Goal: Communication & Community: Share content

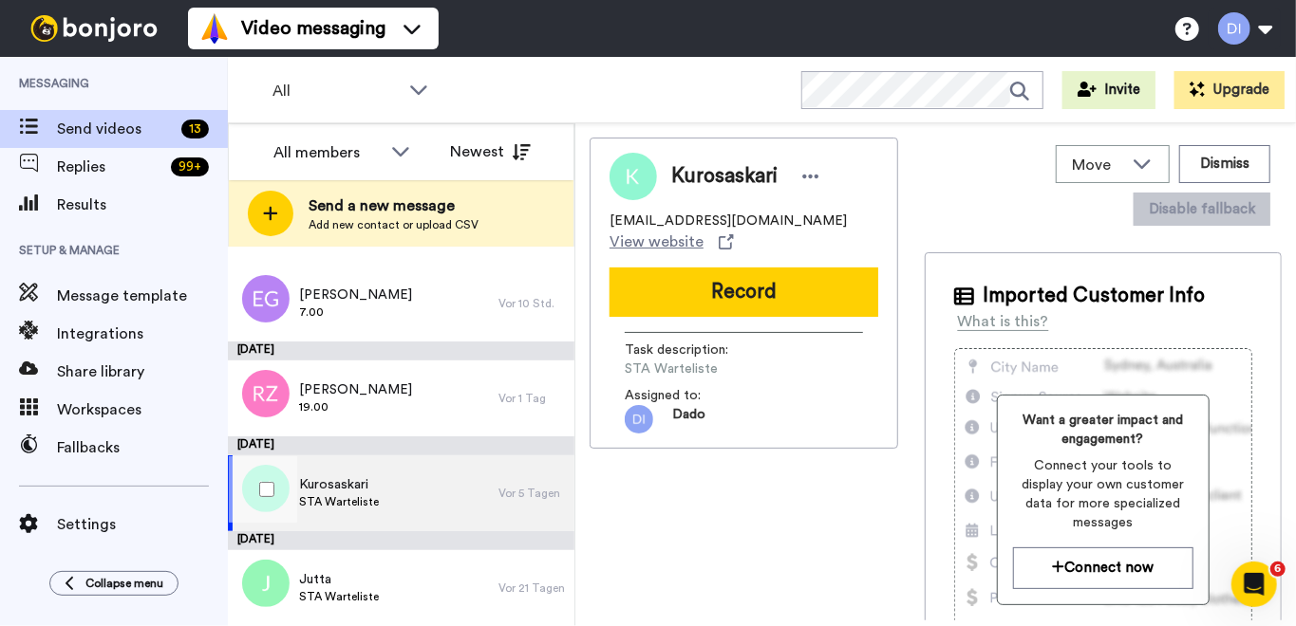
scroll to position [683, 0]
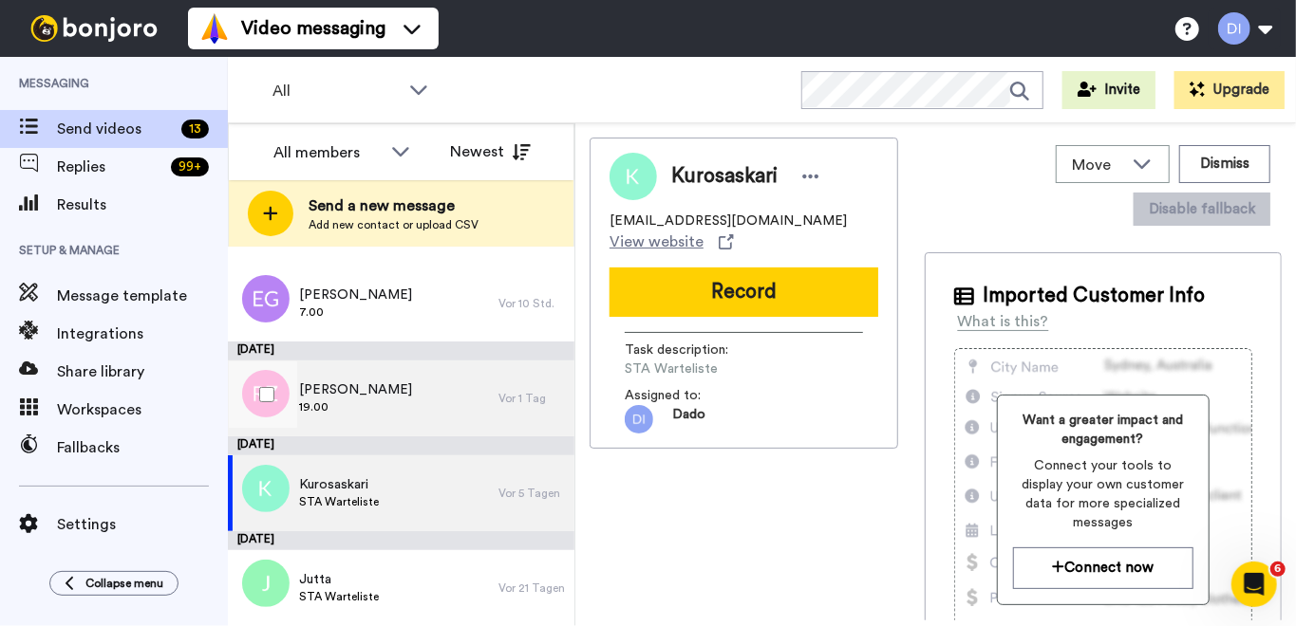
click at [403, 396] on span "[PERSON_NAME]" at bounding box center [355, 390] width 113 height 19
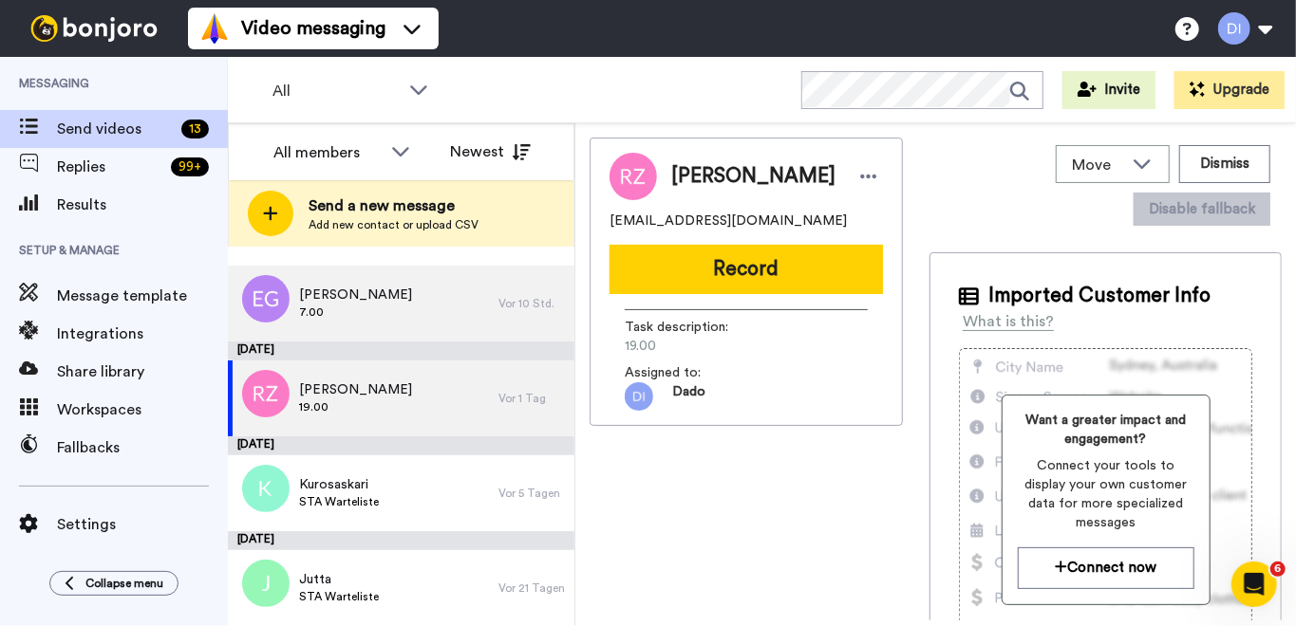
scroll to position [2, 0]
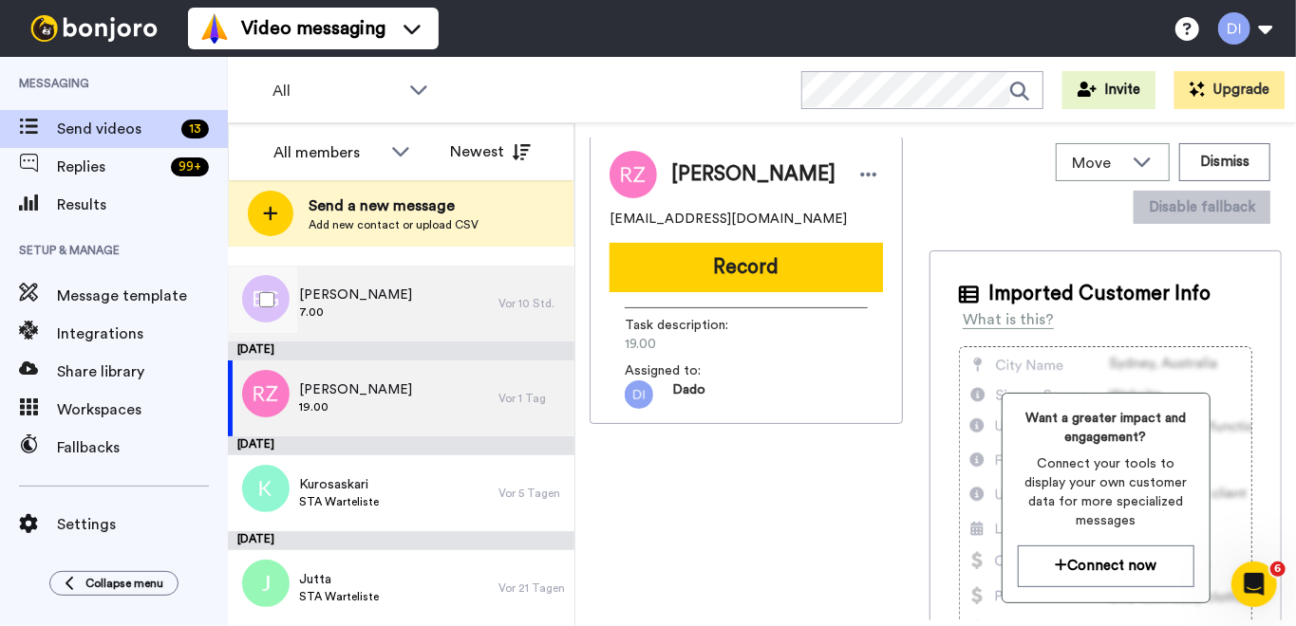
click at [412, 301] on div "Elen Gkotsi 7.00" at bounding box center [363, 304] width 271 height 76
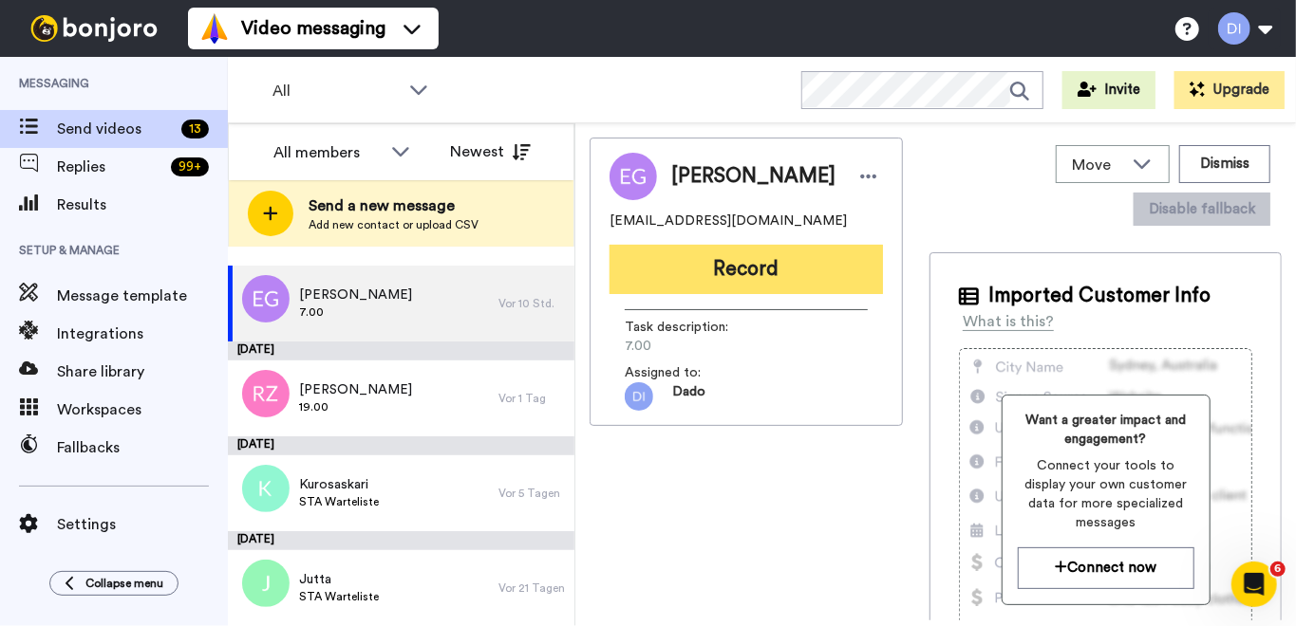
click at [757, 268] on button "Record" at bounding box center [745, 269] width 273 height 49
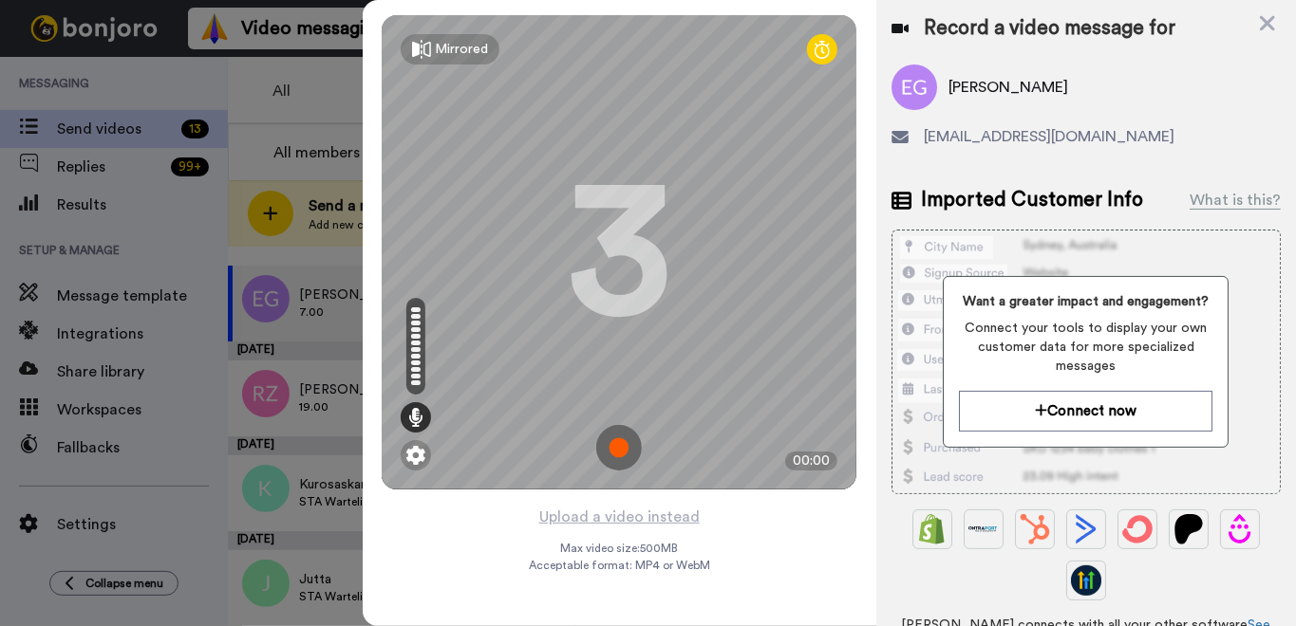
click at [612, 445] on img at bounding box center [619, 448] width 46 height 46
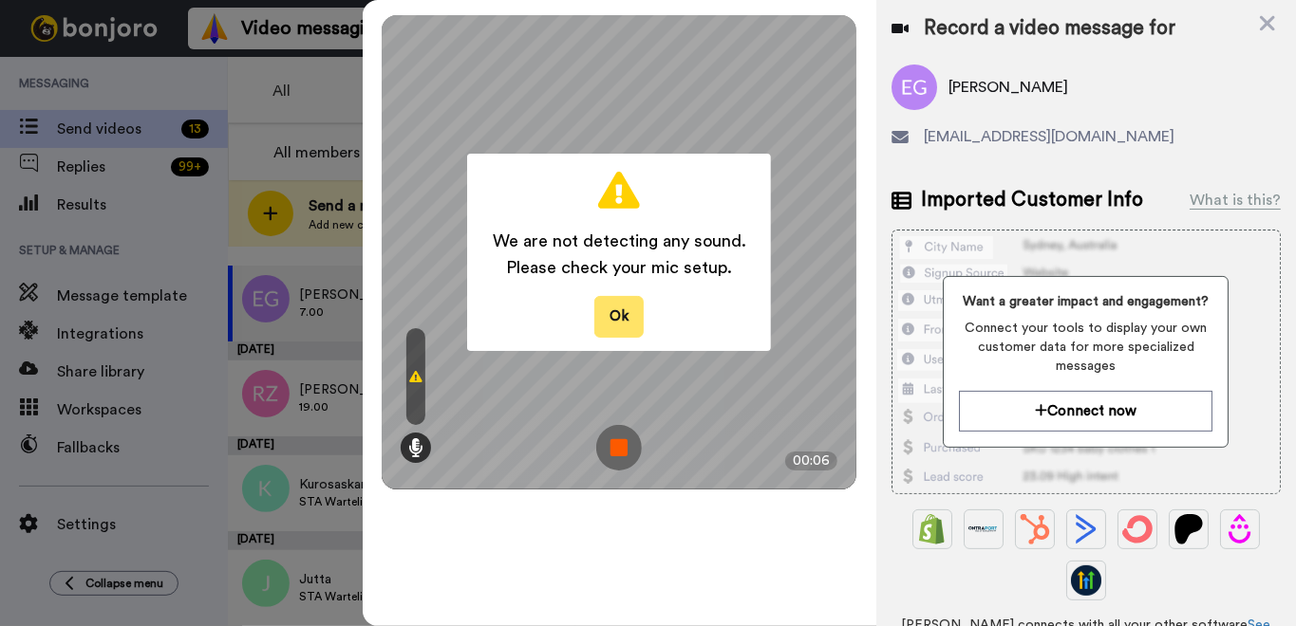
click at [612, 309] on button "Ok" at bounding box center [618, 316] width 49 height 41
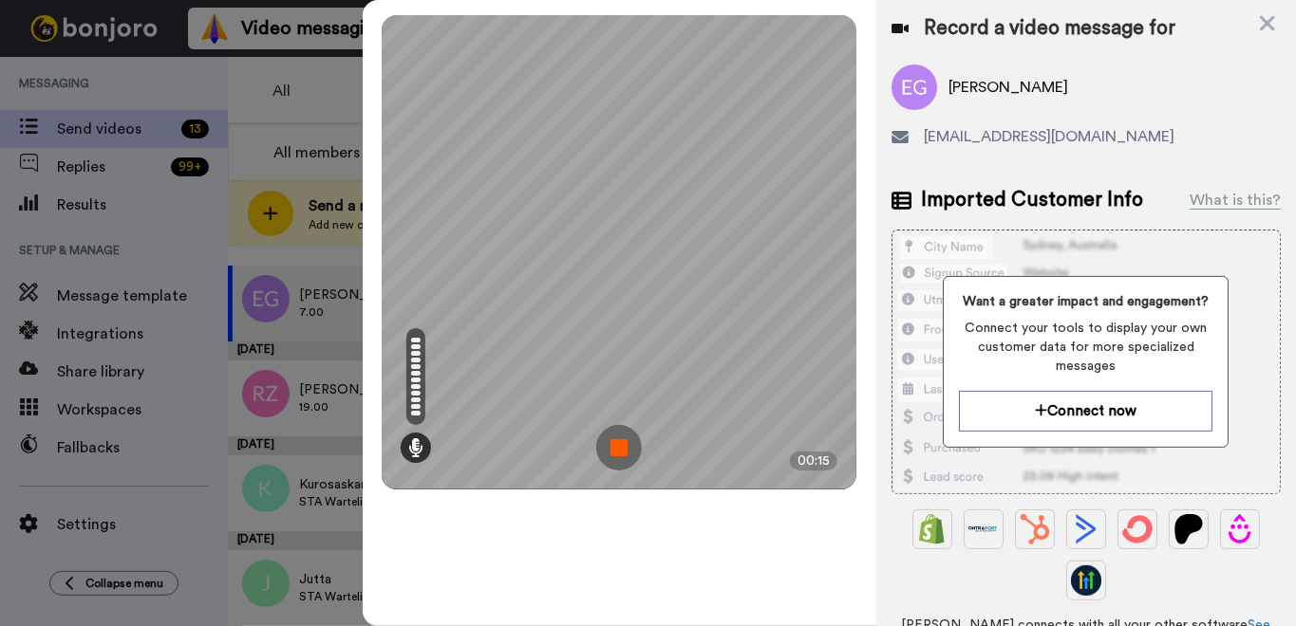
click at [630, 463] on img at bounding box center [619, 448] width 46 height 46
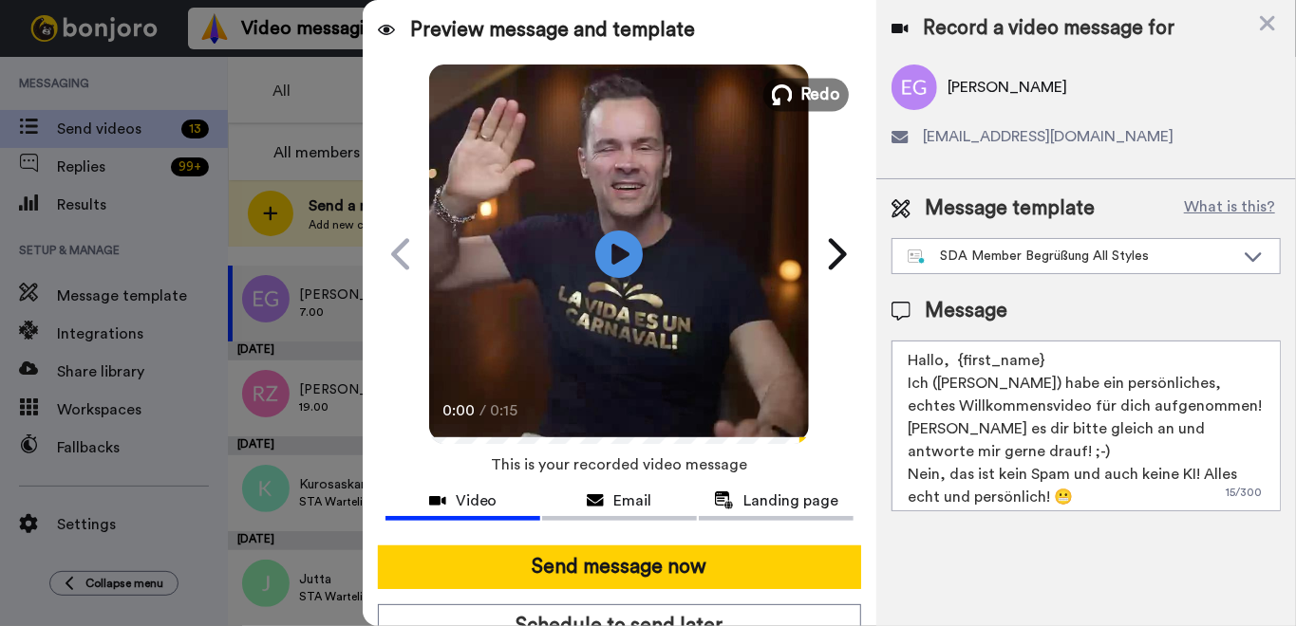
click at [824, 93] on span "Redo" at bounding box center [821, 94] width 40 height 25
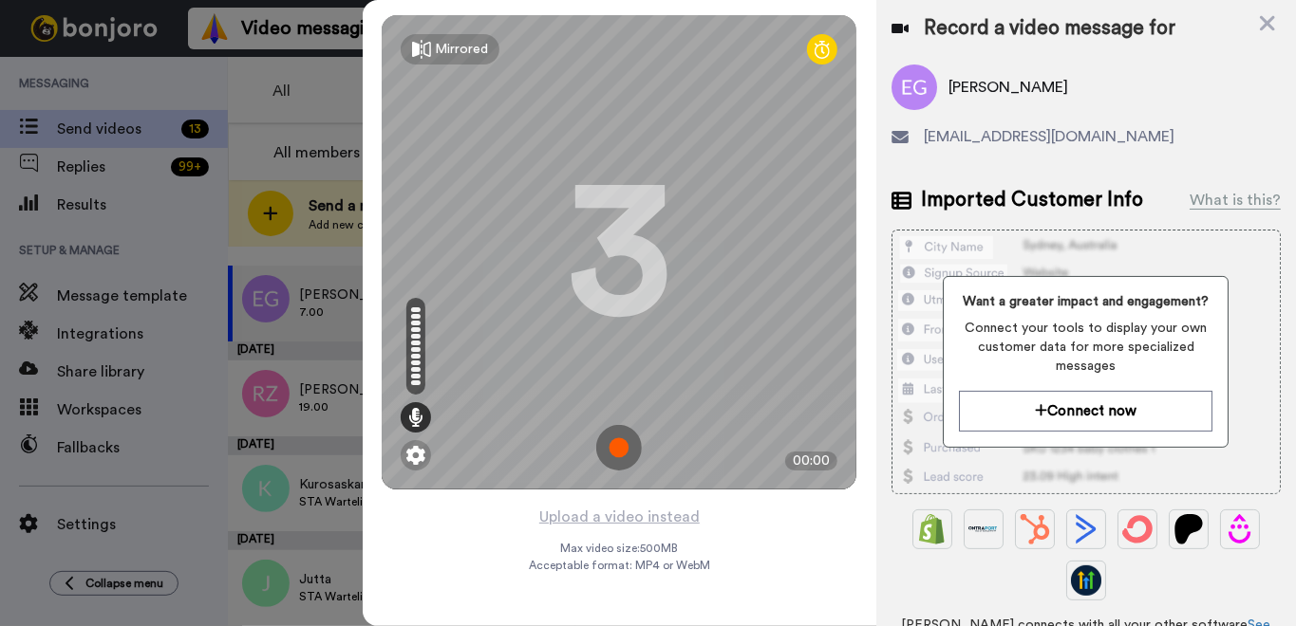
click at [624, 442] on img at bounding box center [619, 448] width 46 height 46
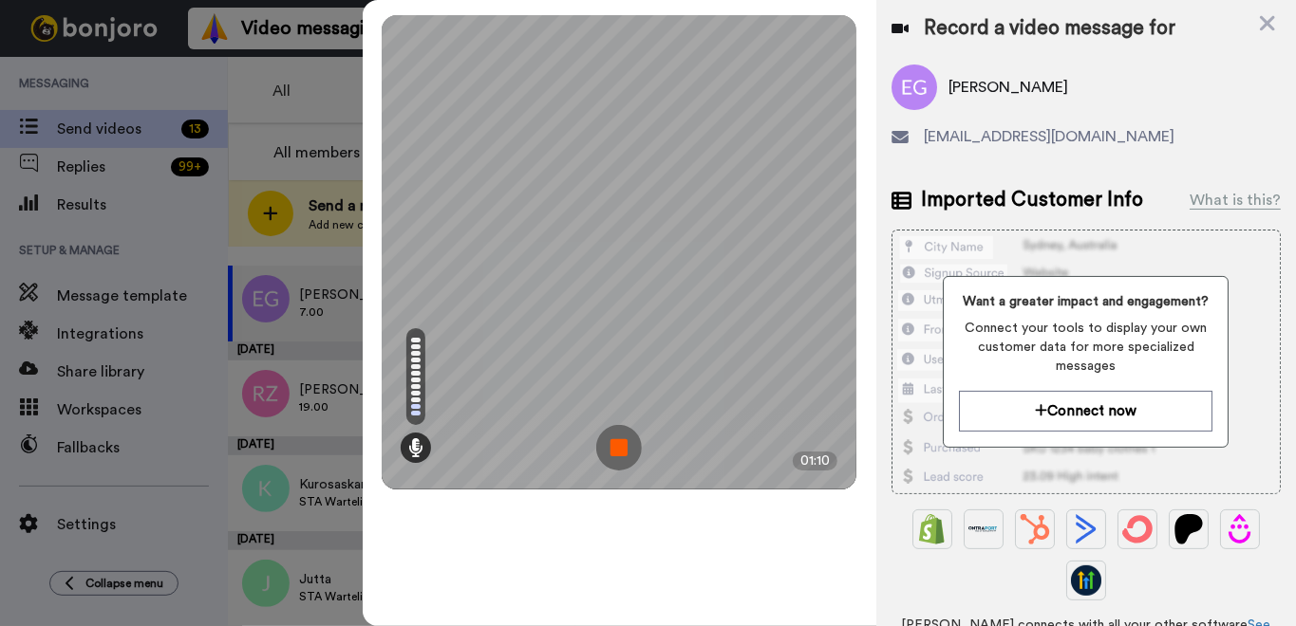
click at [619, 446] on img at bounding box center [619, 448] width 46 height 46
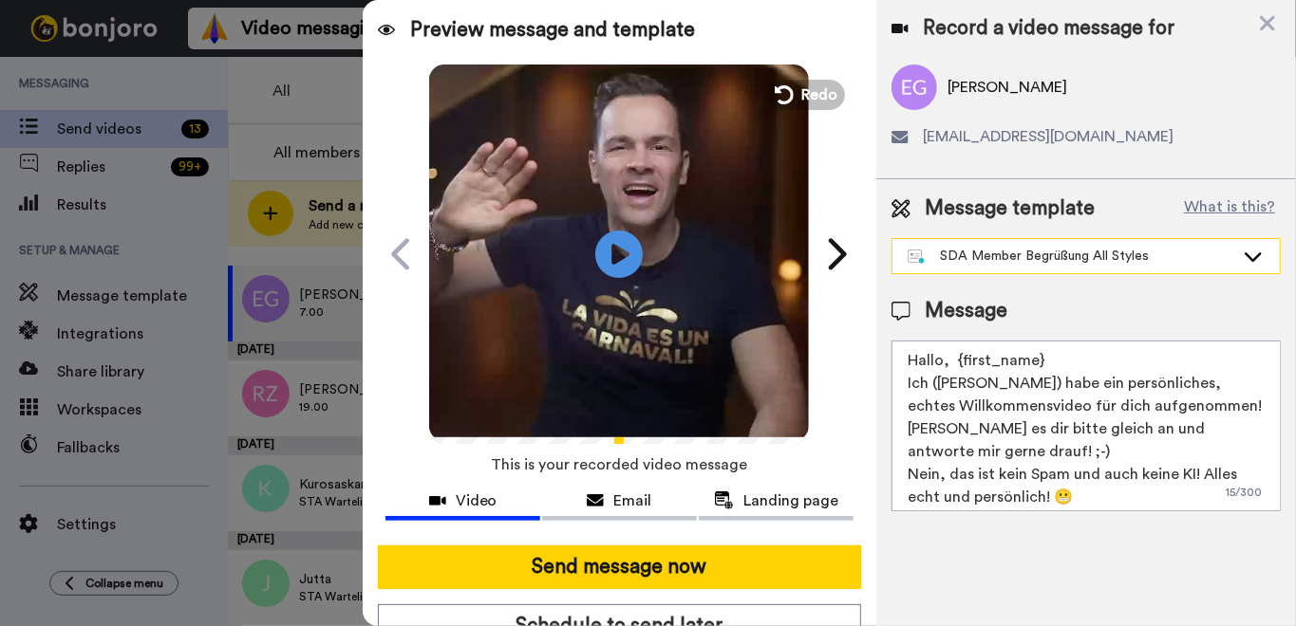
click at [1000, 254] on div "SDA Member Begrüßung All Styles" at bounding box center [1070, 256] width 327 height 19
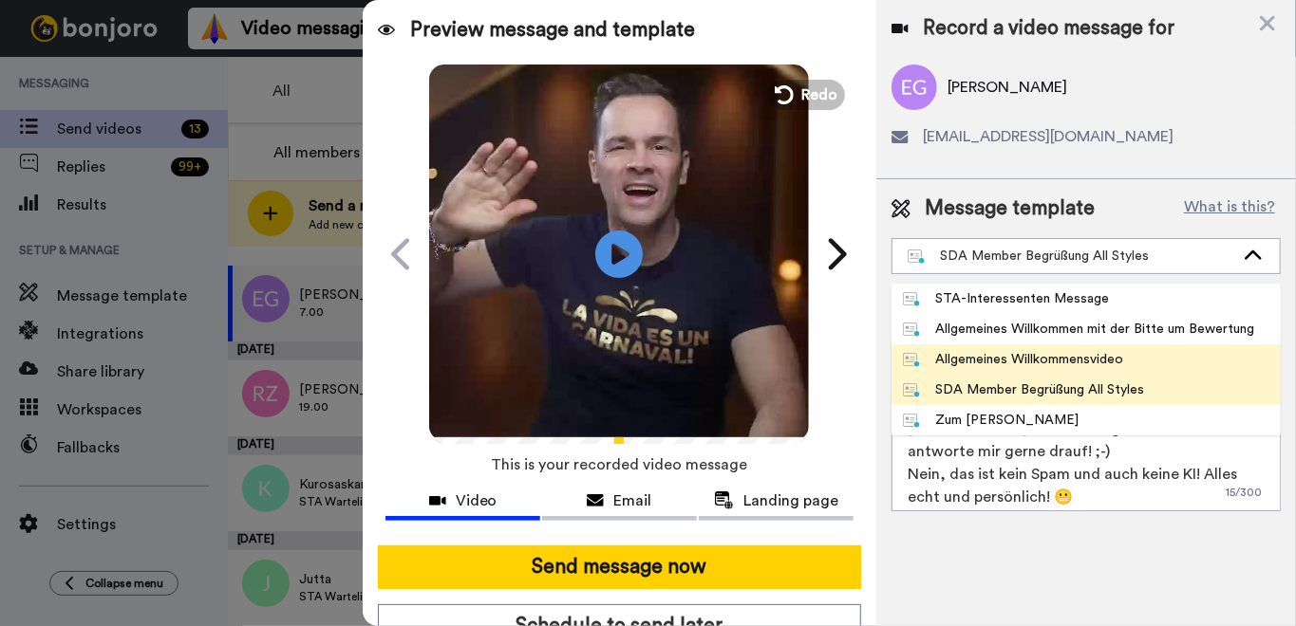
click at [1057, 351] on div "Allgemeines Willkommensvideo" at bounding box center [1013, 359] width 221 height 19
type textarea "Hallo, {first_name} Ich ([PERSON_NAME]) habe ein persönliches, echtes Willkomme…"
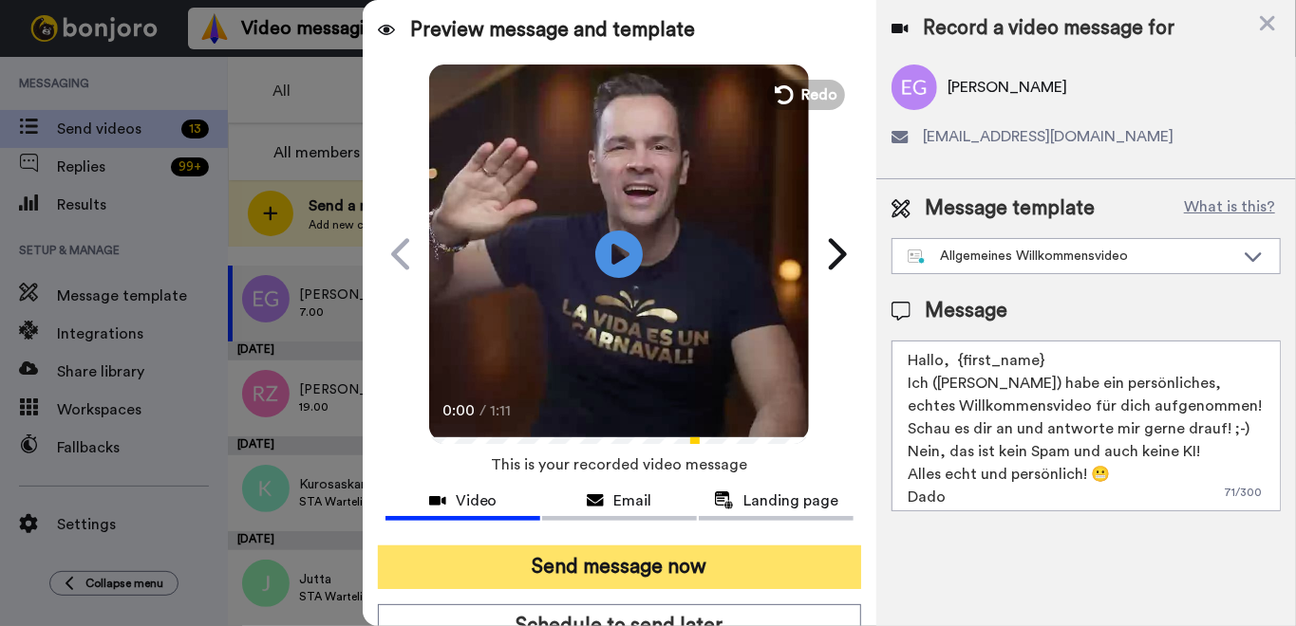
click at [657, 568] on button "Send message now" at bounding box center [619, 568] width 483 height 44
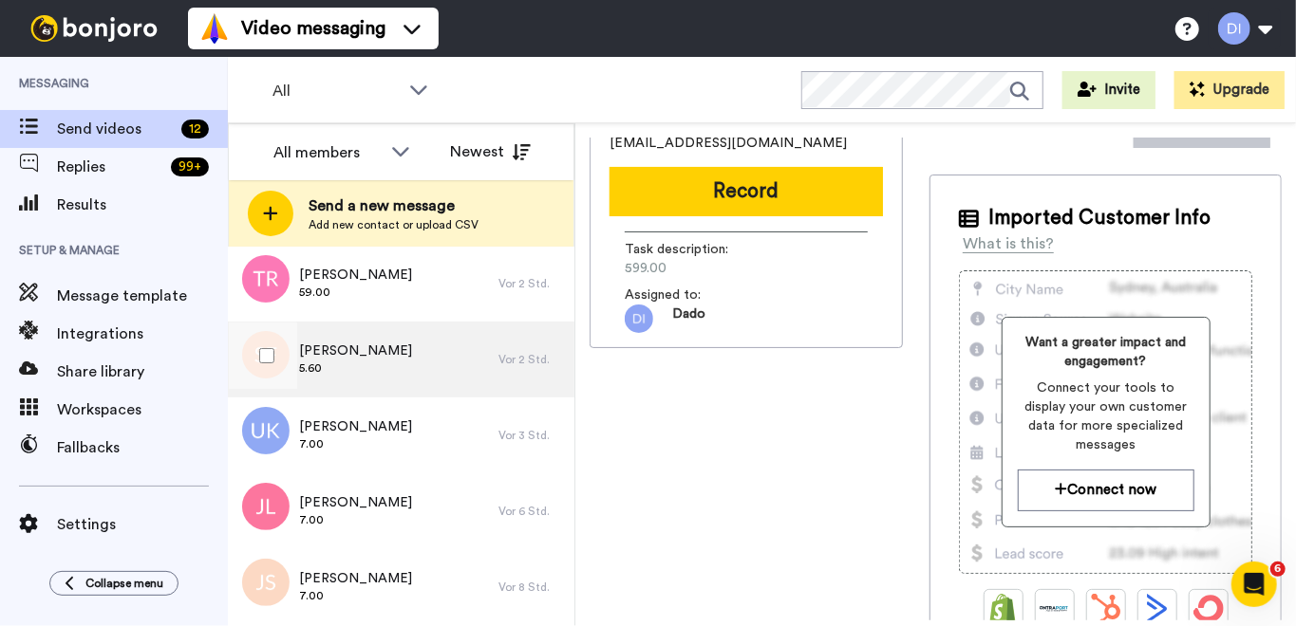
scroll to position [78, 0]
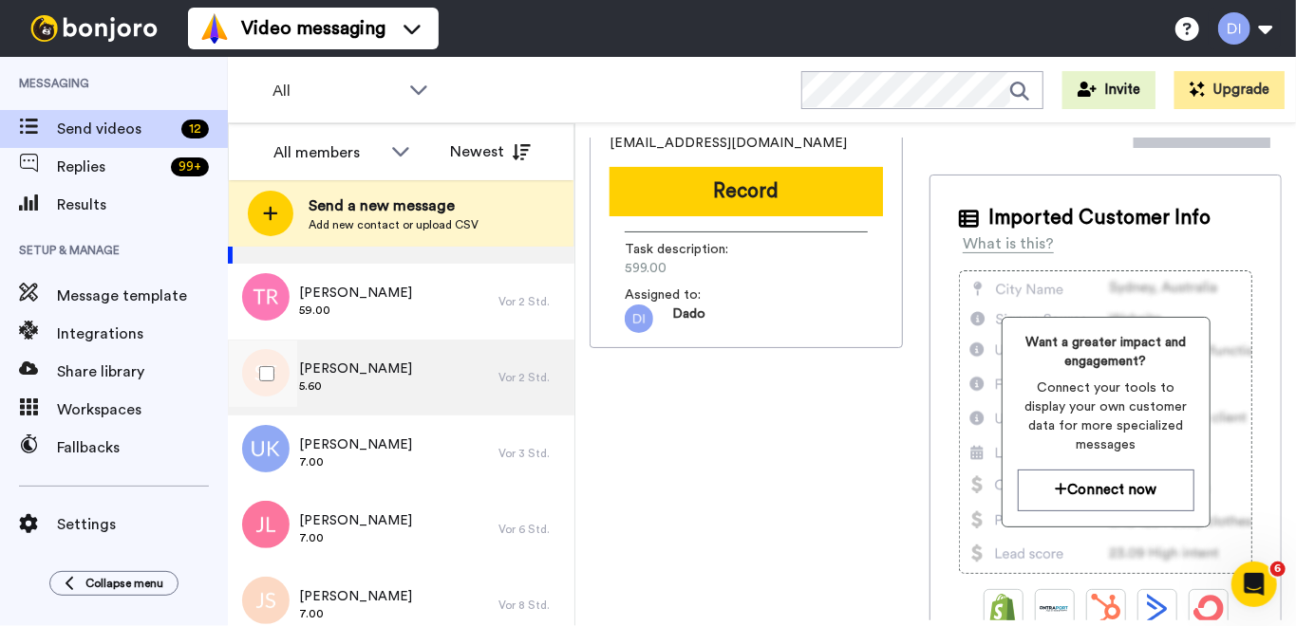
click at [380, 377] on div "Steffi Floß 5.60" at bounding box center [363, 378] width 271 height 76
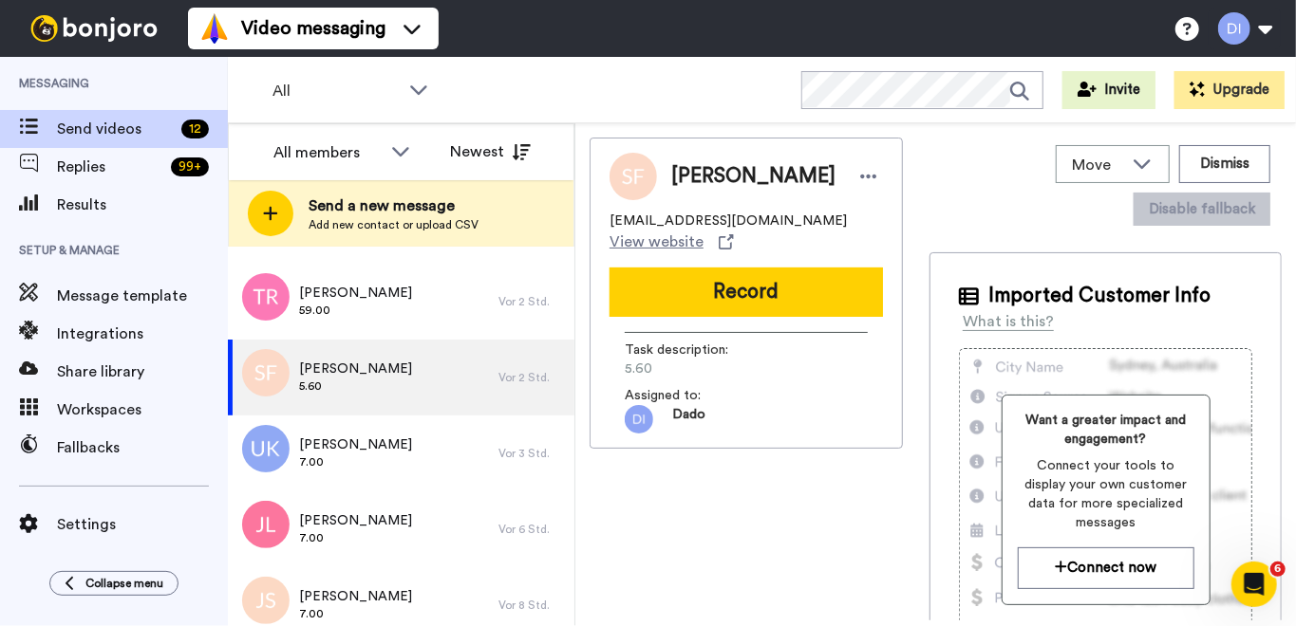
click at [749, 275] on button "Record" at bounding box center [745, 292] width 273 height 49
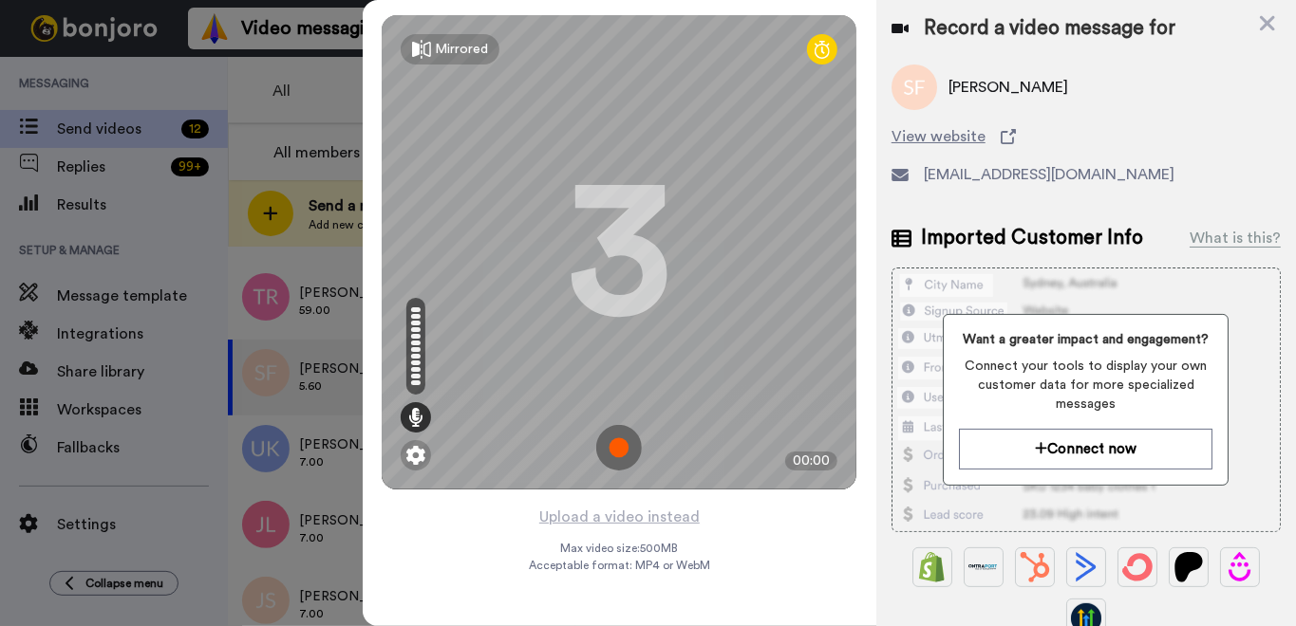
click at [615, 453] on img at bounding box center [619, 448] width 46 height 46
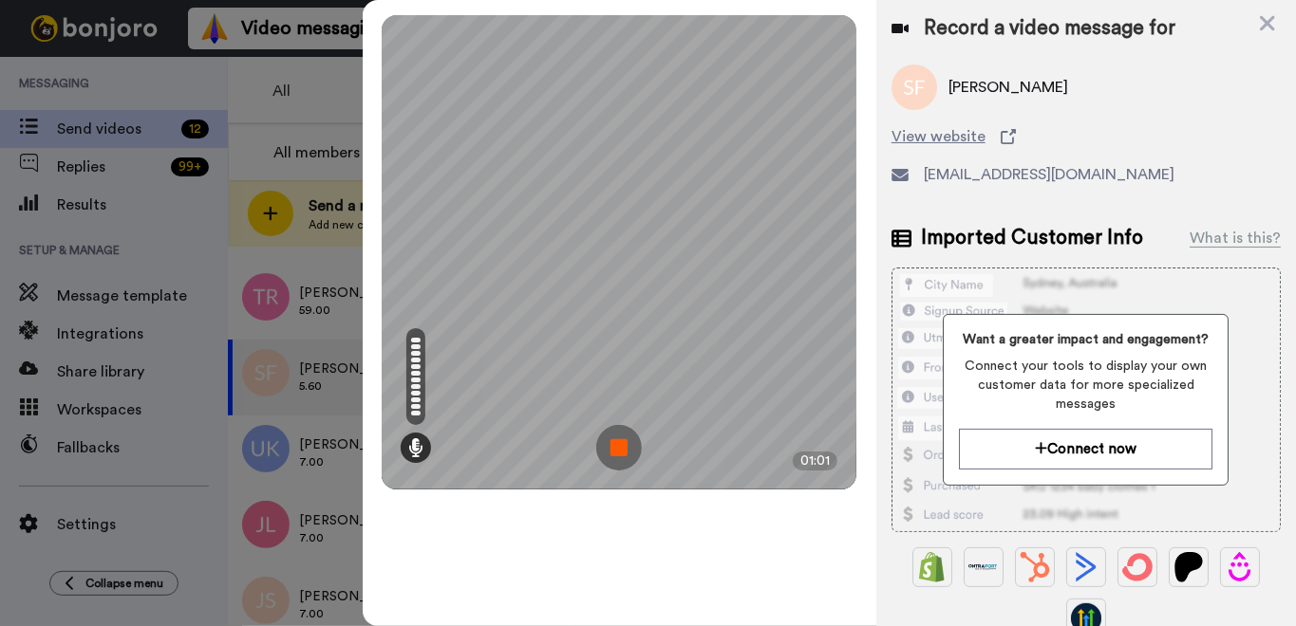
click at [615, 450] on img at bounding box center [619, 448] width 46 height 46
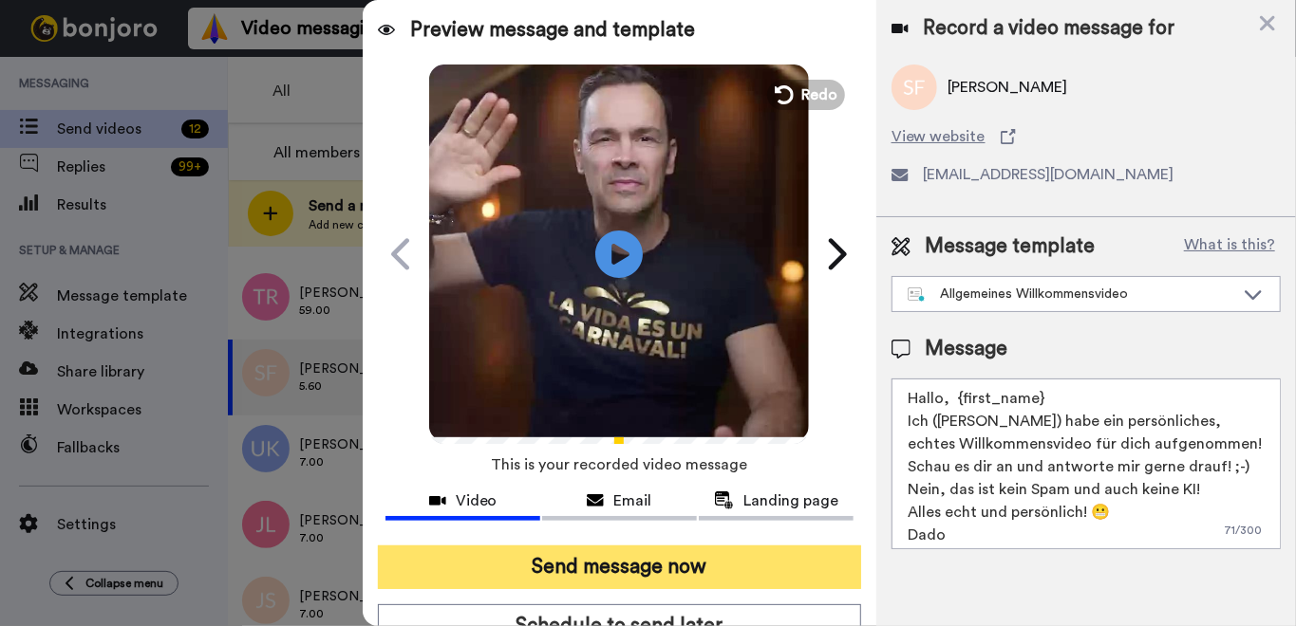
click at [657, 567] on button "Send message now" at bounding box center [619, 568] width 483 height 44
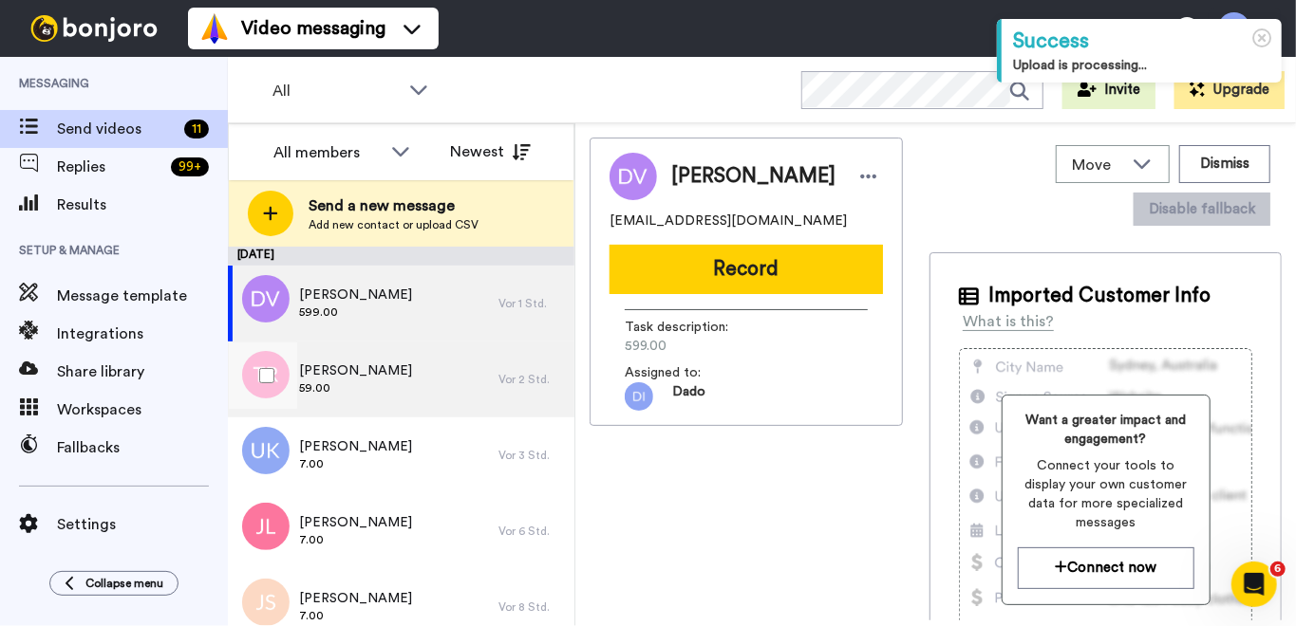
click at [396, 377] on div "[PERSON_NAME] 59.00" at bounding box center [363, 380] width 271 height 76
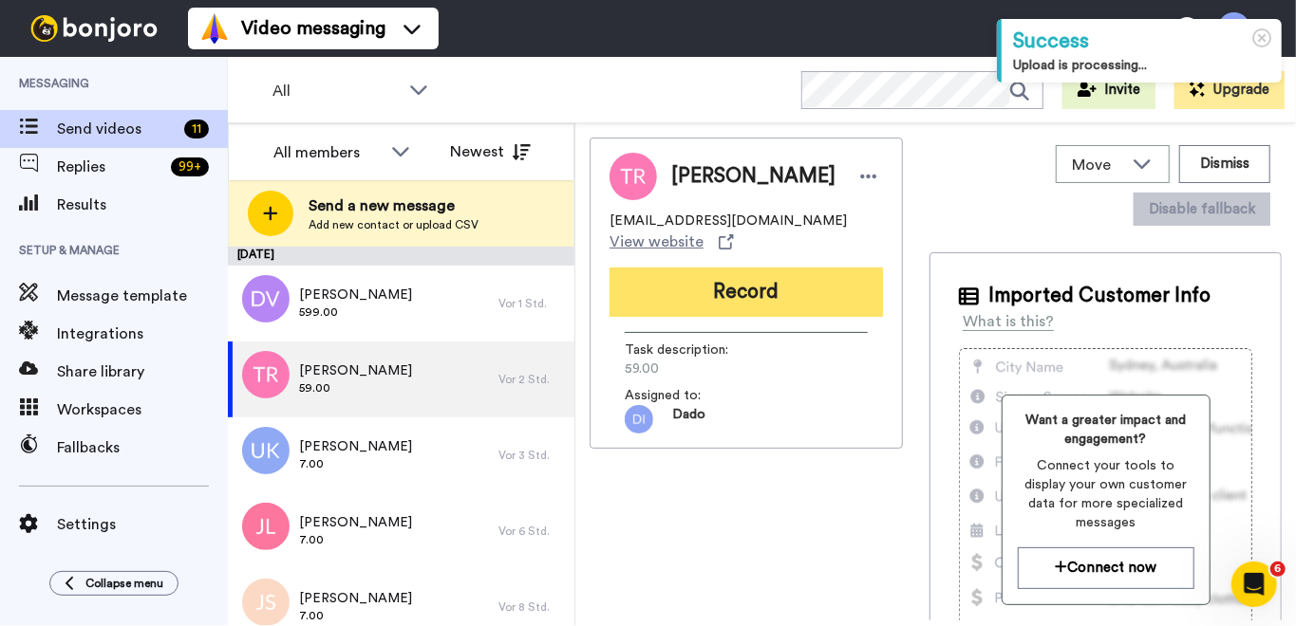
click at [741, 273] on button "Record" at bounding box center [745, 292] width 273 height 49
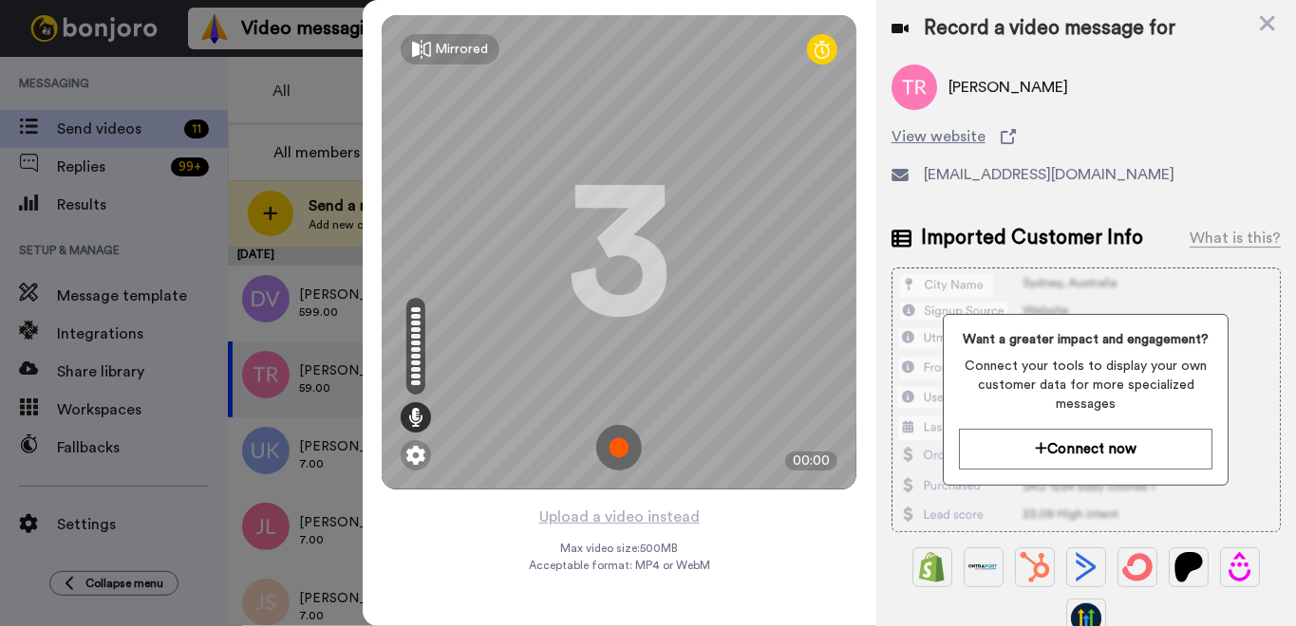
click at [619, 454] on img at bounding box center [619, 448] width 46 height 46
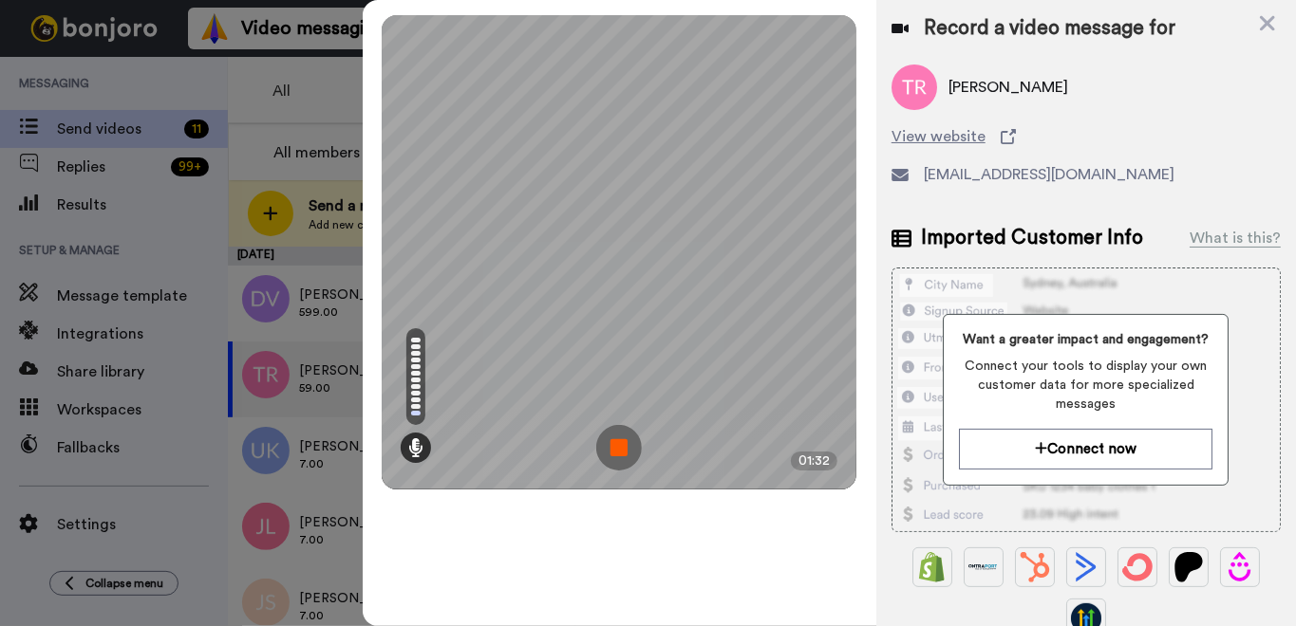
click at [623, 449] on img at bounding box center [619, 448] width 46 height 46
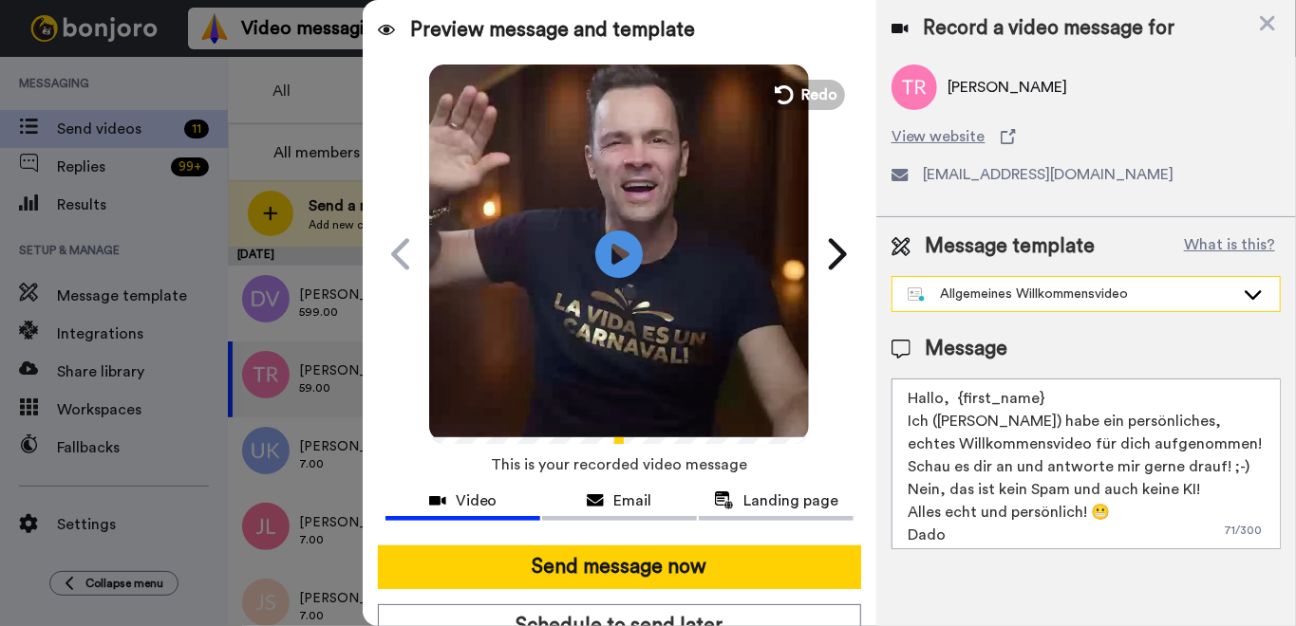
click at [1010, 309] on div "Message template What is this? Allgemeines Willkommensvideo STA-Interessenten M…" at bounding box center [1086, 390] width 420 height 347
click at [1016, 300] on div "Allgemeines Willkommensvideo" at bounding box center [1070, 294] width 327 height 19
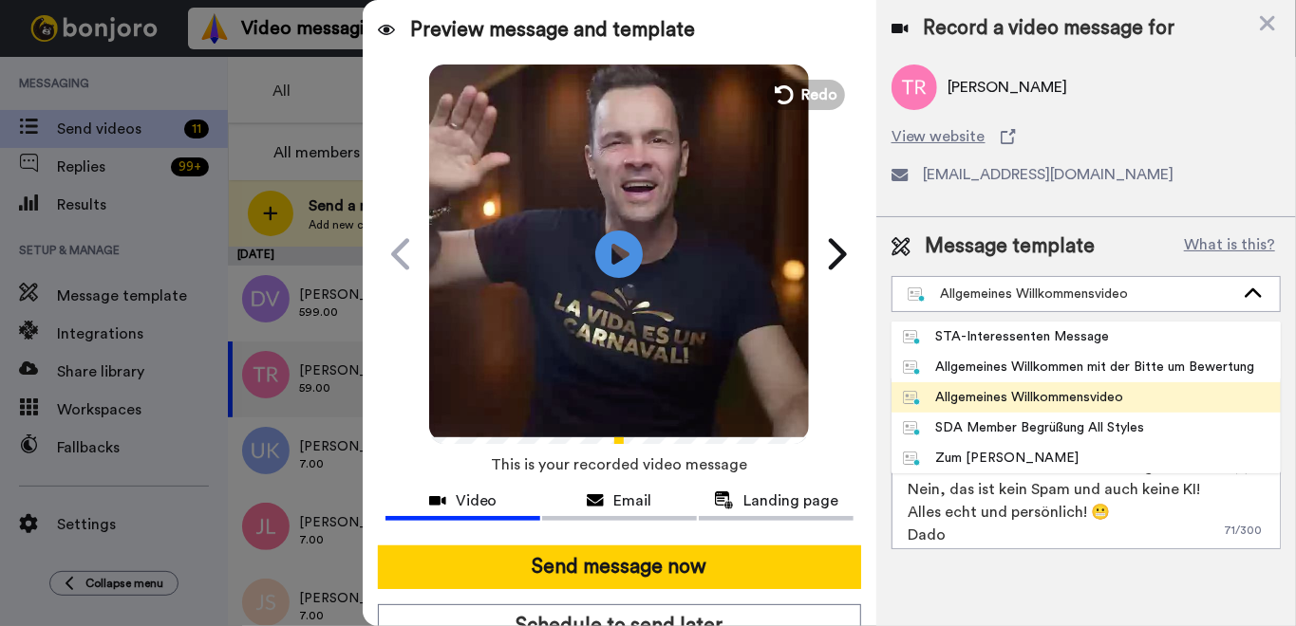
click at [1093, 425] on div "SDA Member Begrüßung All Styles" at bounding box center [1024, 428] width 242 height 19
type textarea "Hallo, {first_name} Ich (Dado) habe ein persönliches, echtes Willkommensvideo f…"
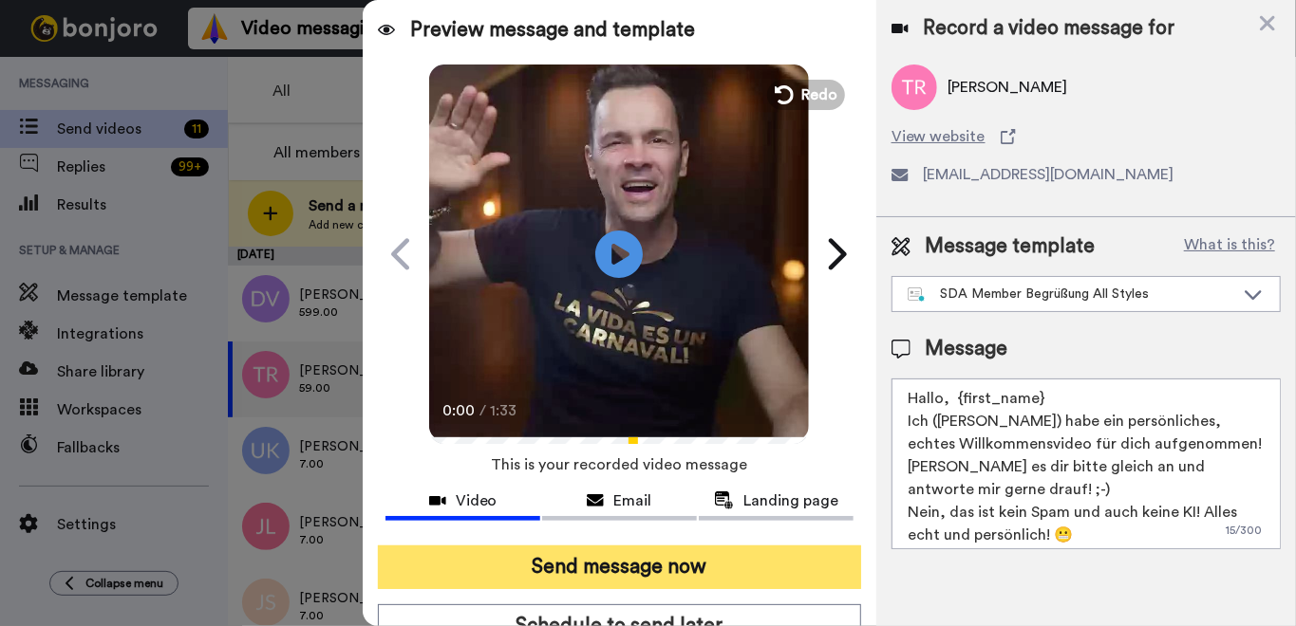
click at [672, 568] on button "Send message now" at bounding box center [619, 568] width 483 height 44
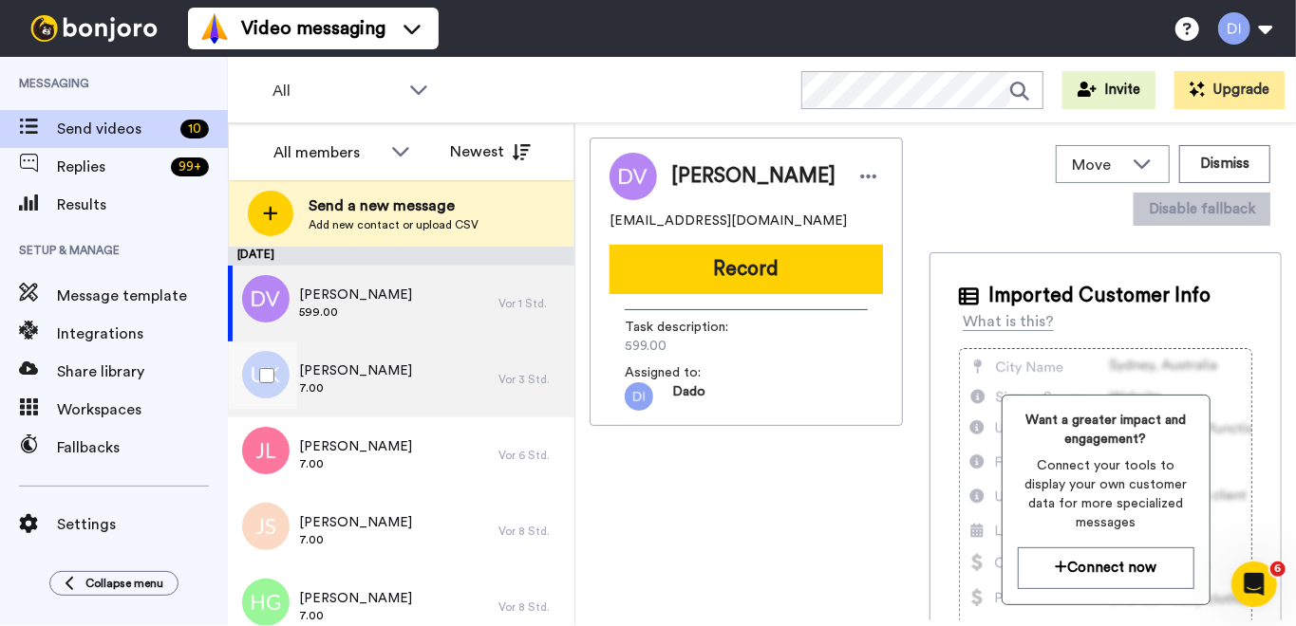
click at [430, 385] on div "Udo Keuter 7.00" at bounding box center [363, 380] width 271 height 76
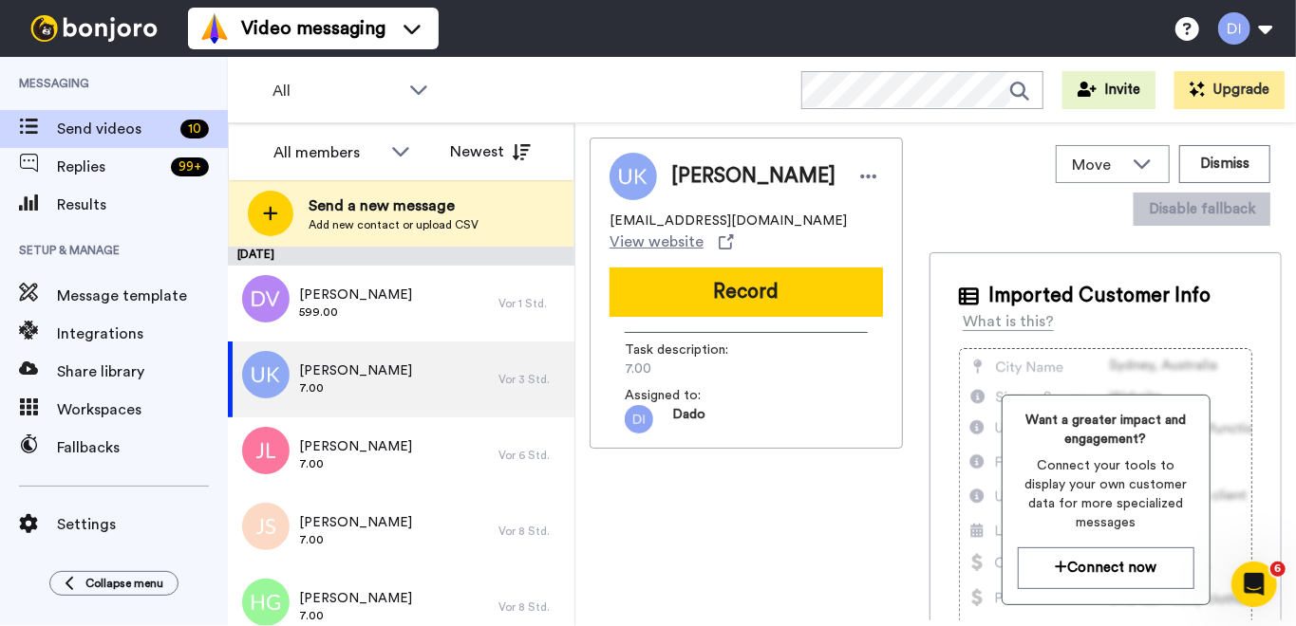
click at [730, 268] on button "Record" at bounding box center [745, 292] width 273 height 49
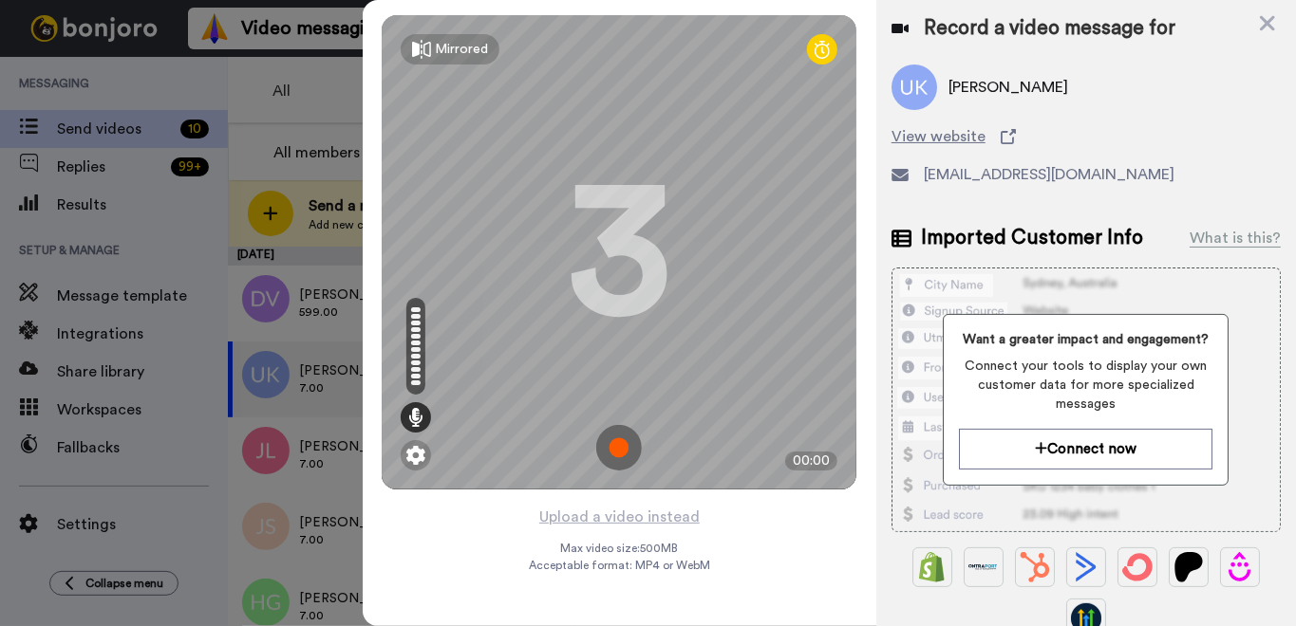
click at [617, 439] on img at bounding box center [619, 448] width 46 height 46
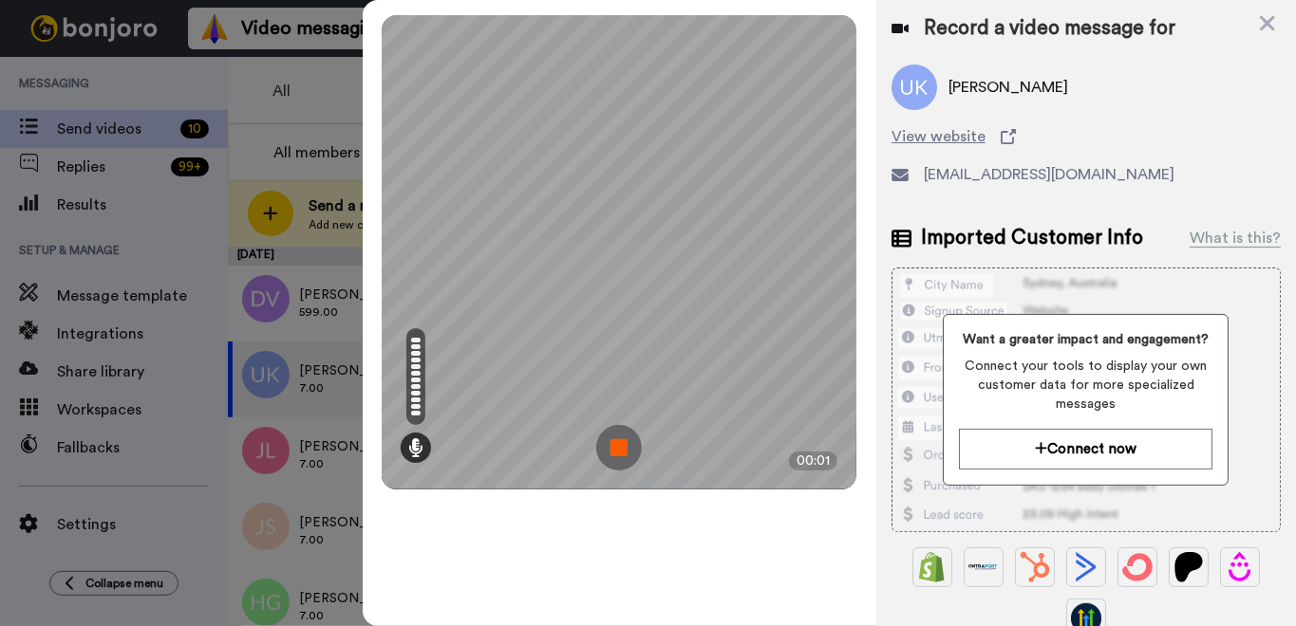
click at [615, 448] on img at bounding box center [619, 448] width 46 height 46
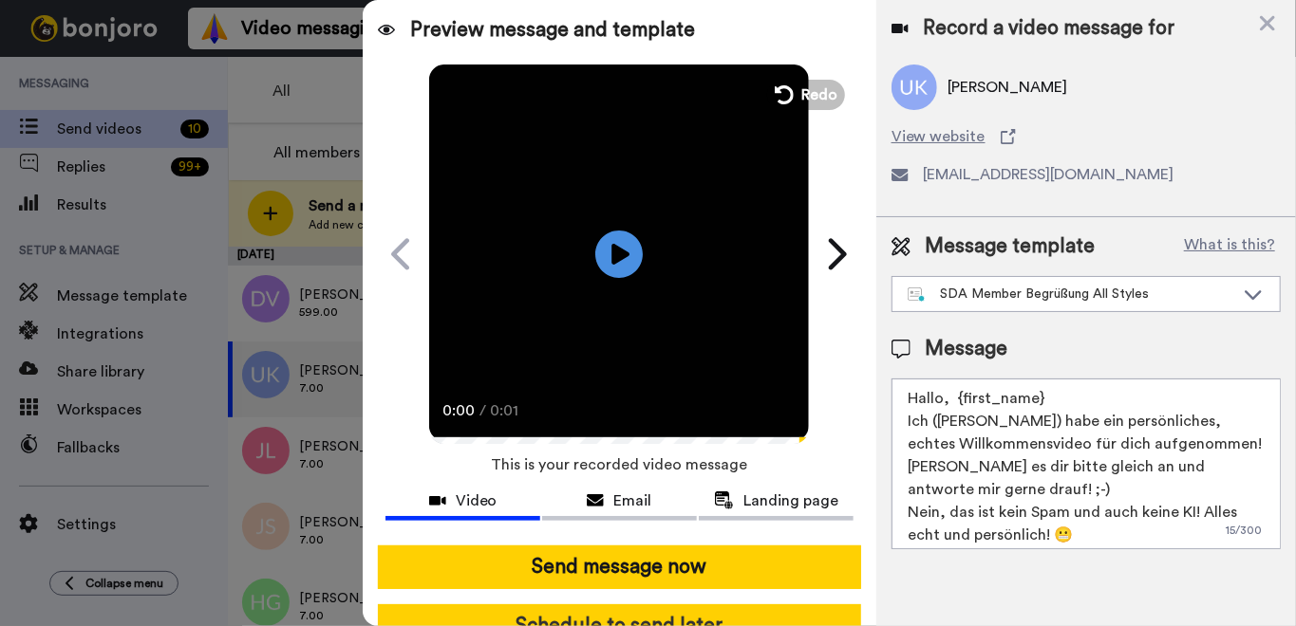
scroll to position [1, 0]
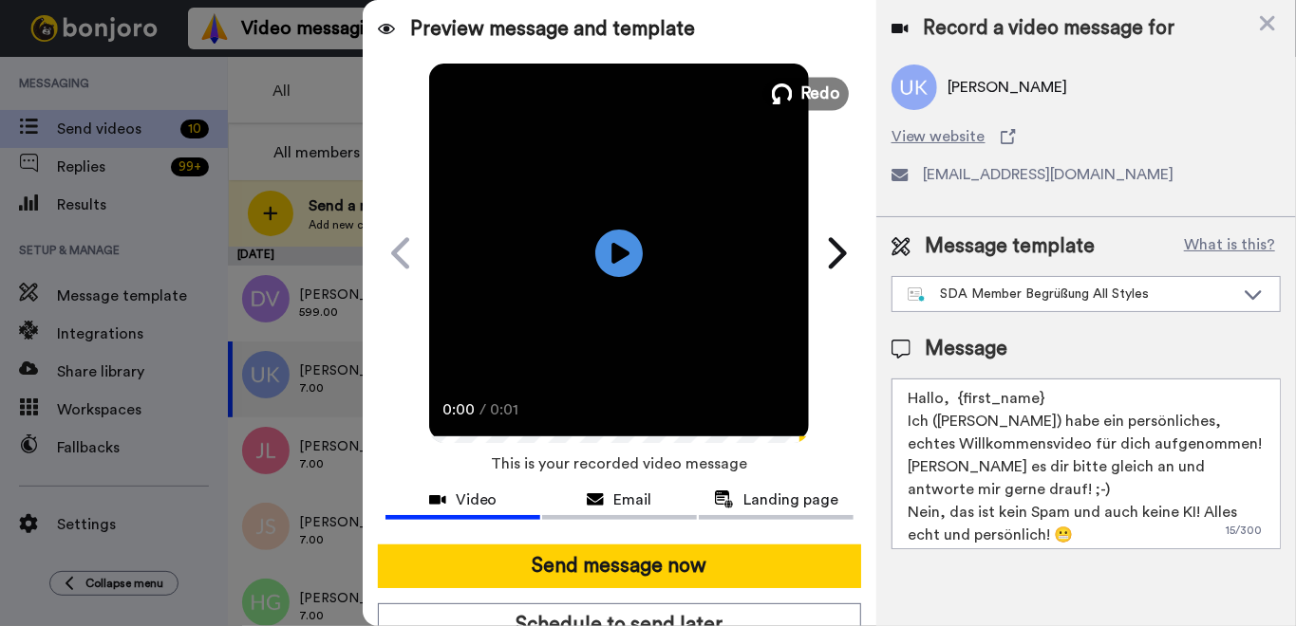
click at [803, 92] on span "Redo" at bounding box center [821, 93] width 40 height 25
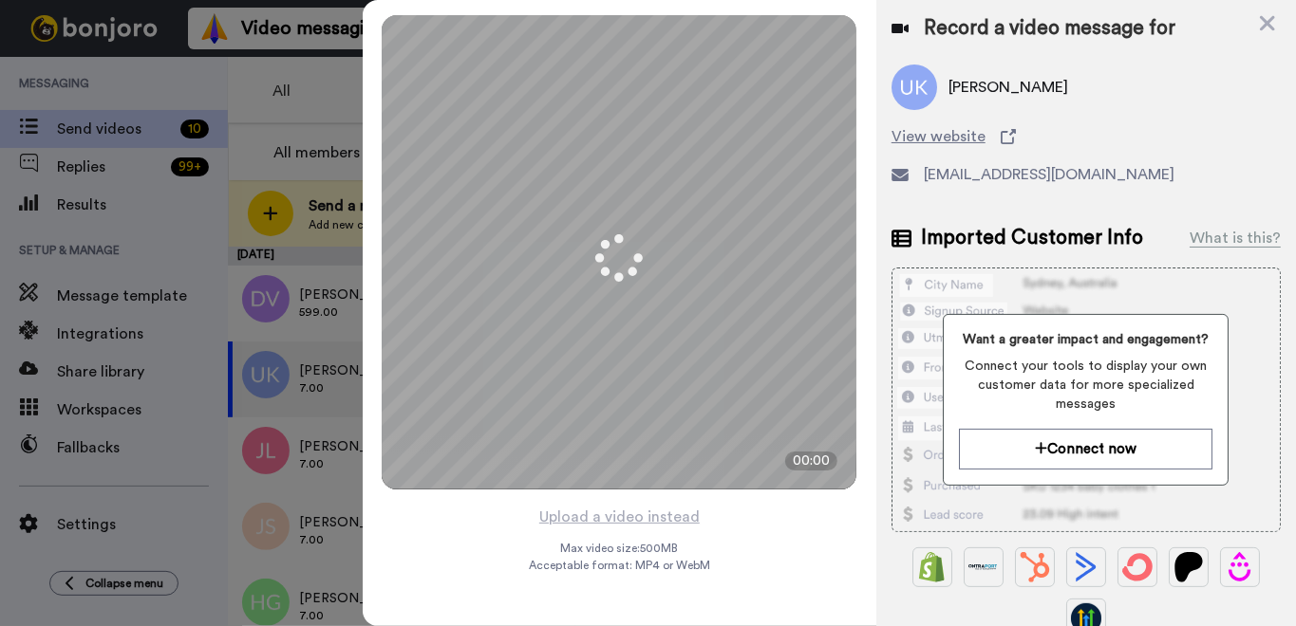
scroll to position [0, 0]
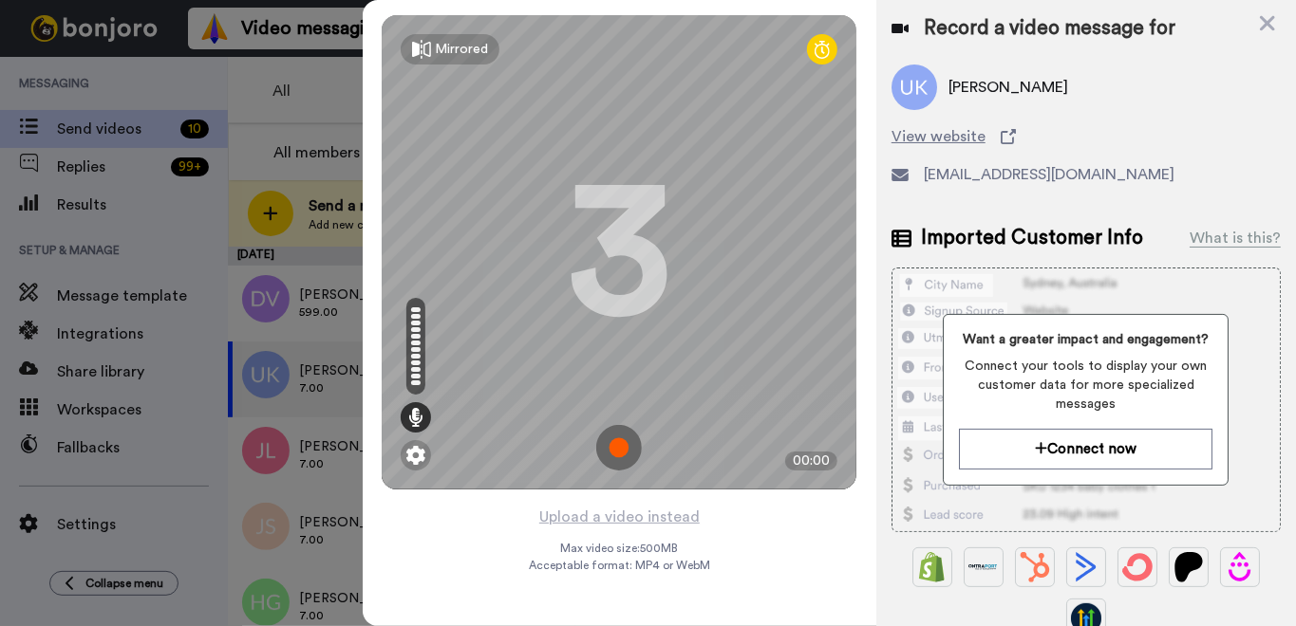
click at [620, 446] on img at bounding box center [619, 448] width 46 height 46
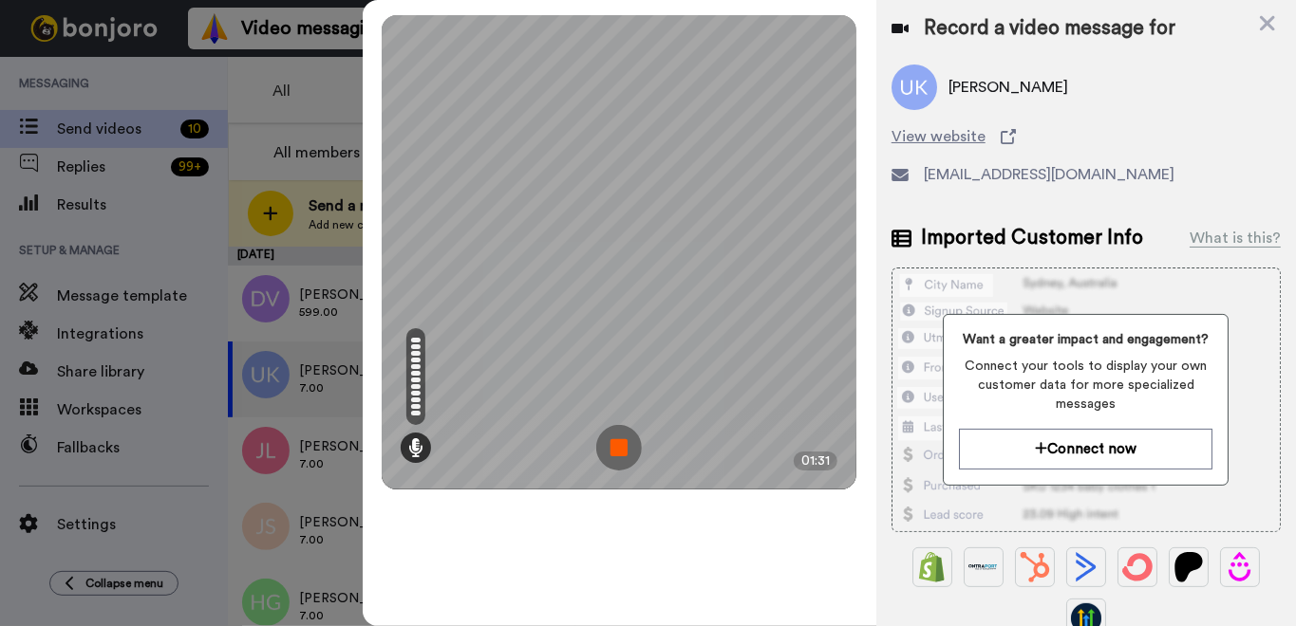
click at [620, 445] on img at bounding box center [619, 448] width 46 height 46
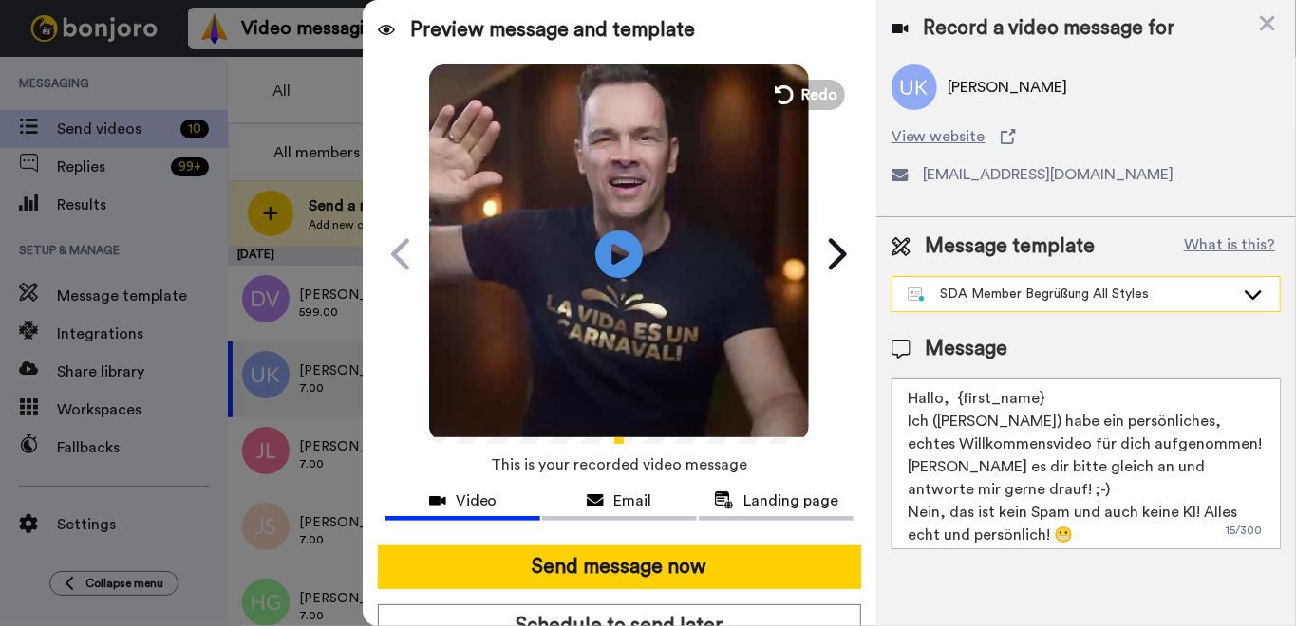
click at [1080, 290] on div "SDA Member Begrüßung All Styles" at bounding box center [1070, 294] width 327 height 19
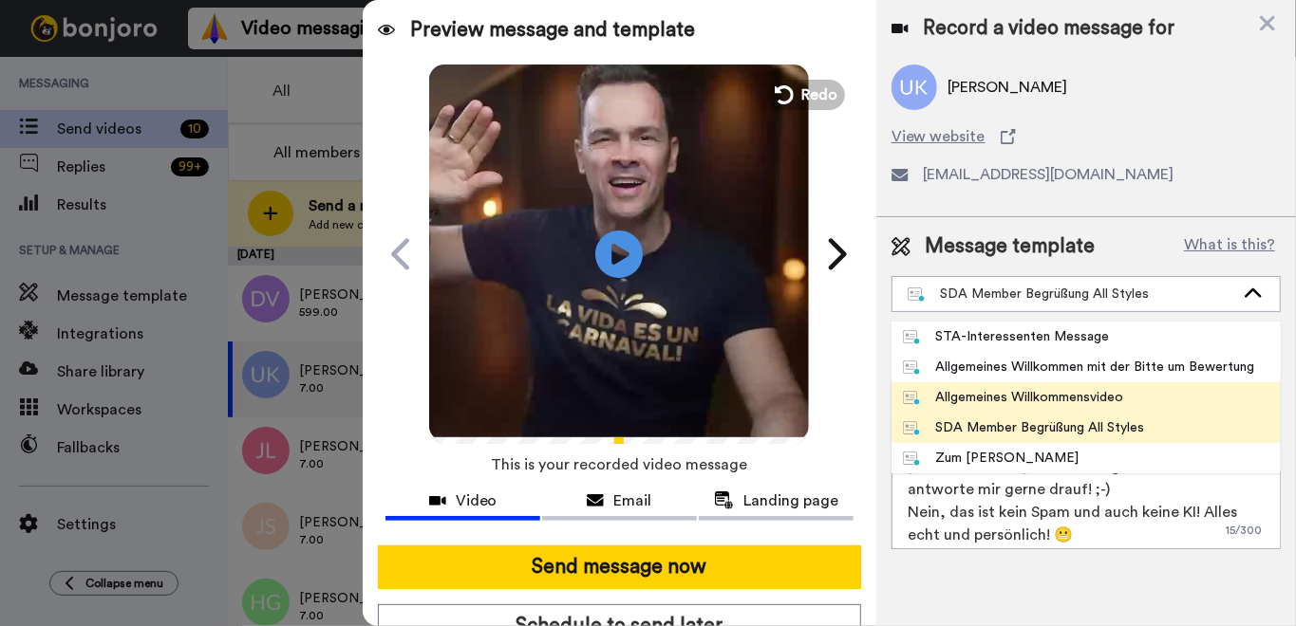
click at [1064, 391] on div "Allgemeines Willkommensvideo" at bounding box center [1013, 397] width 221 height 19
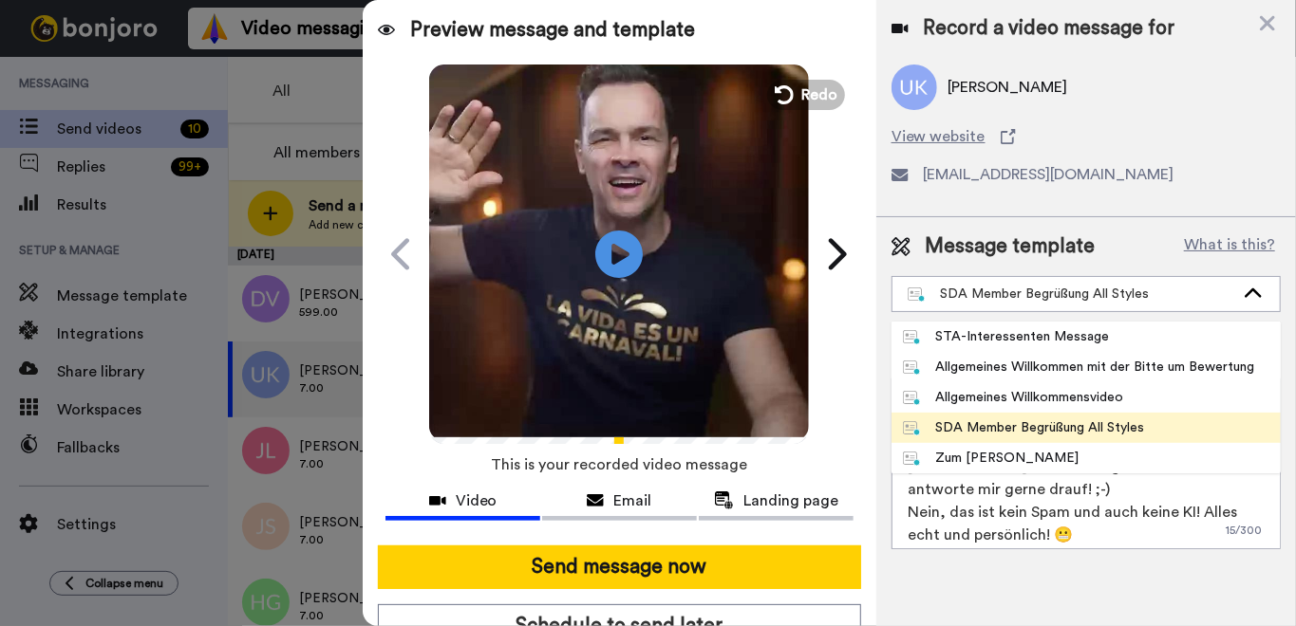
type textarea "Hallo, {first_name} Ich ([PERSON_NAME]) habe ein persönliches, echtes Willkomme…"
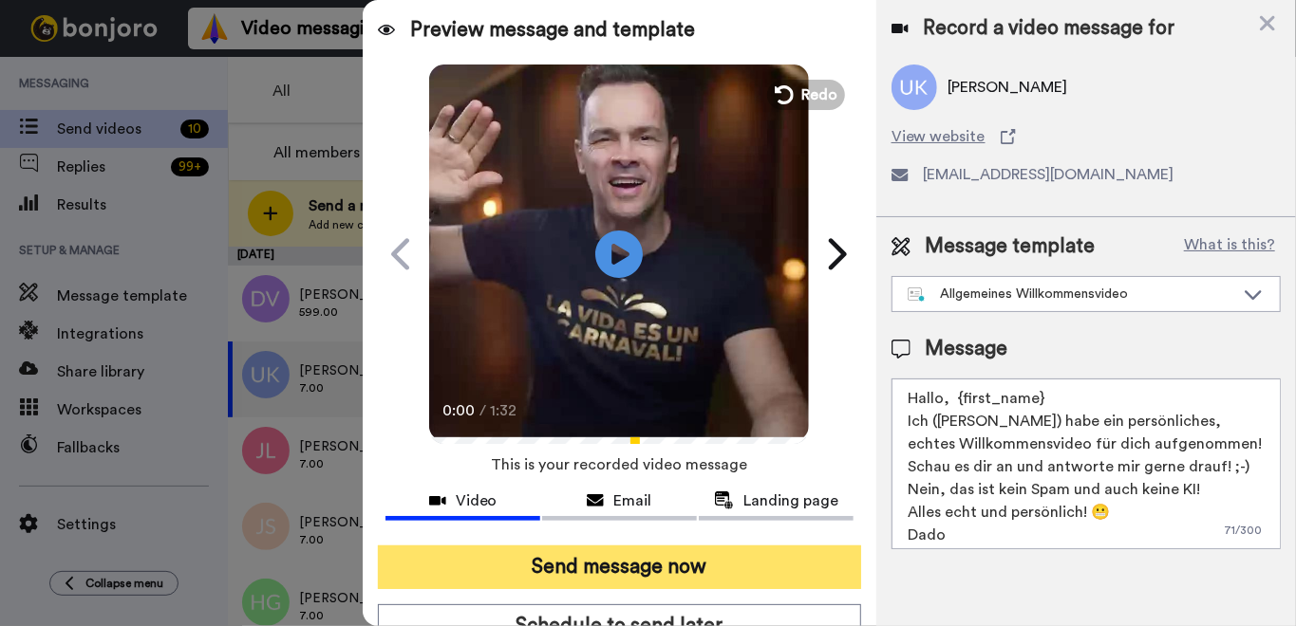
click at [631, 570] on button "Send message now" at bounding box center [619, 568] width 483 height 44
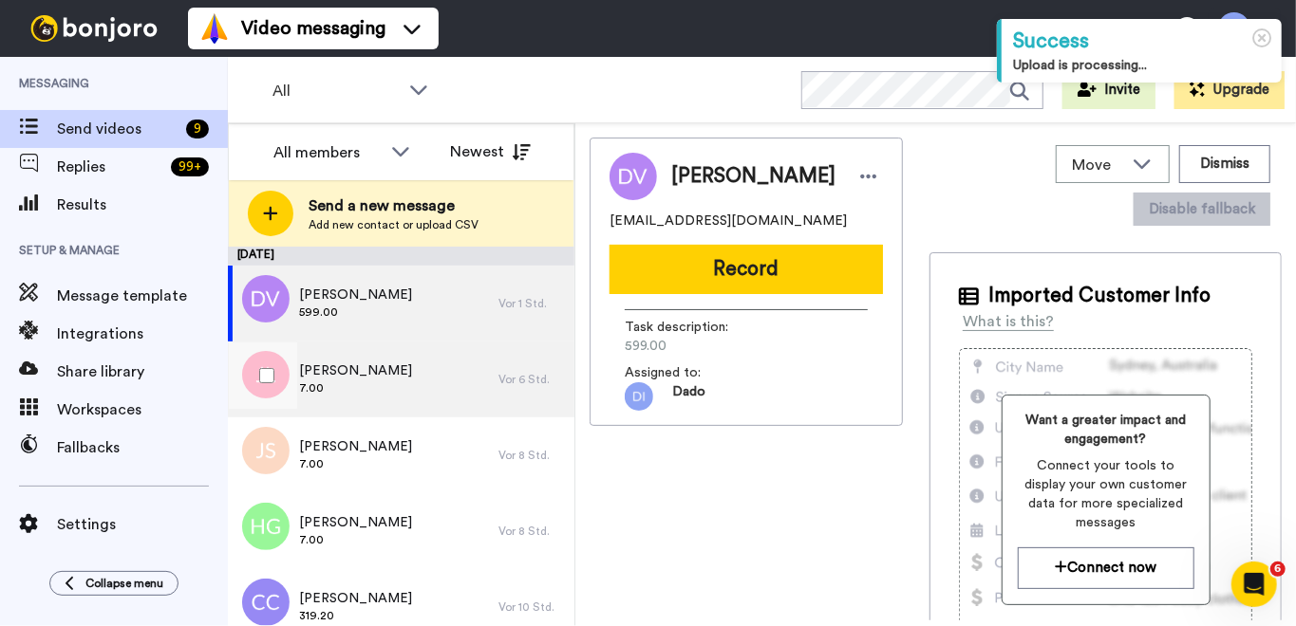
click at [439, 387] on div "[PERSON_NAME] 7.00" at bounding box center [363, 380] width 271 height 76
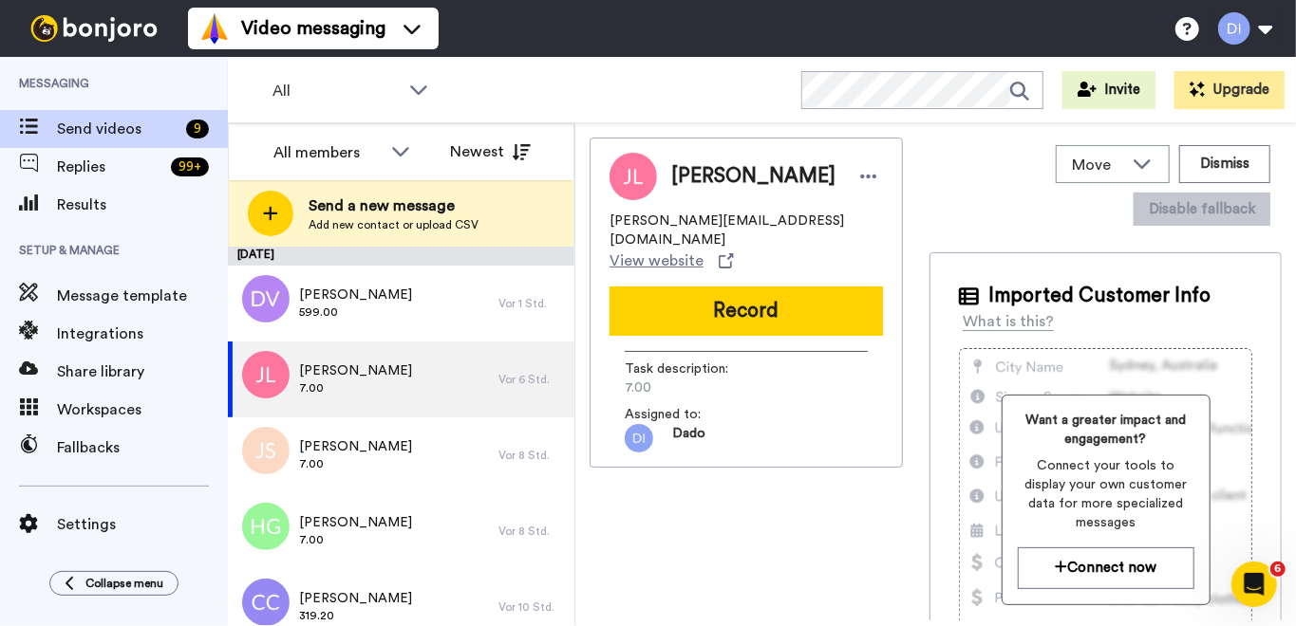
click at [759, 287] on button "Record" at bounding box center [745, 311] width 273 height 49
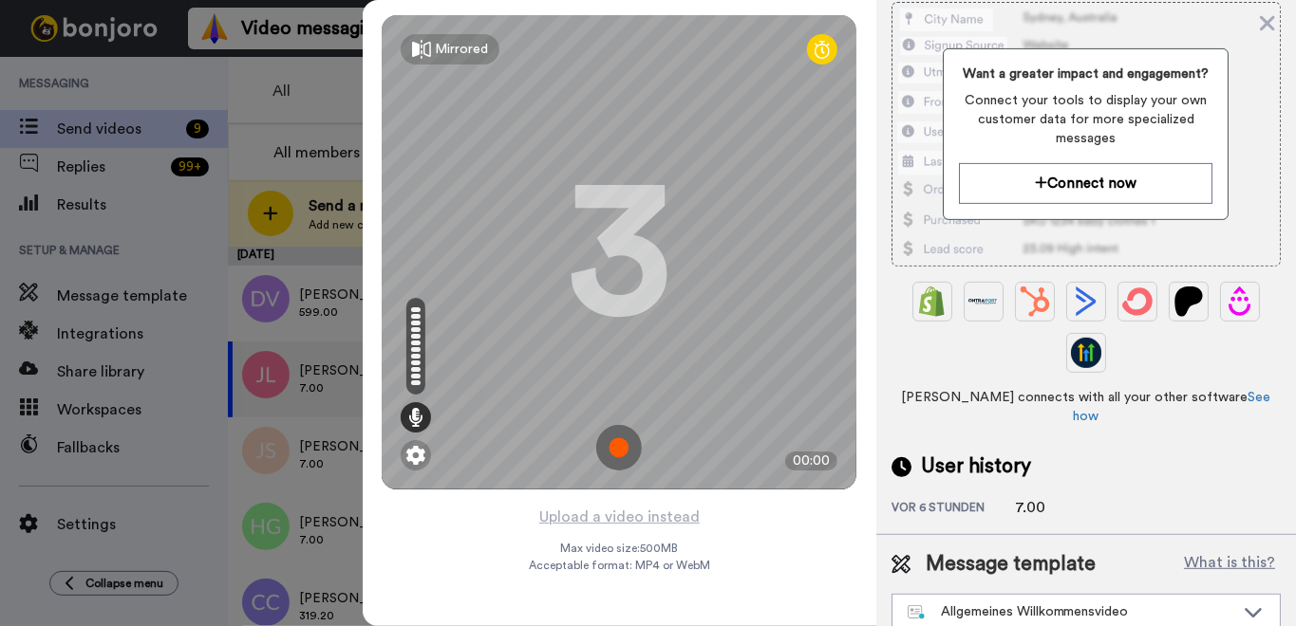
scroll to position [287, 0]
click at [623, 448] on img at bounding box center [619, 448] width 46 height 46
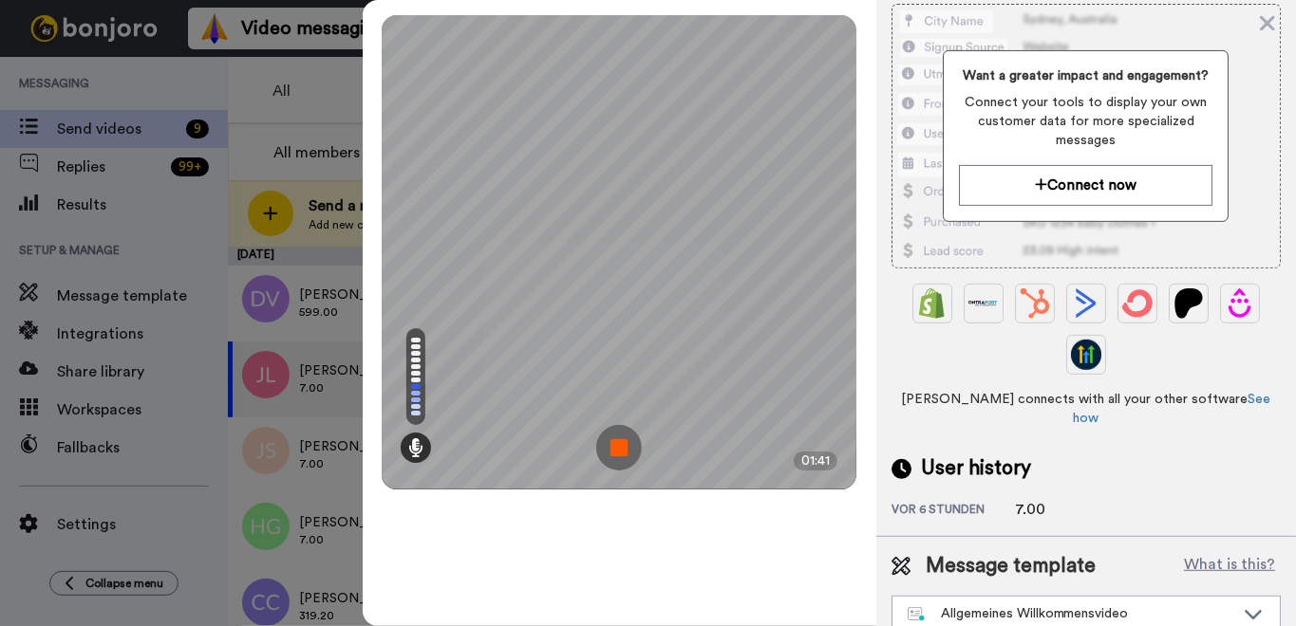
click at [615, 441] on img at bounding box center [619, 448] width 46 height 46
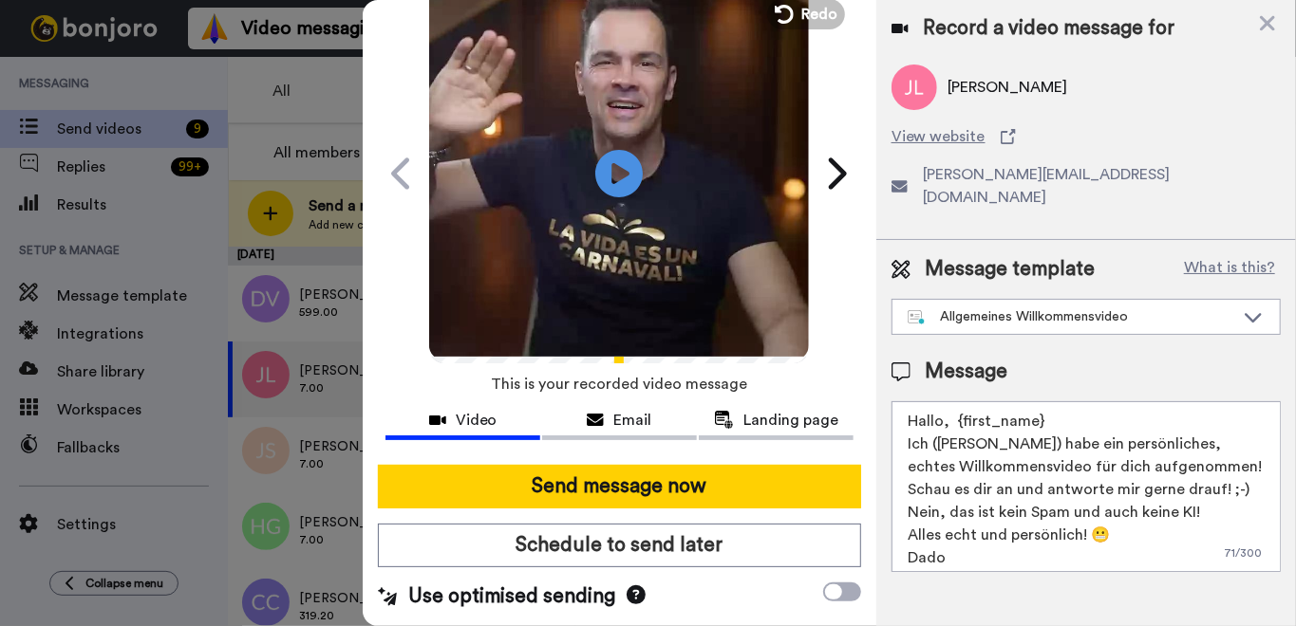
scroll to position [80, 0]
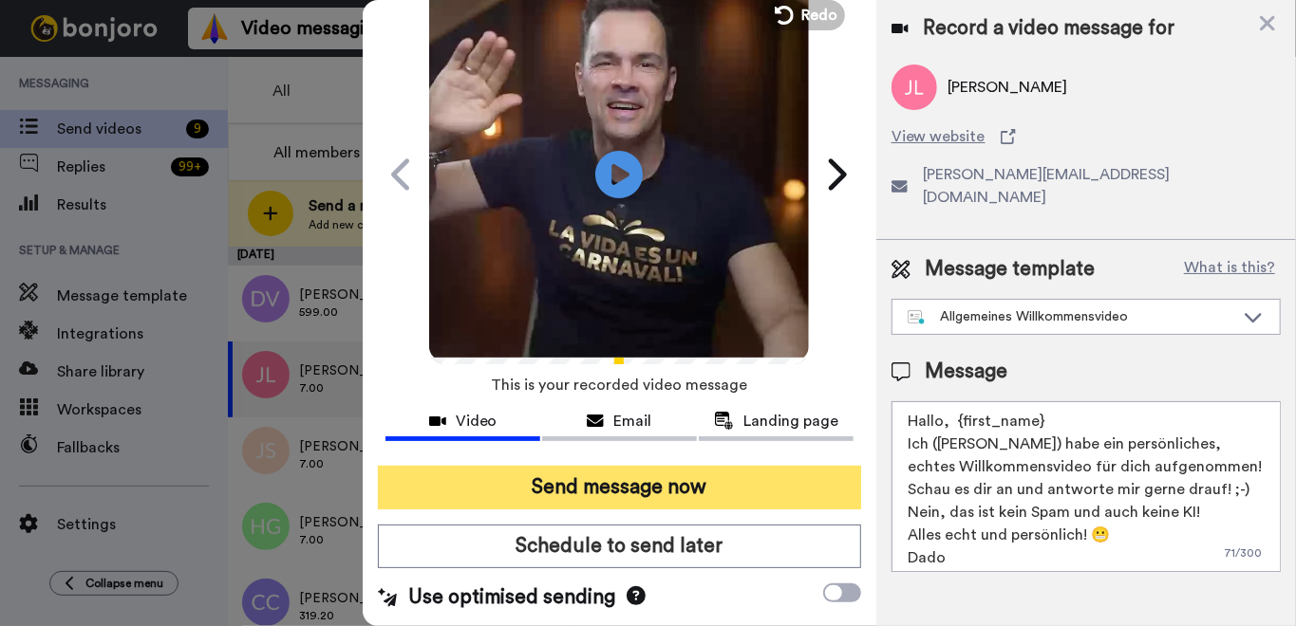
click at [650, 483] on button "Send message now" at bounding box center [619, 488] width 483 height 44
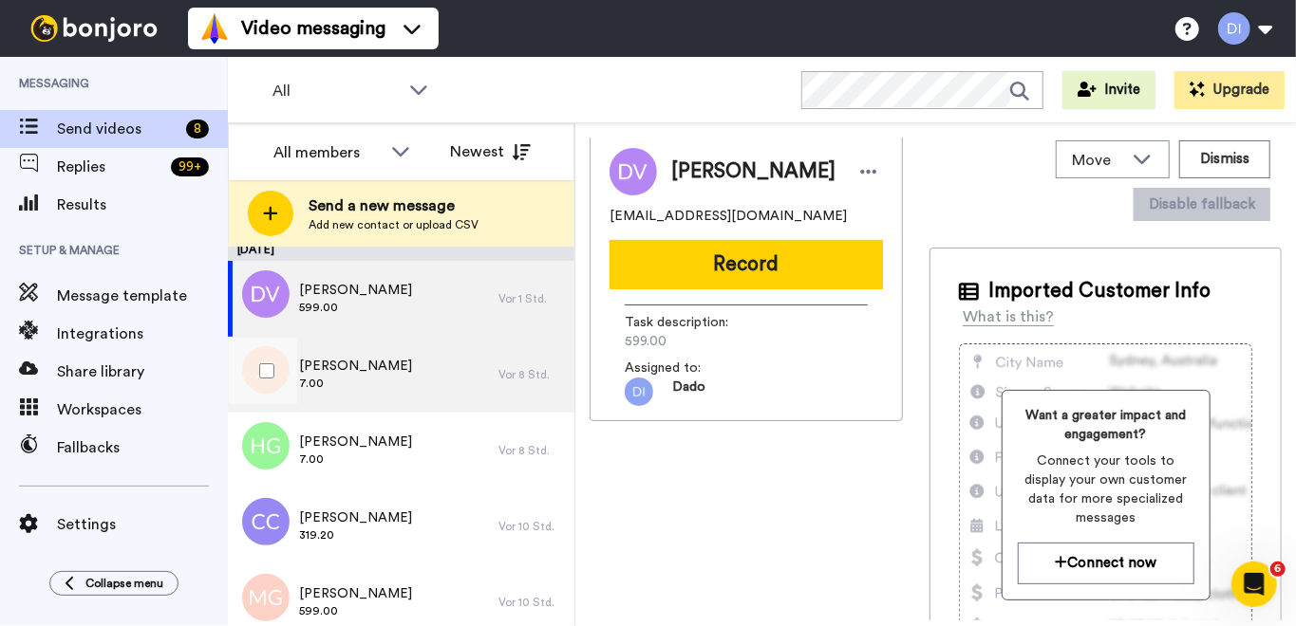
scroll to position [9, 0]
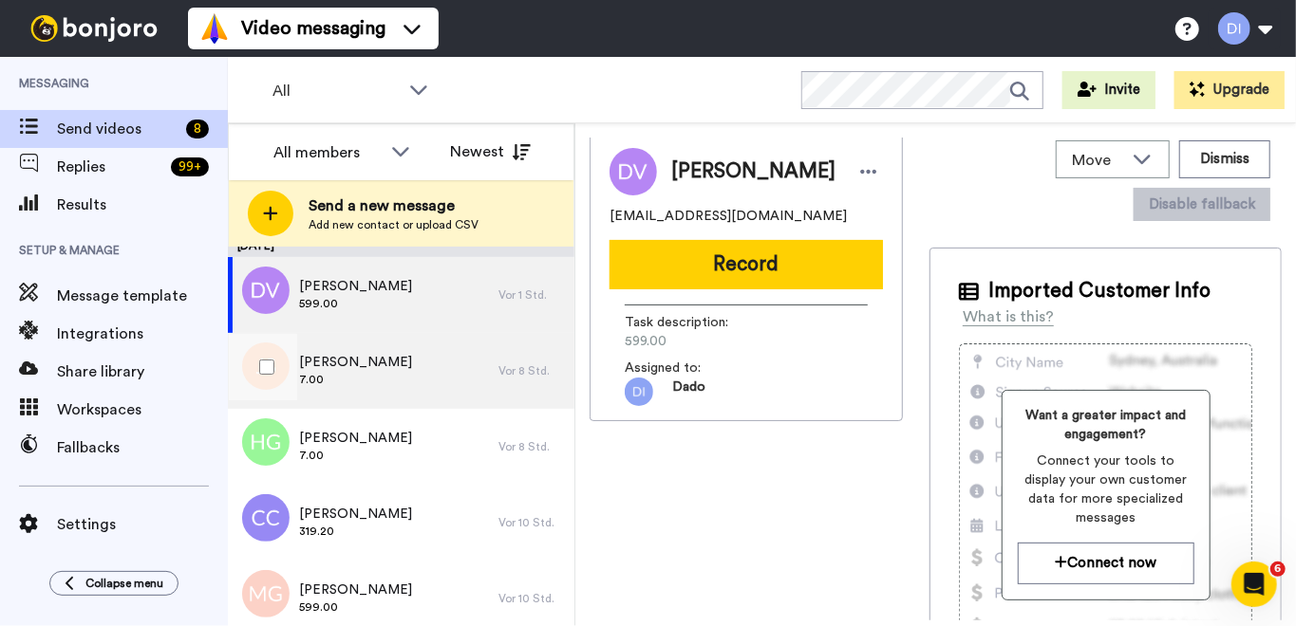
drag, startPoint x: 373, startPoint y: 368, endPoint x: 414, endPoint y: 366, distance: 40.9
click at [372, 368] on span "[PERSON_NAME]" at bounding box center [355, 362] width 113 height 19
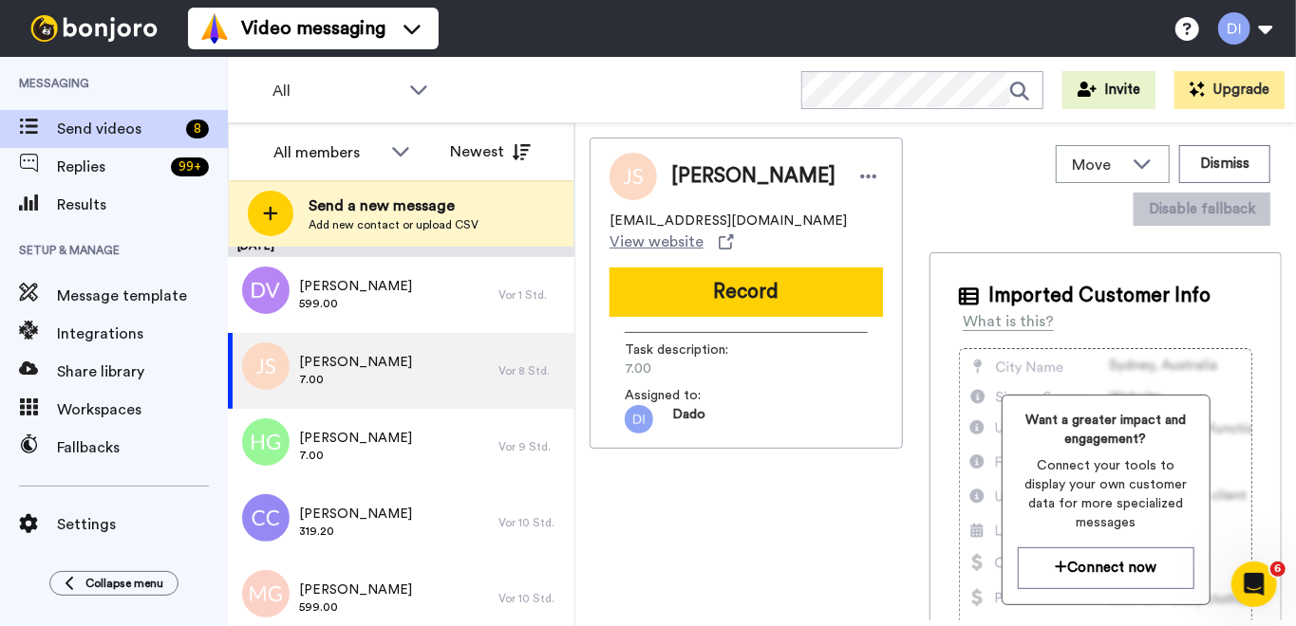
click at [763, 296] on button "Record" at bounding box center [745, 292] width 273 height 49
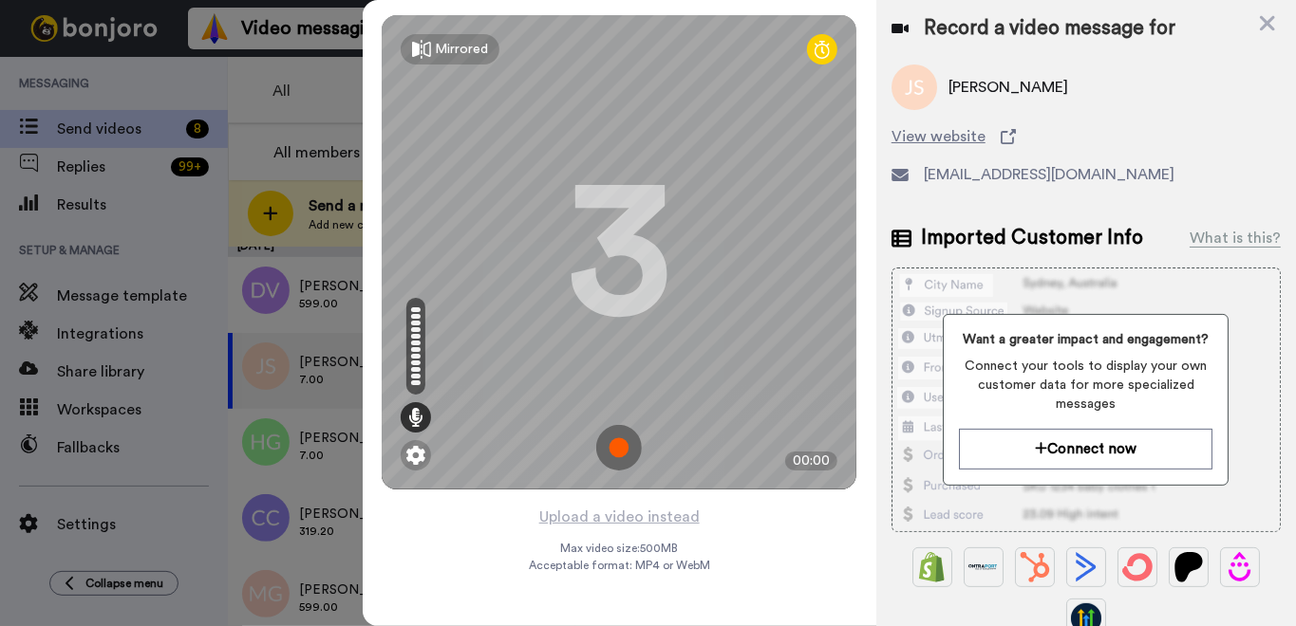
click at [617, 445] on img at bounding box center [619, 448] width 46 height 46
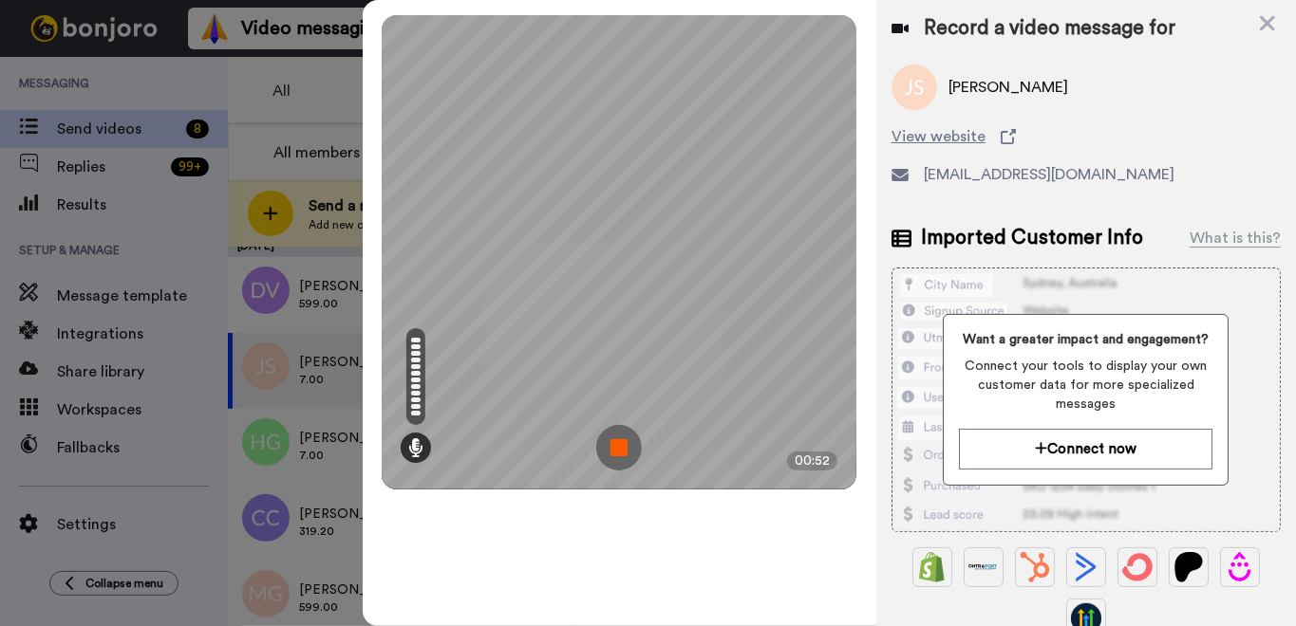
click at [617, 453] on img at bounding box center [619, 448] width 46 height 46
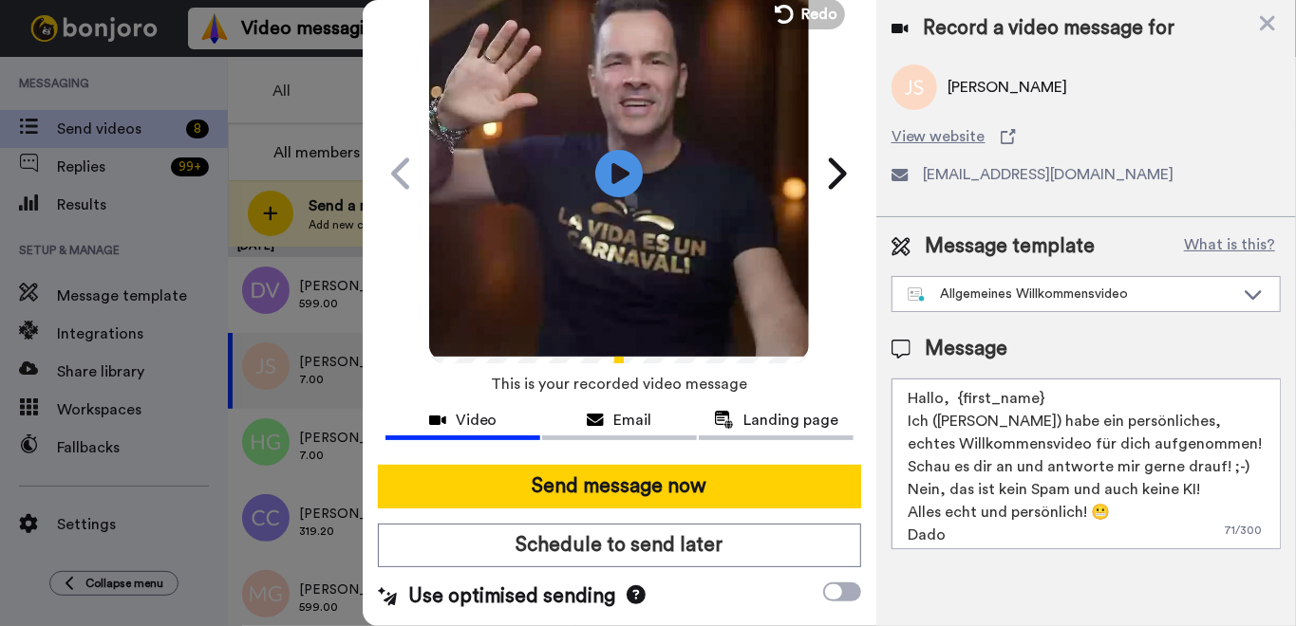
scroll to position [80, 0]
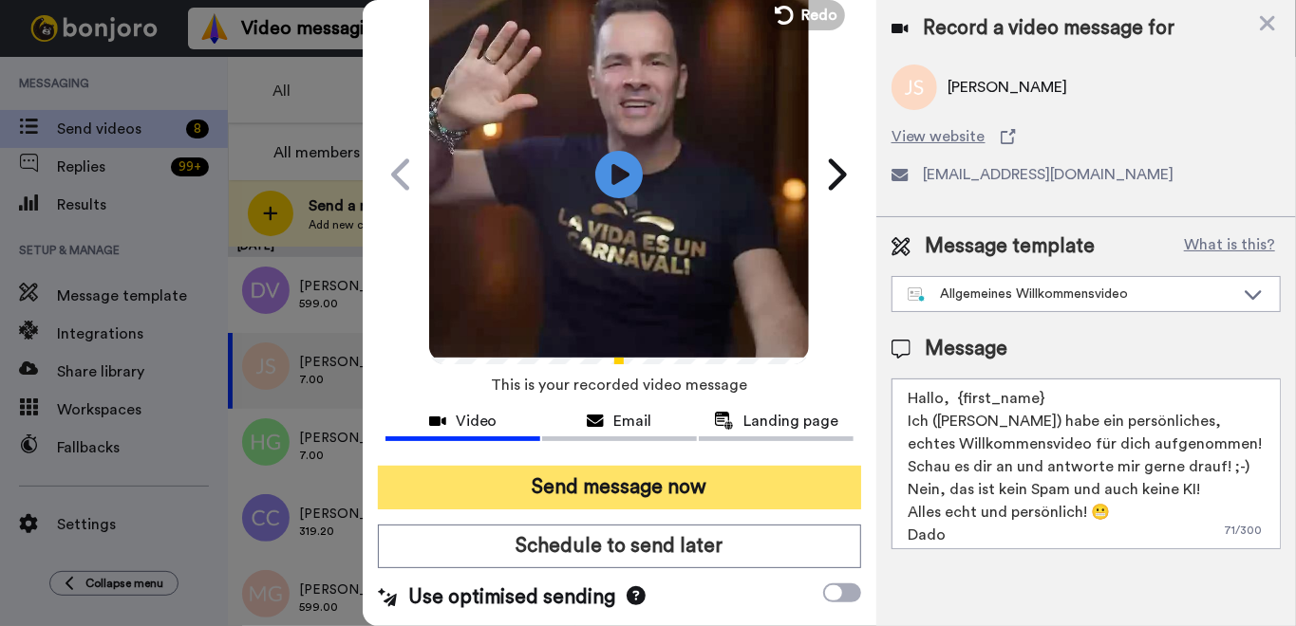
click at [696, 490] on button "Send message now" at bounding box center [619, 488] width 483 height 44
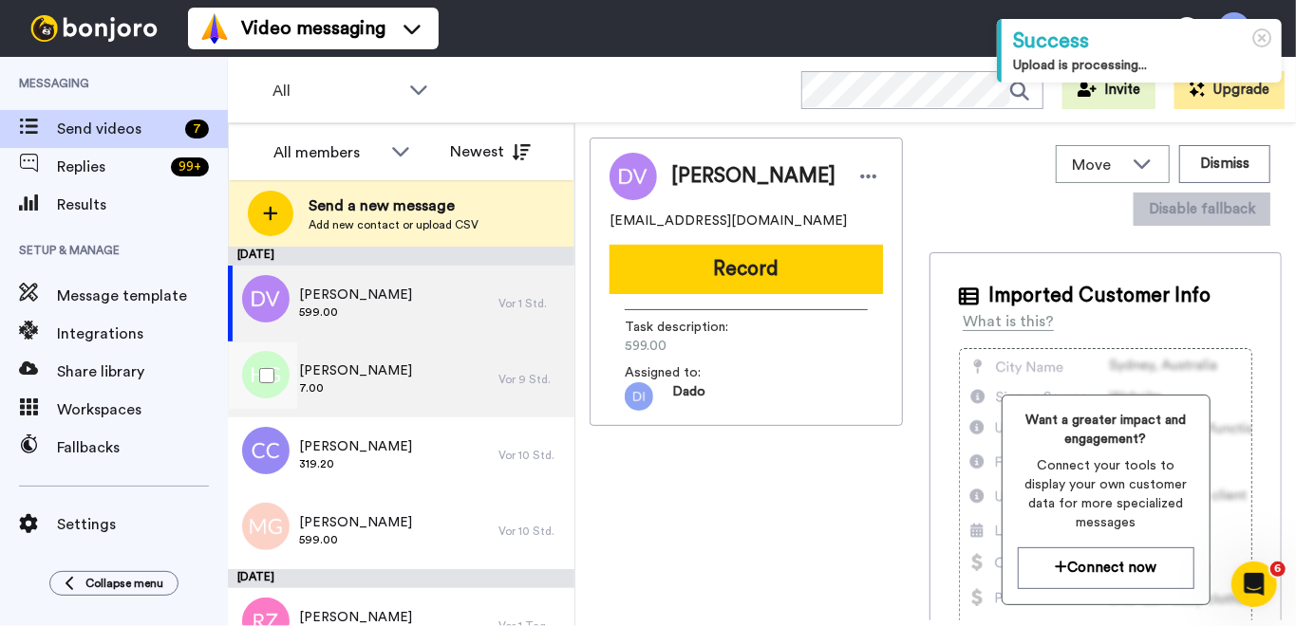
drag, startPoint x: 385, startPoint y: 381, endPoint x: 402, endPoint y: 381, distance: 17.1
click at [387, 381] on span "7.00" at bounding box center [355, 388] width 113 height 15
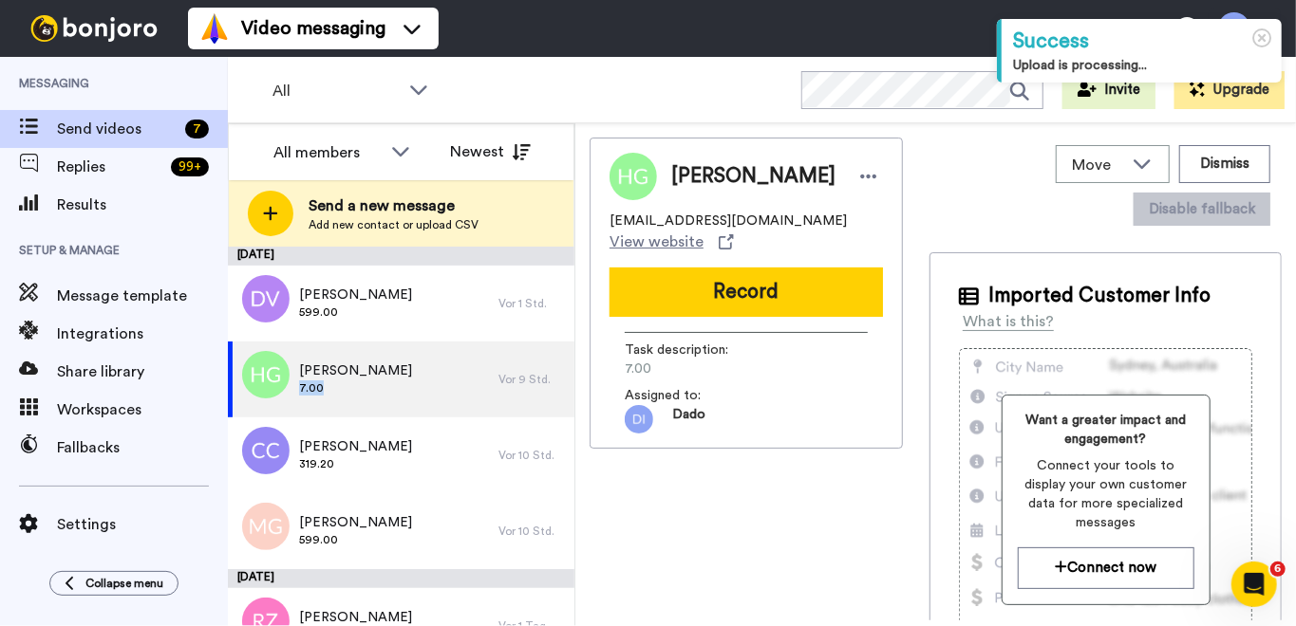
click at [723, 294] on button "Record" at bounding box center [745, 292] width 273 height 49
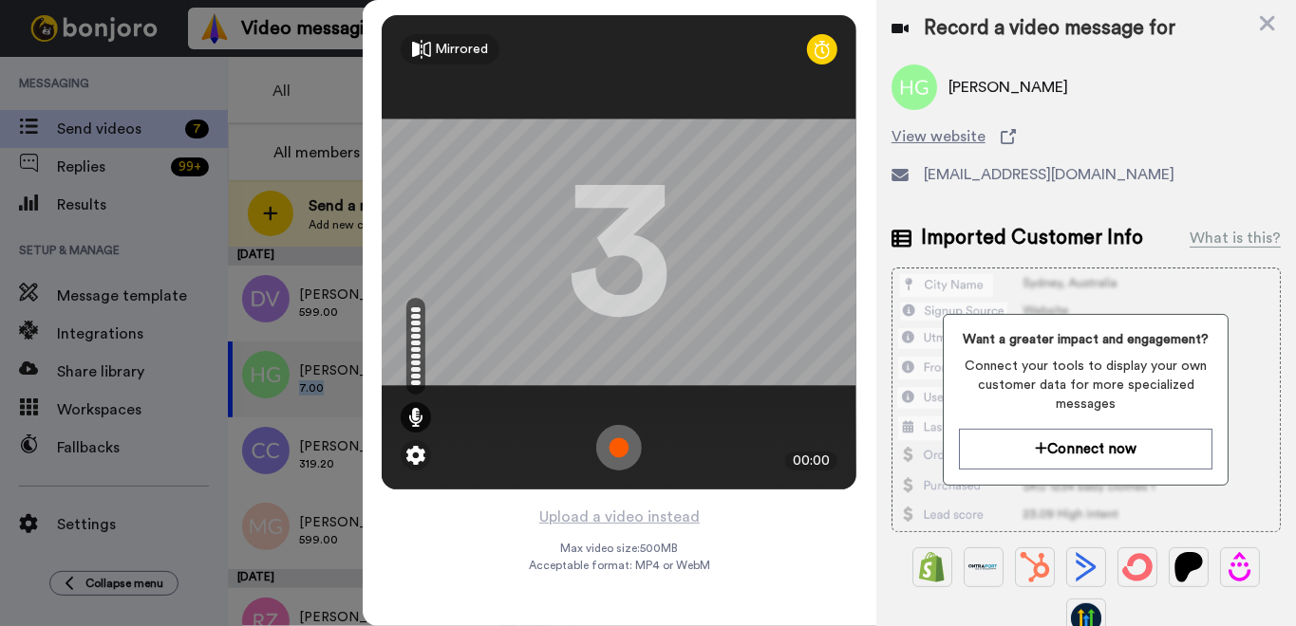
click at [616, 445] on img at bounding box center [619, 448] width 46 height 46
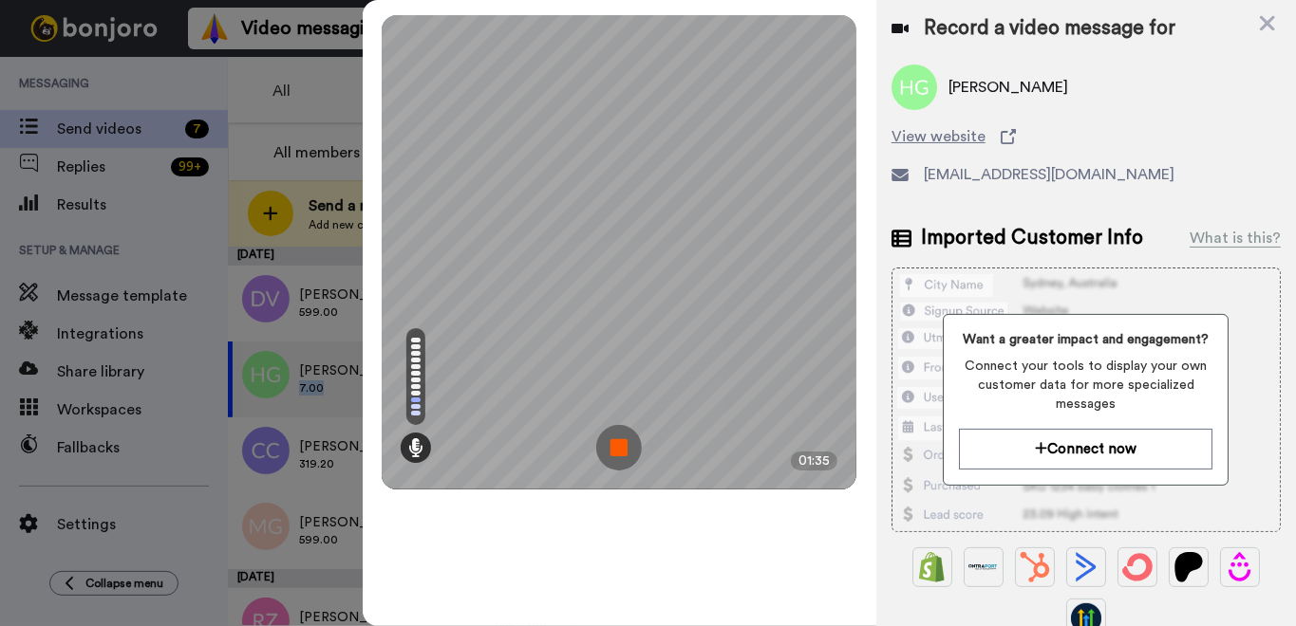
click at [623, 448] on img at bounding box center [619, 448] width 46 height 46
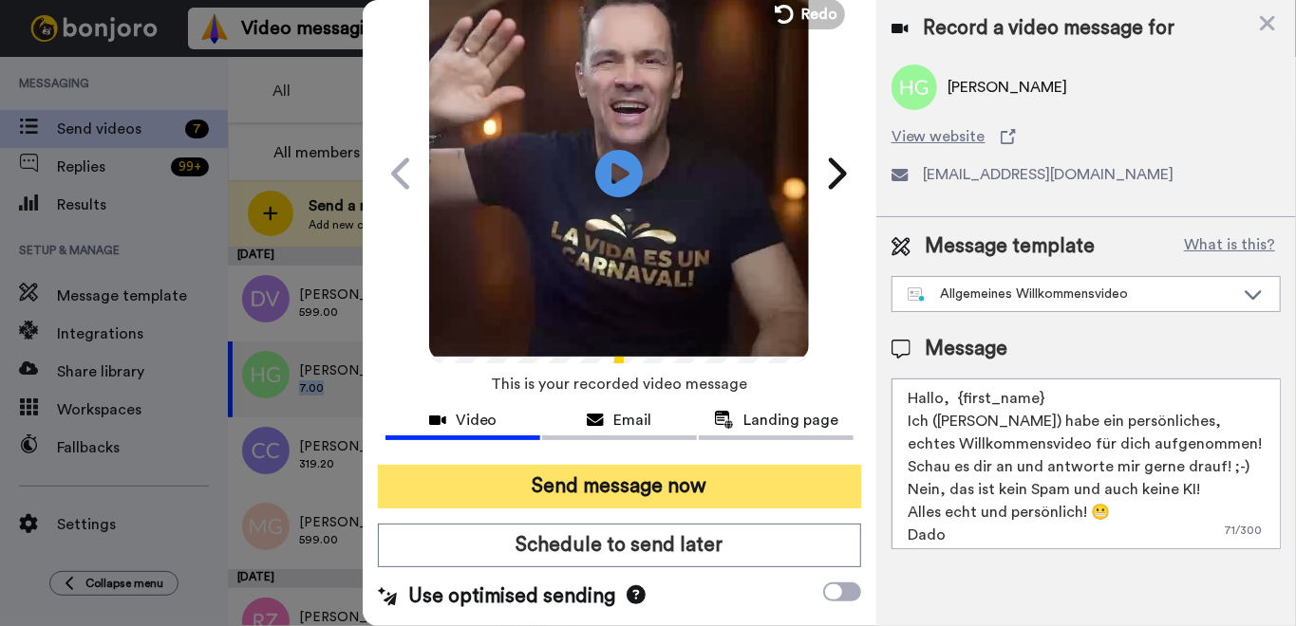
scroll to position [80, 0]
click at [688, 495] on button "Send message now" at bounding box center [619, 488] width 483 height 44
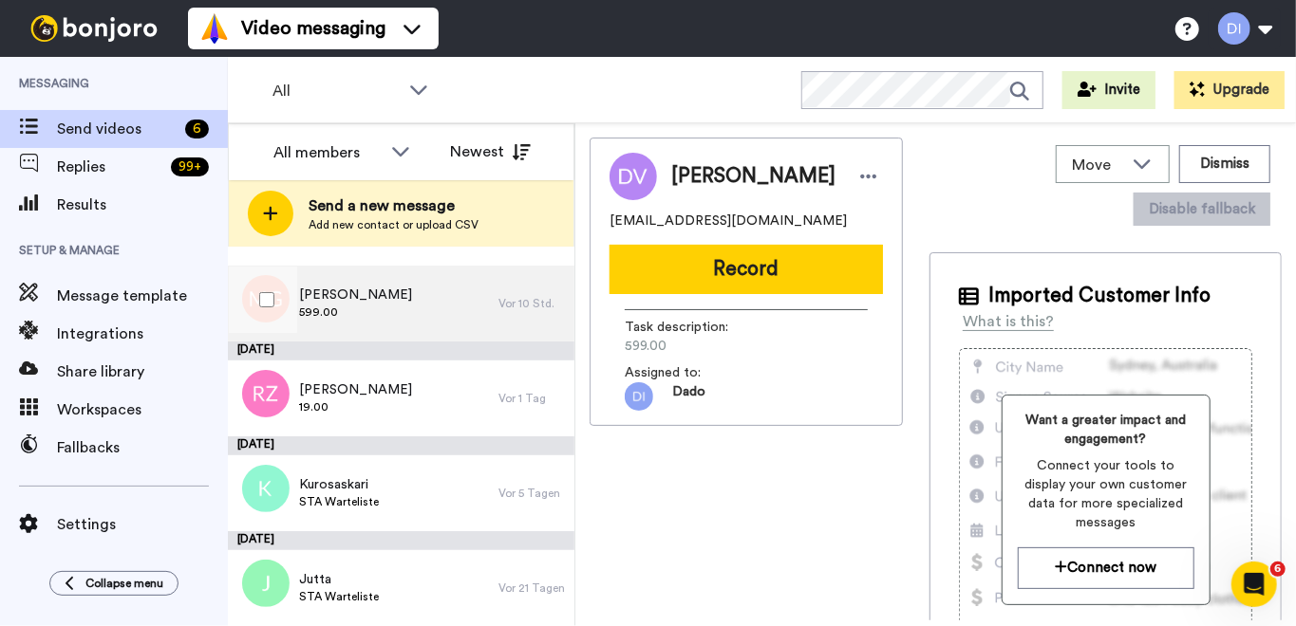
scroll to position [154, 0]
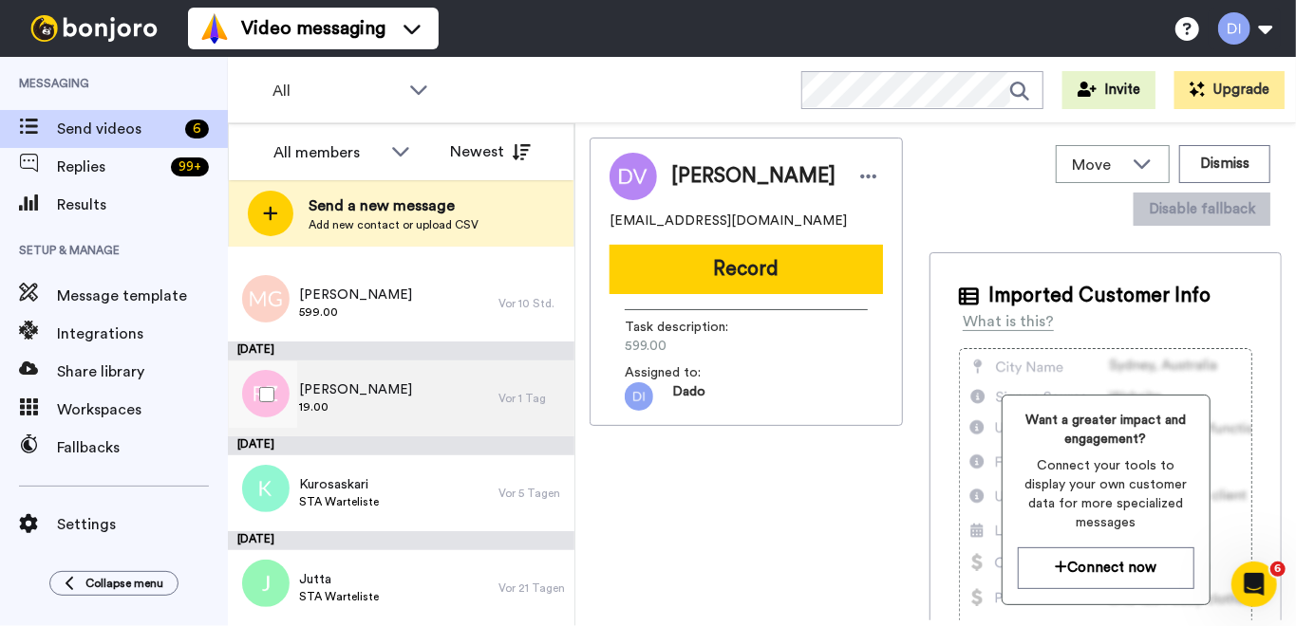
click at [412, 400] on span "19.00" at bounding box center [355, 407] width 113 height 15
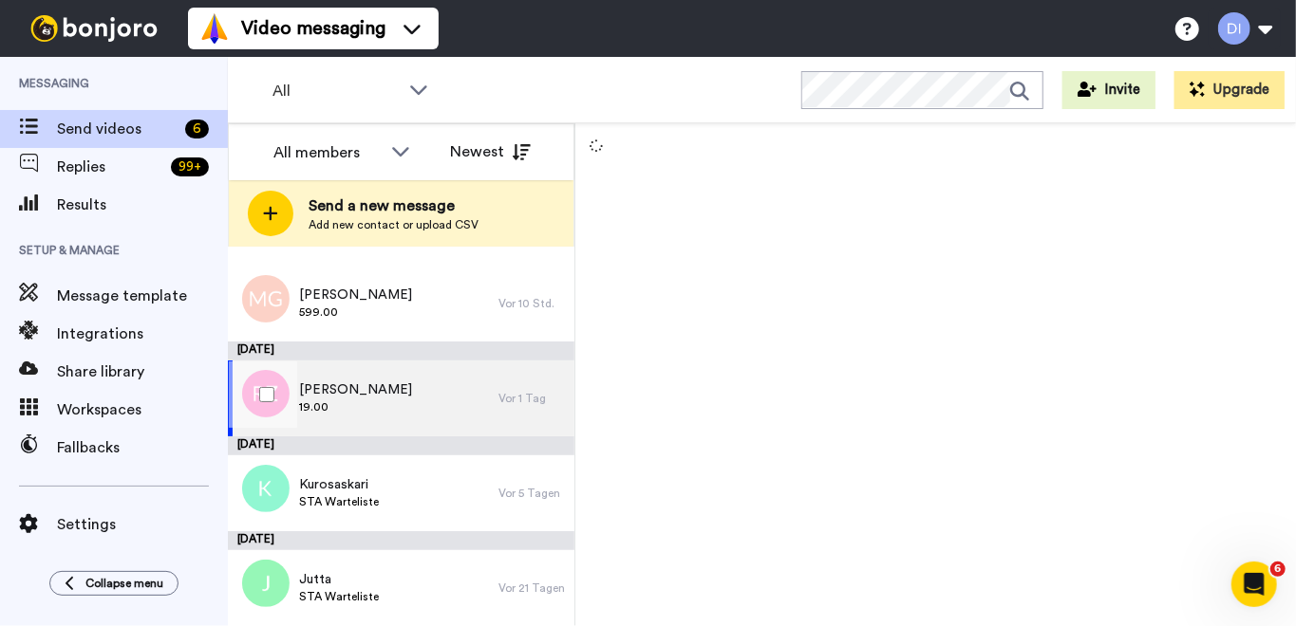
scroll to position [152, 0]
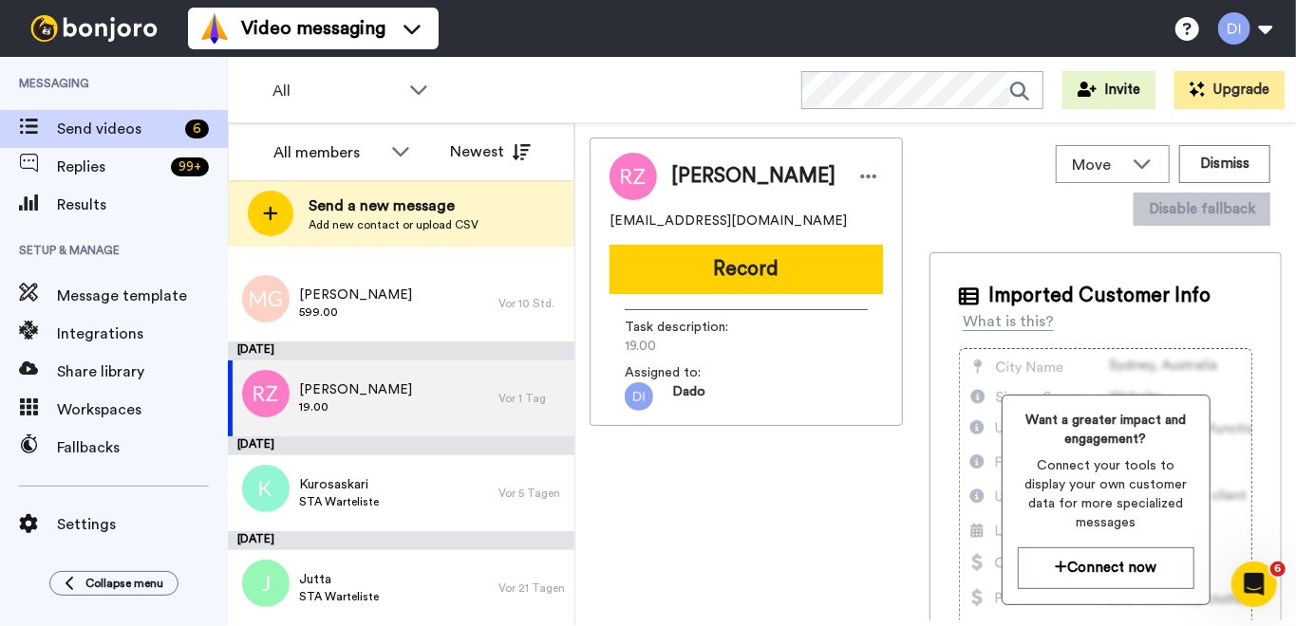
click at [730, 273] on button "Record" at bounding box center [745, 269] width 273 height 49
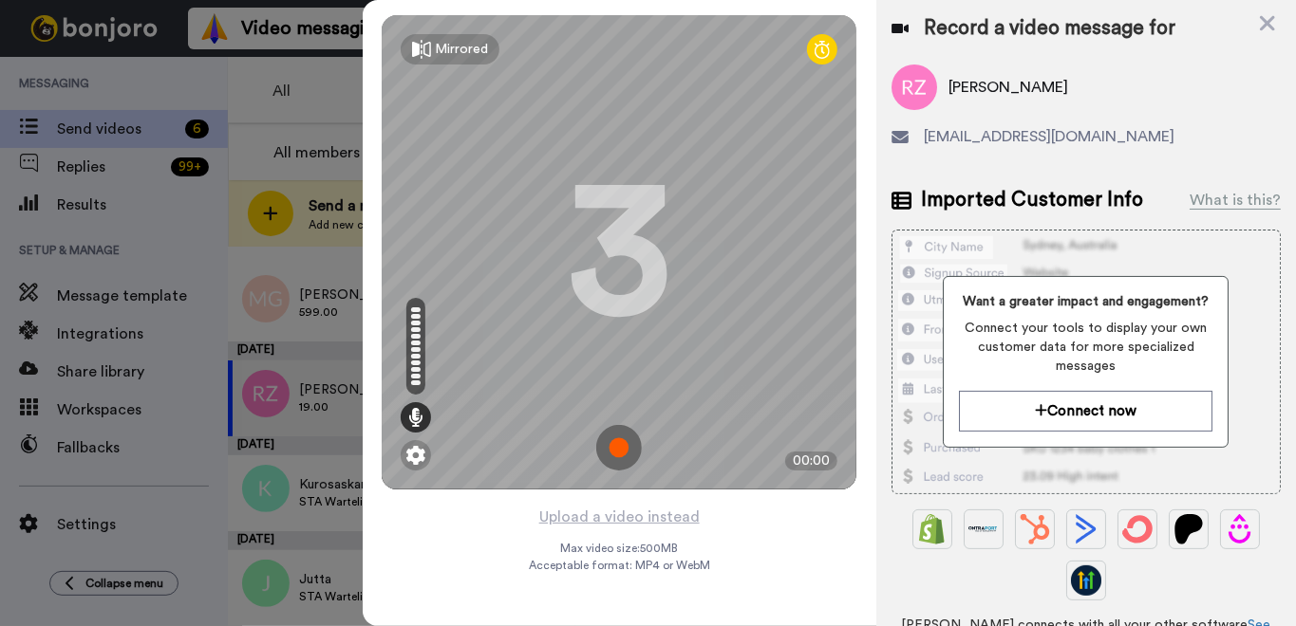
click at [613, 448] on img at bounding box center [619, 448] width 46 height 46
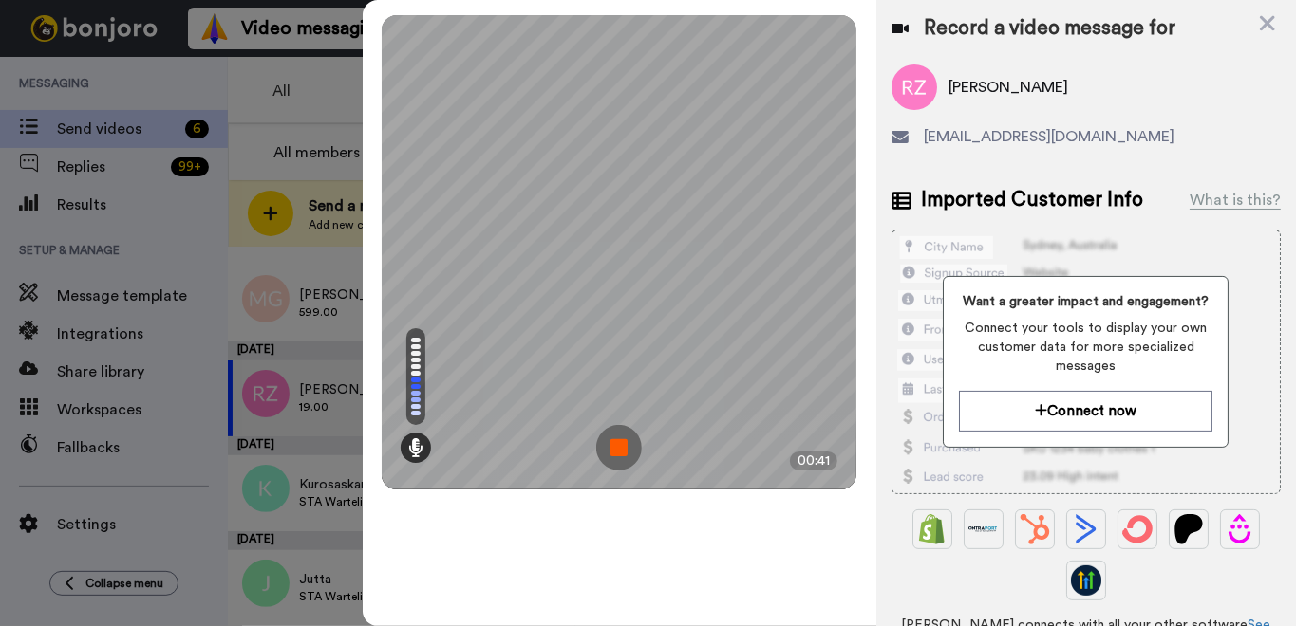
click at [612, 448] on img at bounding box center [619, 448] width 46 height 46
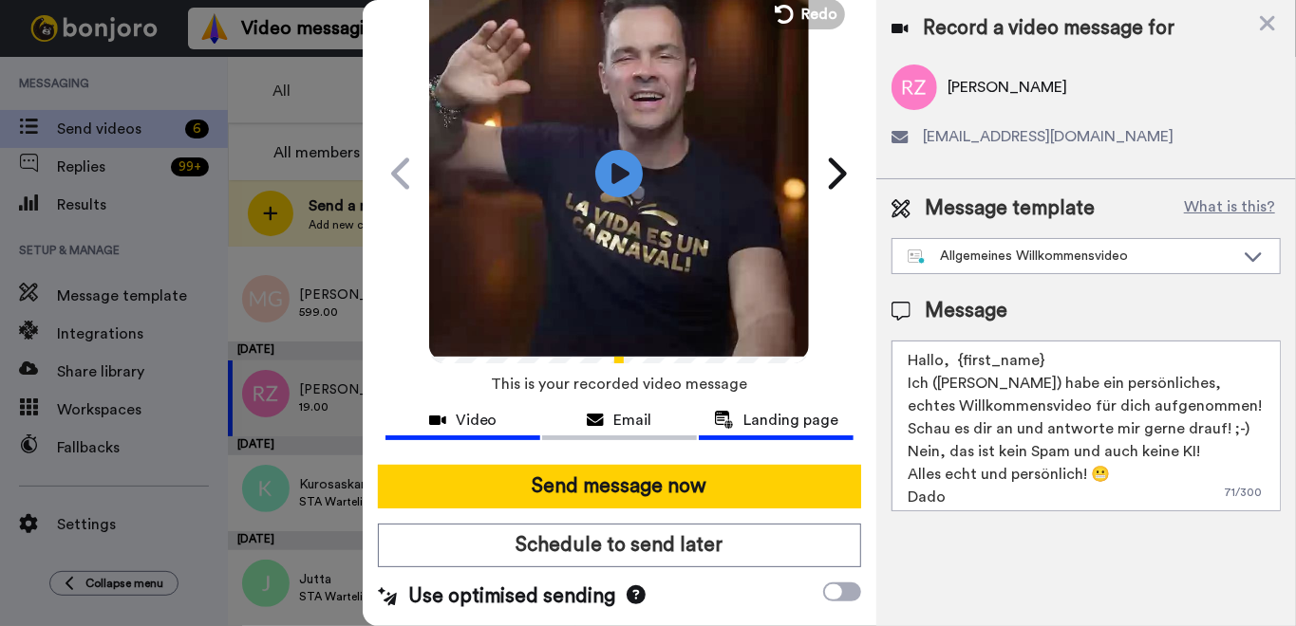
scroll to position [80, 0]
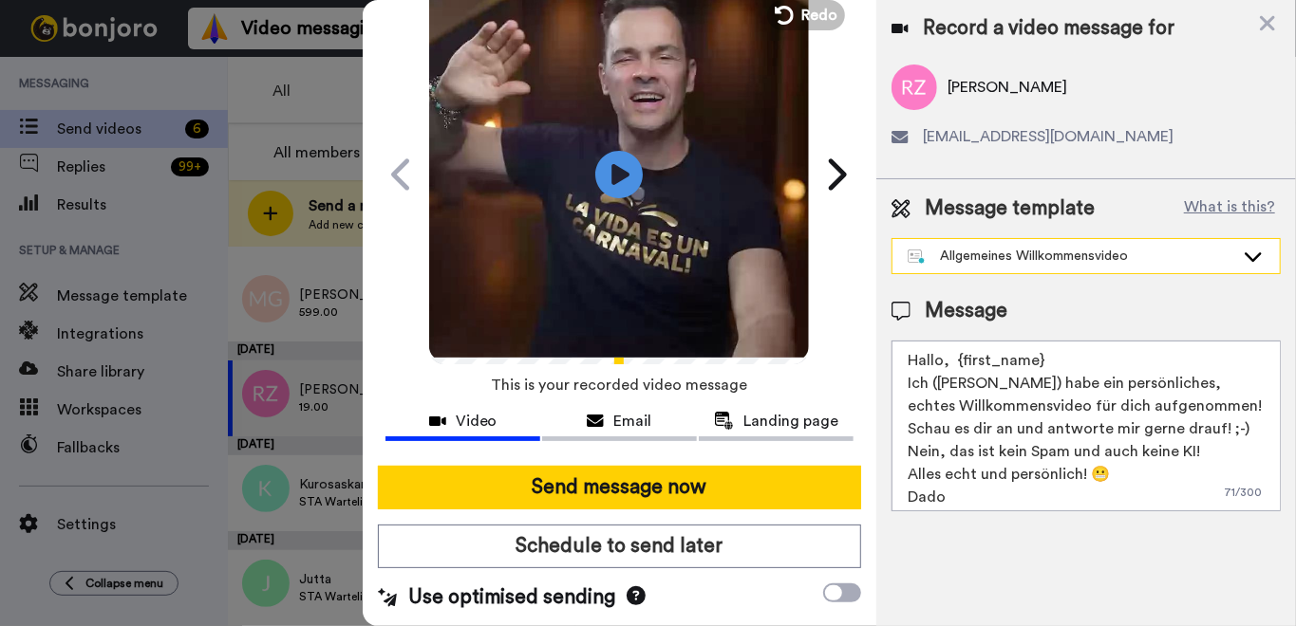
click at [1044, 252] on div "Allgemeines Willkommensvideo" at bounding box center [1070, 256] width 327 height 19
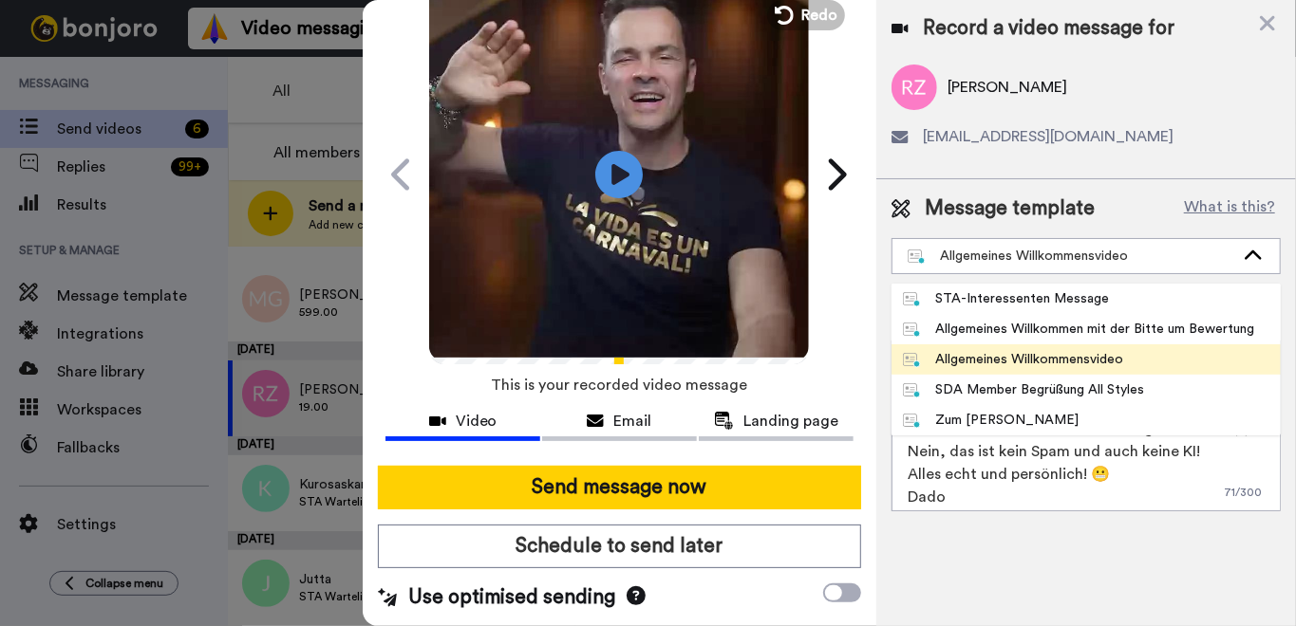
click at [1103, 331] on div "Allgemeines Willkommen mit der Bitte um Bewertung" at bounding box center [1079, 329] width 352 height 19
type textarea "Hallo, {first_name} Ich ([PERSON_NAME]) habe ein persönliches, echtes Video für…"
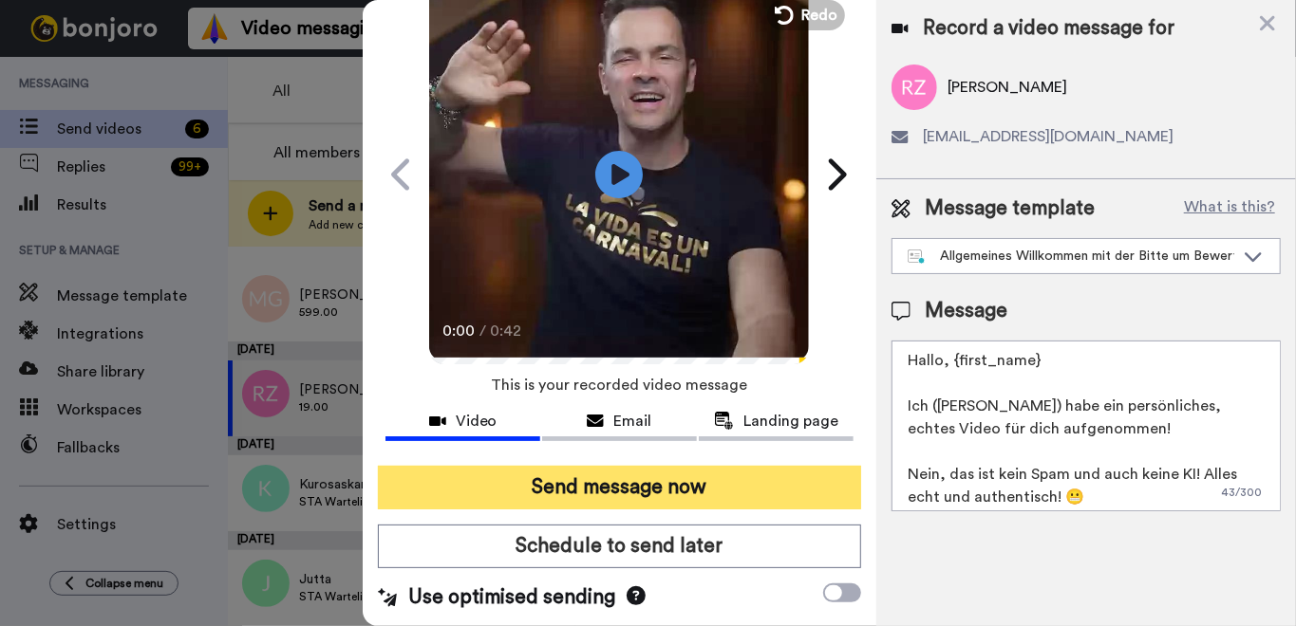
click at [704, 491] on button "Send message now" at bounding box center [619, 488] width 483 height 44
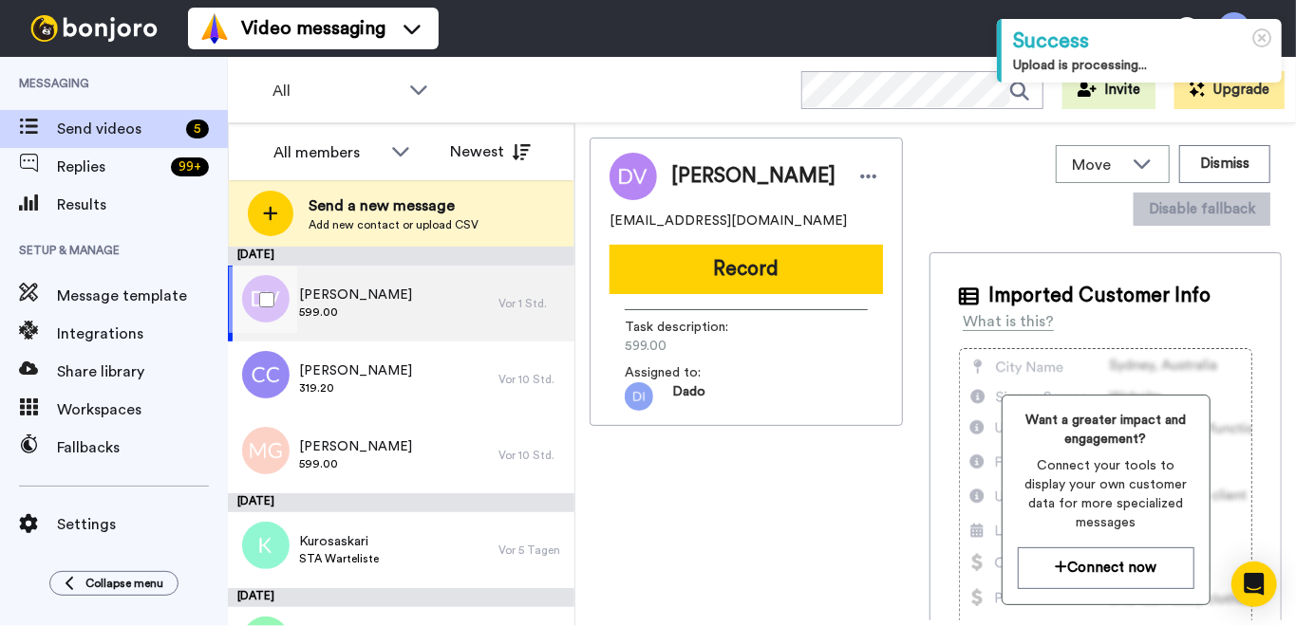
drag, startPoint x: 369, startPoint y: 306, endPoint x: 422, endPoint y: 308, distance: 53.2
click at [369, 306] on span "599.00" at bounding box center [355, 312] width 113 height 15
click at [757, 275] on button "Record" at bounding box center [745, 269] width 273 height 49
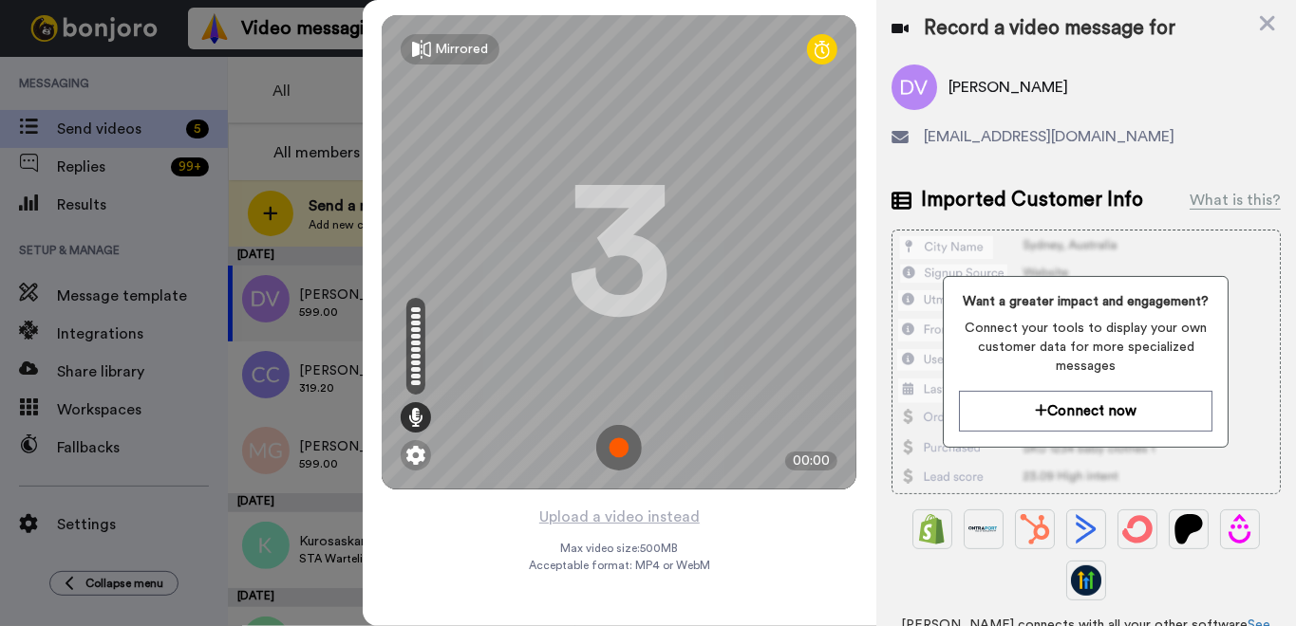
click at [617, 445] on img at bounding box center [619, 448] width 46 height 46
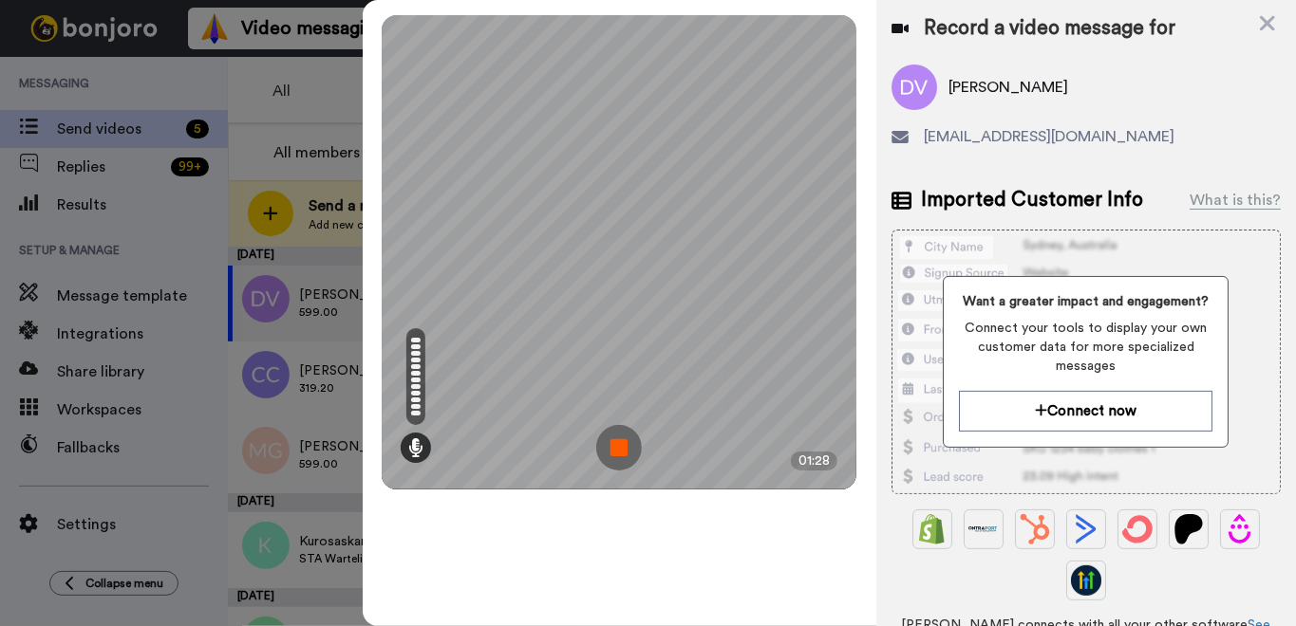
click at [624, 449] on img at bounding box center [619, 448] width 46 height 46
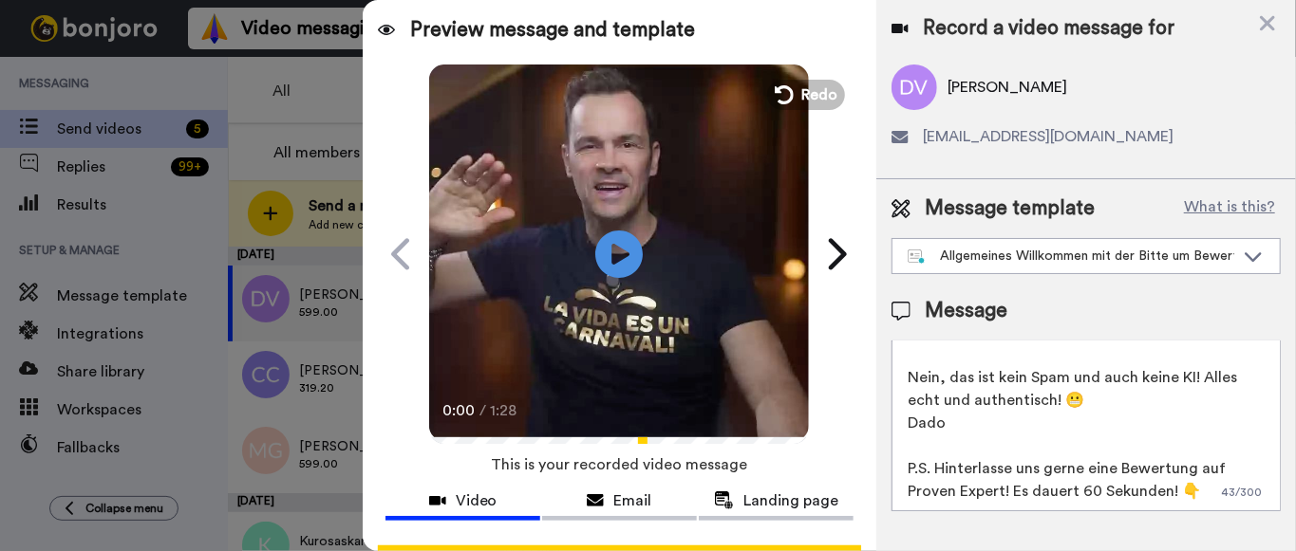
scroll to position [97, 0]
drag, startPoint x: 1002, startPoint y: 494, endPoint x: 1016, endPoint y: 495, distance: 13.3
click at [1003, 494] on textarea "Hallo, {first_name} Ich (Dado) habe ein persönliches, echtes Video für dich auf…" at bounding box center [1085, 426] width 389 height 171
drag, startPoint x: 1079, startPoint y: 492, endPoint x: 1129, endPoint y: 506, distance: 51.4
click at [1082, 494] on textarea "Hallo, {first_name} Ich (Dado) habe ein persönliches, echtes Video für dich auf…" at bounding box center [1085, 426] width 389 height 171
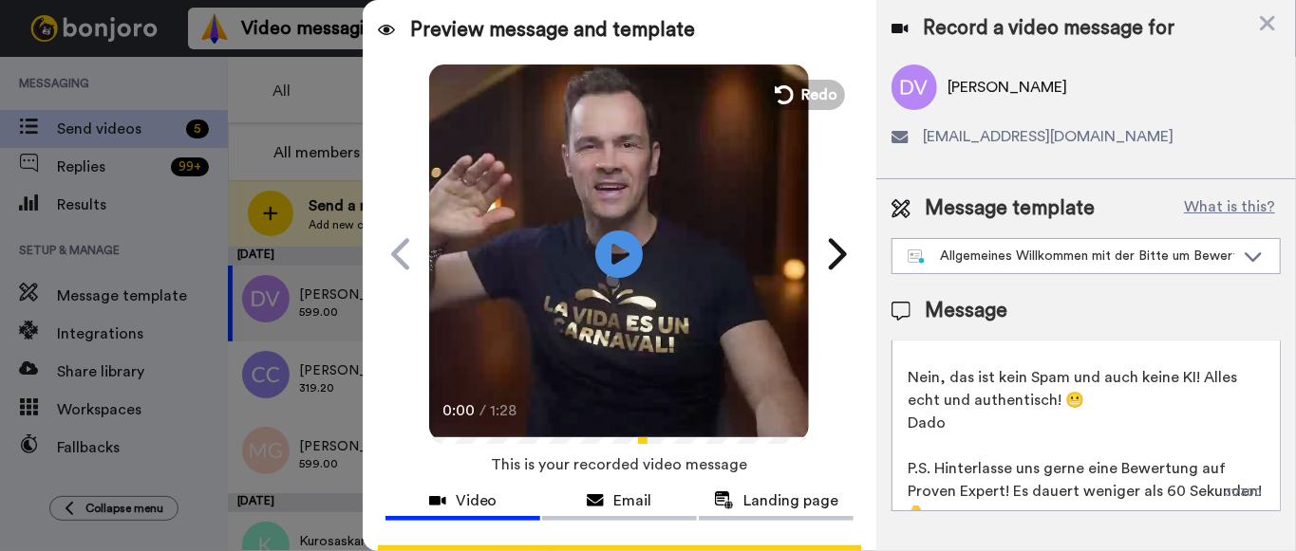
drag, startPoint x: 1000, startPoint y: 494, endPoint x: 1022, endPoint y: 495, distance: 21.9
click at [1004, 492] on textarea "Hallo, {first_name} Ich (Dado) habe ein persönliches, echtes Video für dich auf…" at bounding box center [1085, 426] width 389 height 171
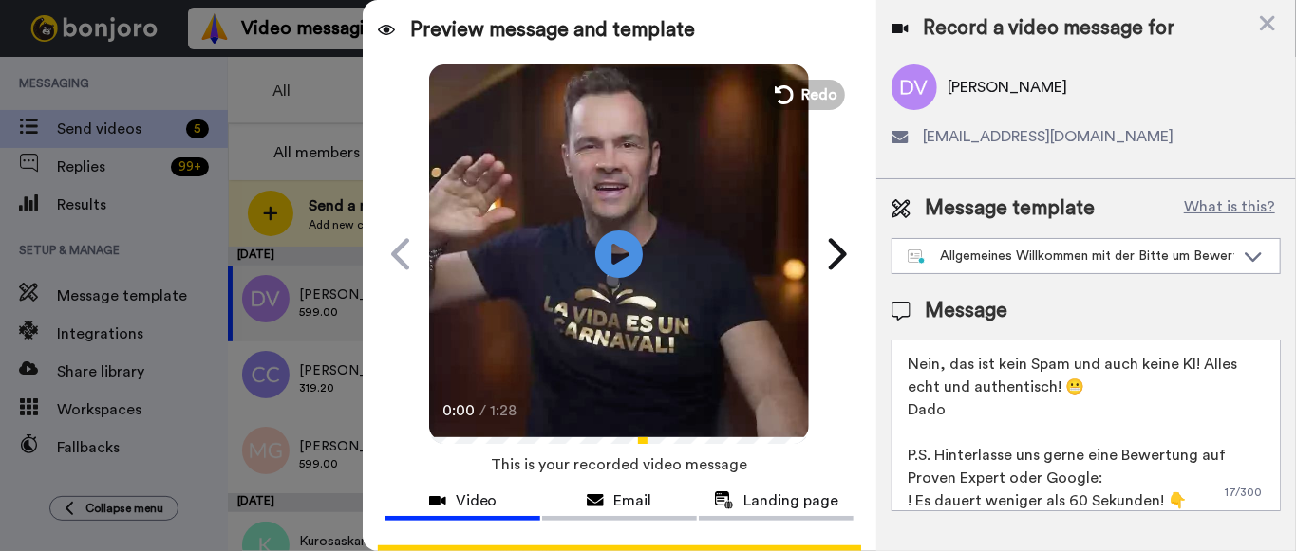
paste textarea "https://g.page/r/"
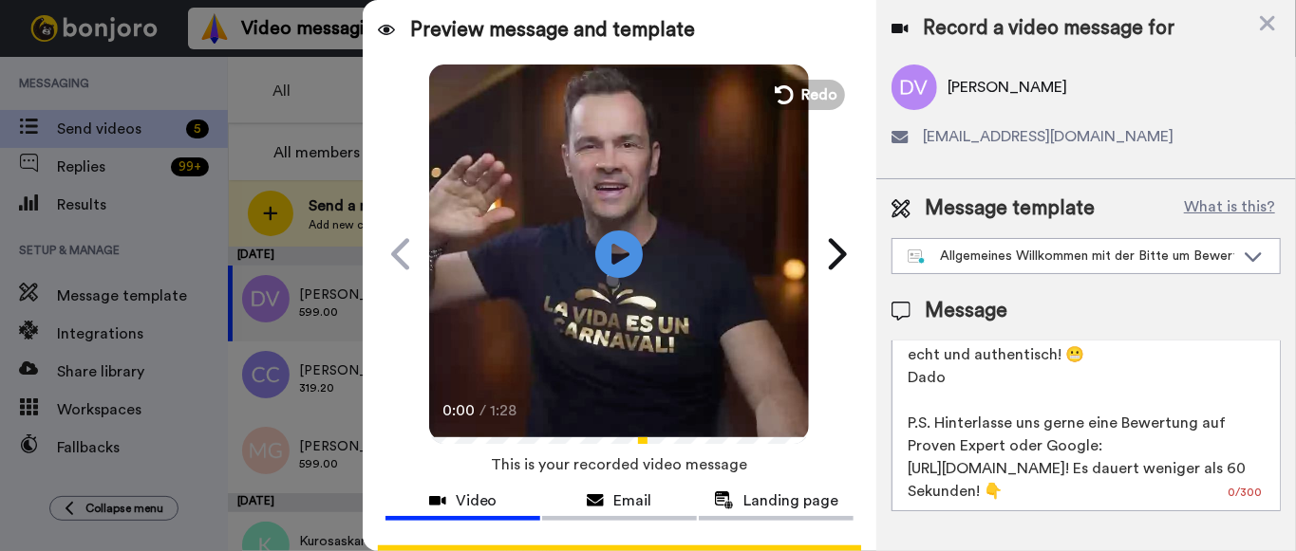
scroll to position [142, 0]
click at [1030, 467] on textarea "Hallo, {first_name} Ich (Dado) habe ein persönliches, echtes Video für dich auf…" at bounding box center [1085, 426] width 389 height 171
click at [949, 401] on textarea "Hallo, {first_name} Ich (Dado) habe ein persönliches, echtes Video für dich auf…" at bounding box center [1085, 426] width 389 height 171
click at [1027, 468] on textarea "Hallo, {first_name} Ich (Dado) habe ein persönliches, echtes Video für dich auf…" at bounding box center [1085, 426] width 389 height 171
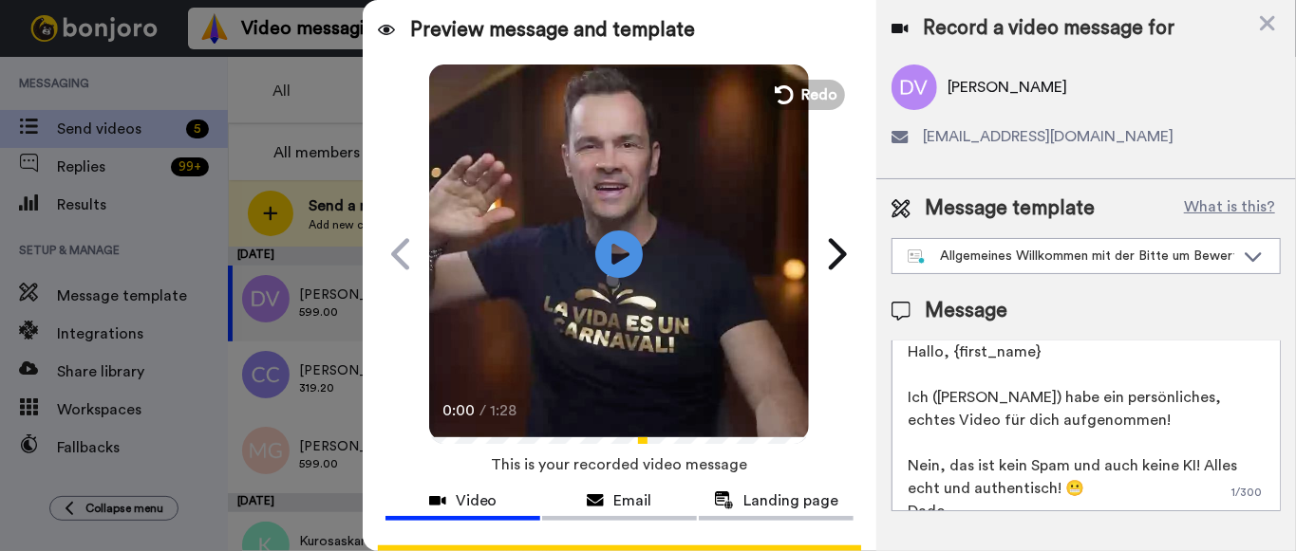
scroll to position [0, 0]
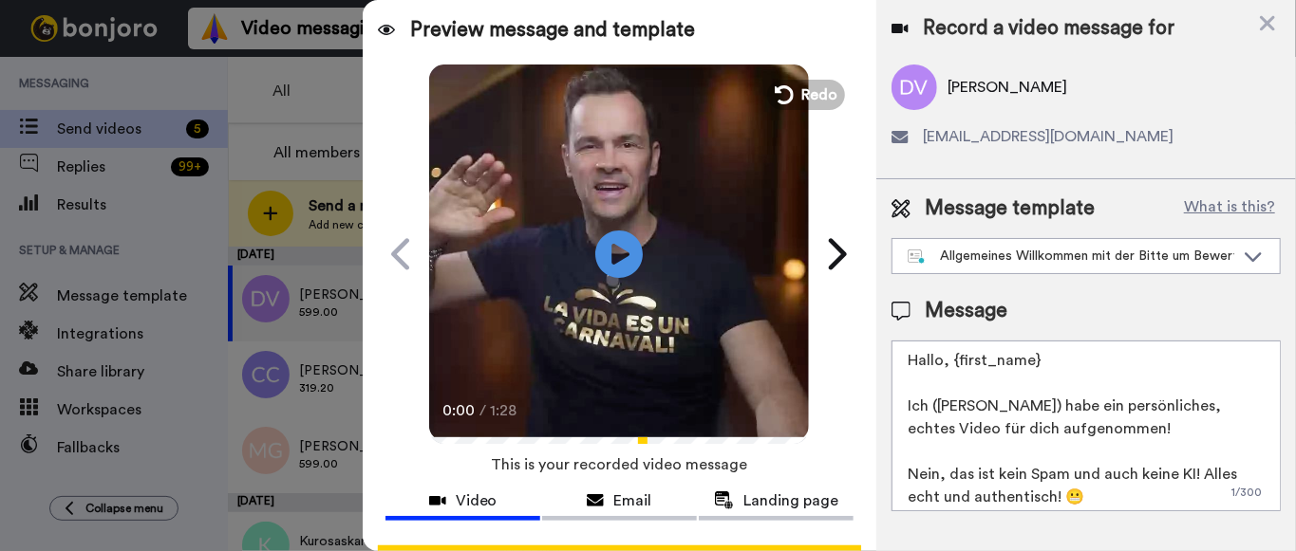
click at [993, 454] on textarea "Hallo, {first_name} Ich (Dado) habe ein persönliches, echtes Video für dich auf…" at bounding box center [1085, 426] width 389 height 171
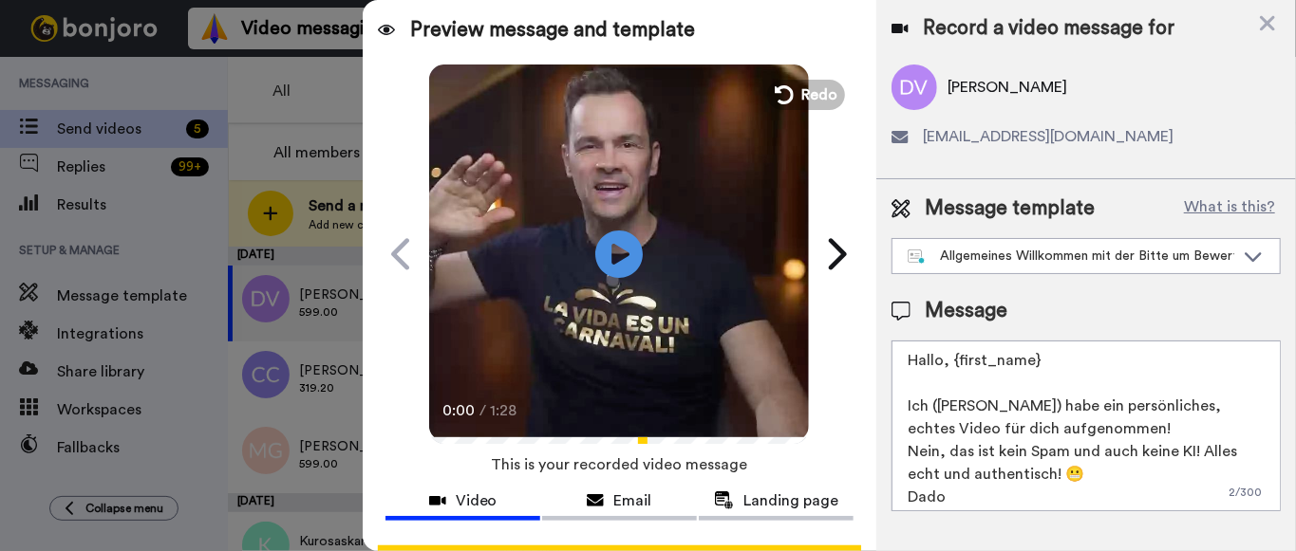
click at [936, 383] on textarea "Hallo, {first_name} Ich (Dado) habe ein persönliches, echtes Video für dich auf…" at bounding box center [1085, 426] width 389 height 171
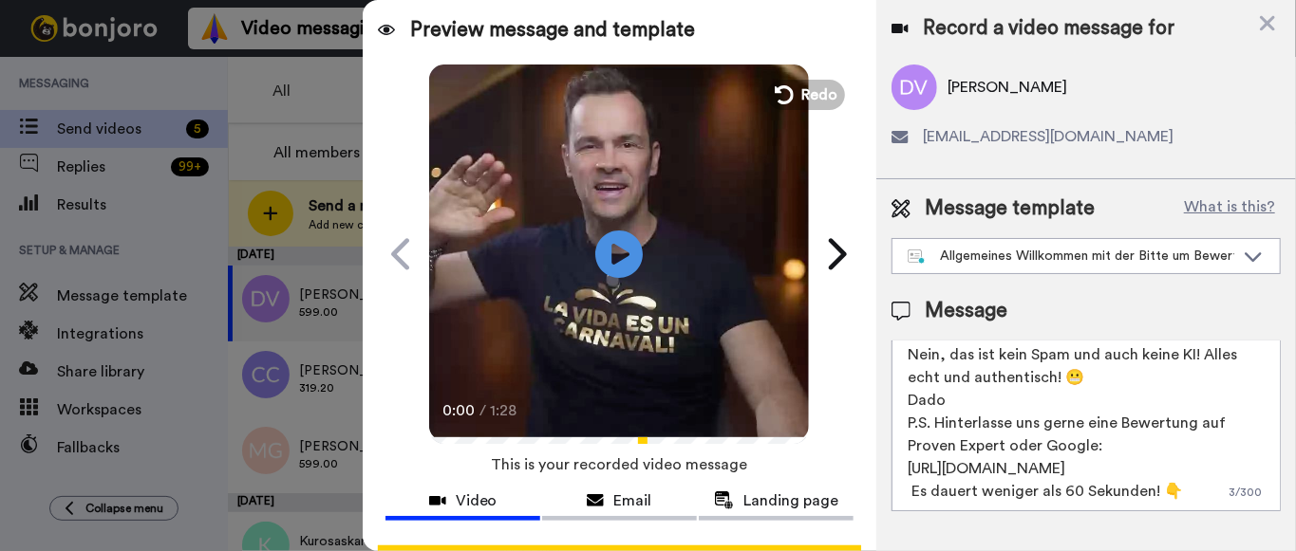
scroll to position [74, 0]
drag, startPoint x: 1053, startPoint y: 468, endPoint x: 898, endPoint y: 467, distance: 154.7
click at [900, 467] on textarea "Hallo, {first_name} Ich (Dado) habe ein persönliches, echtes Video für dich auf…" at bounding box center [1085, 426] width 389 height 171
paste textarea "CaA"
click at [989, 419] on textarea "Hallo, {first_name} Ich (Dado) habe ein persönliches, echtes Video für dich auf…" at bounding box center [1085, 426] width 389 height 171
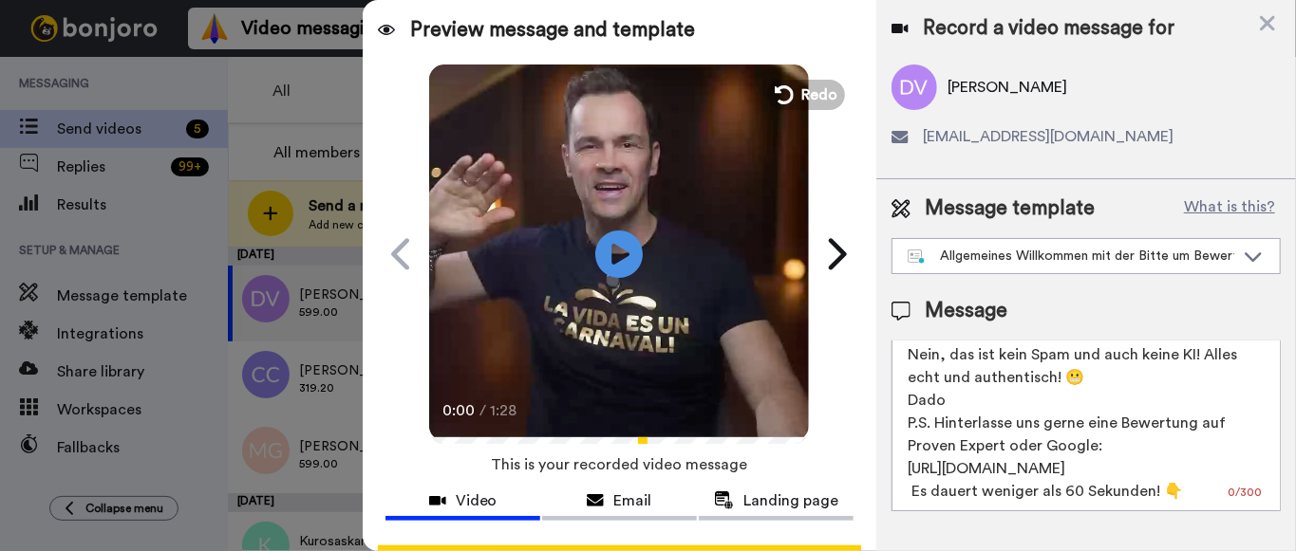
click at [988, 419] on textarea "Hallo, {first_name} Ich (Dado) habe ein persönliches, echtes Video für dich auf…" at bounding box center [1085, 426] width 389 height 171
click at [913, 491] on textarea "Hallo, {first_name} Ich (Dado) habe ein persönliches, echtes Video für dich auf…" at bounding box center [1085, 426] width 389 height 171
click at [970, 446] on textarea "Hallo, {first_name} Ich (Dado) habe ein persönliches, echtes Video für dich auf…" at bounding box center [1085, 426] width 389 height 171
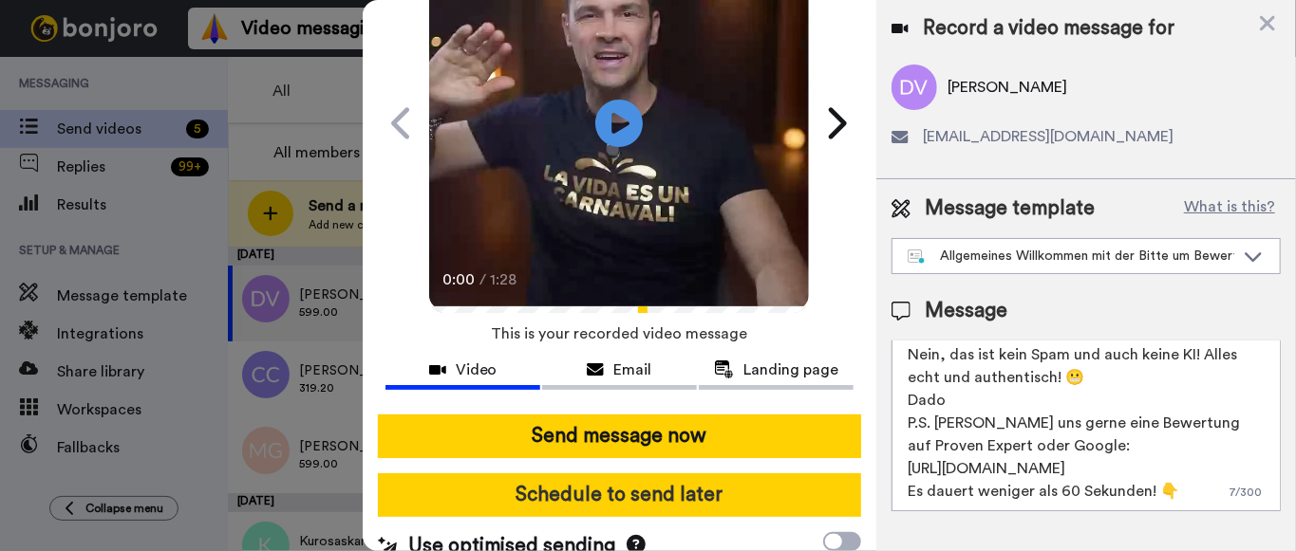
scroll to position [154, 0]
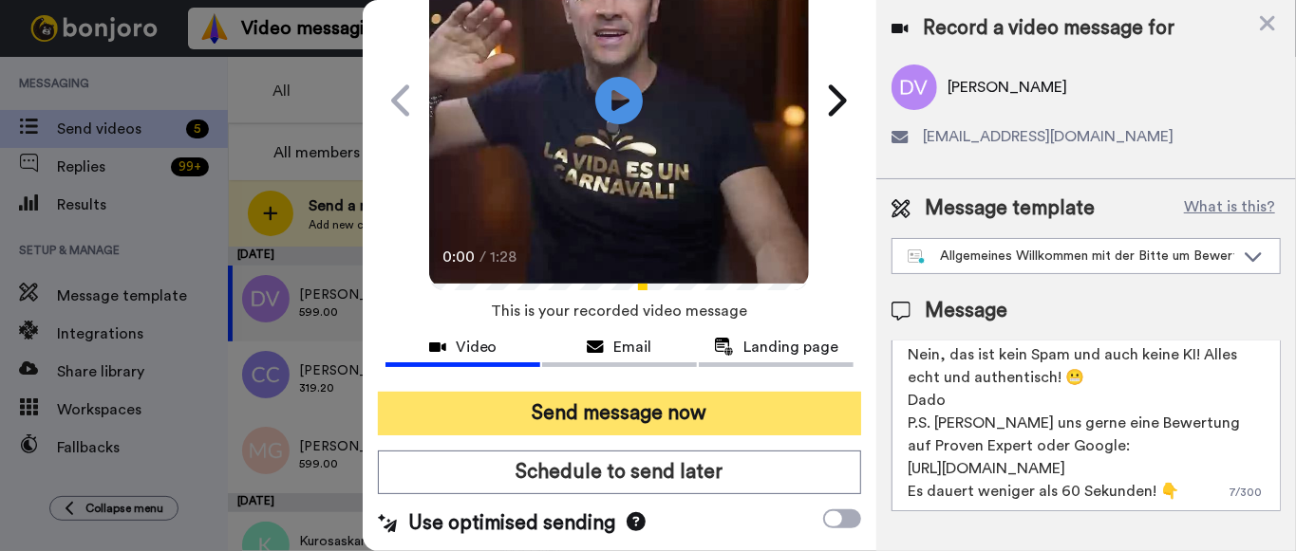
type textarea "Hallo, {first_name} Ich (Dado) habe ein persönliches, echtes Video für dich auf…"
click at [644, 418] on button "Send message now" at bounding box center [619, 414] width 483 height 44
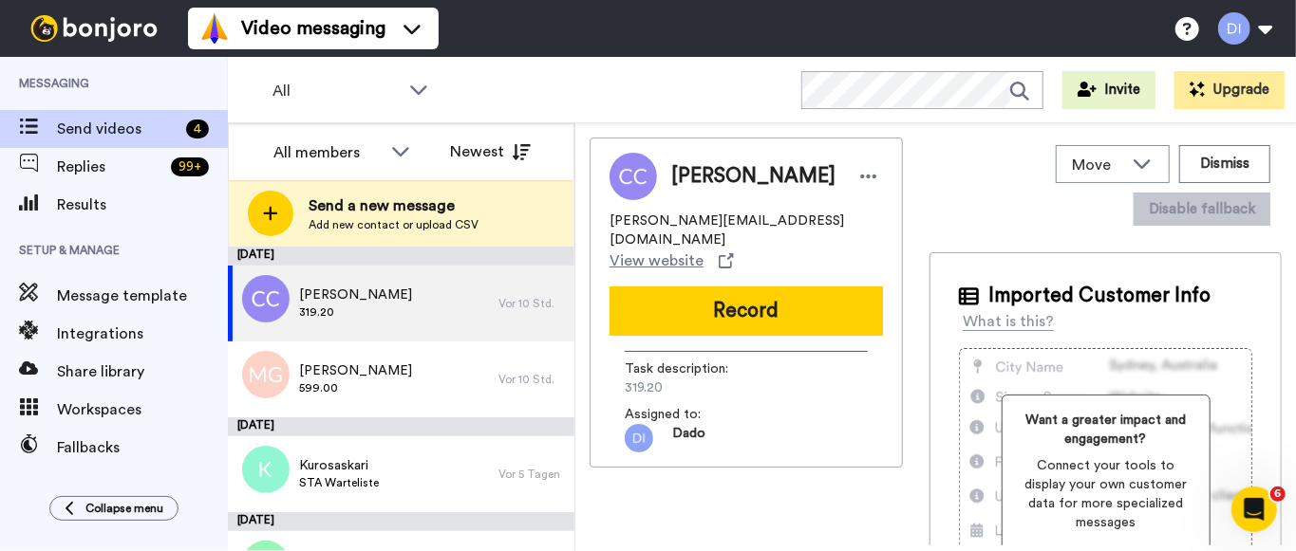
click at [400, 278] on div "[PERSON_NAME] 319.20" at bounding box center [363, 304] width 271 height 76
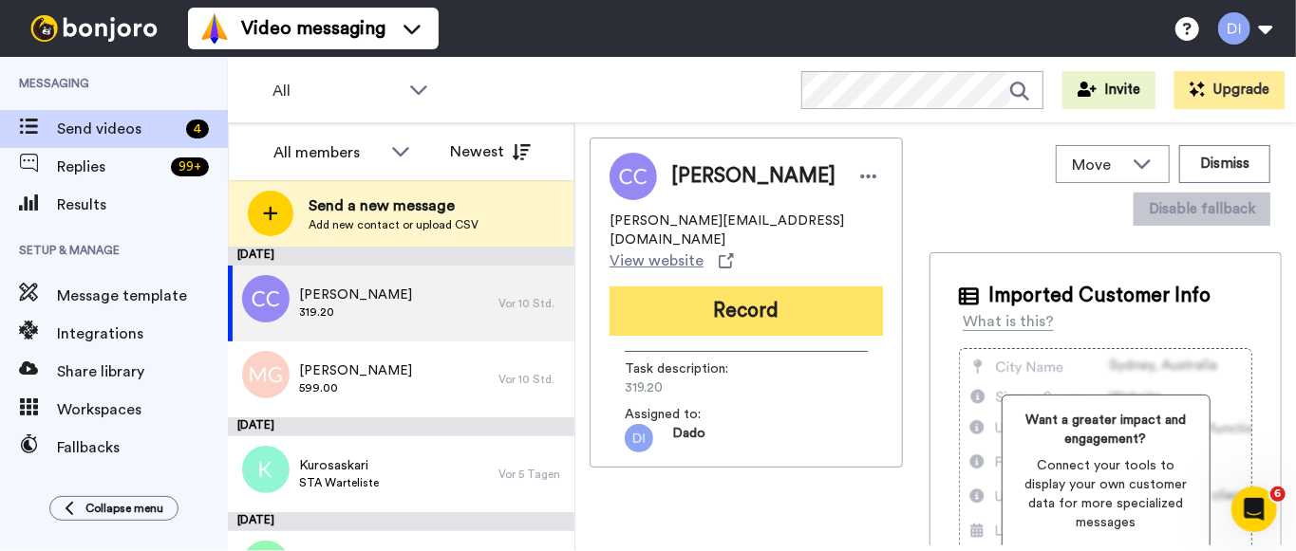
click at [756, 309] on button "Record" at bounding box center [745, 311] width 273 height 49
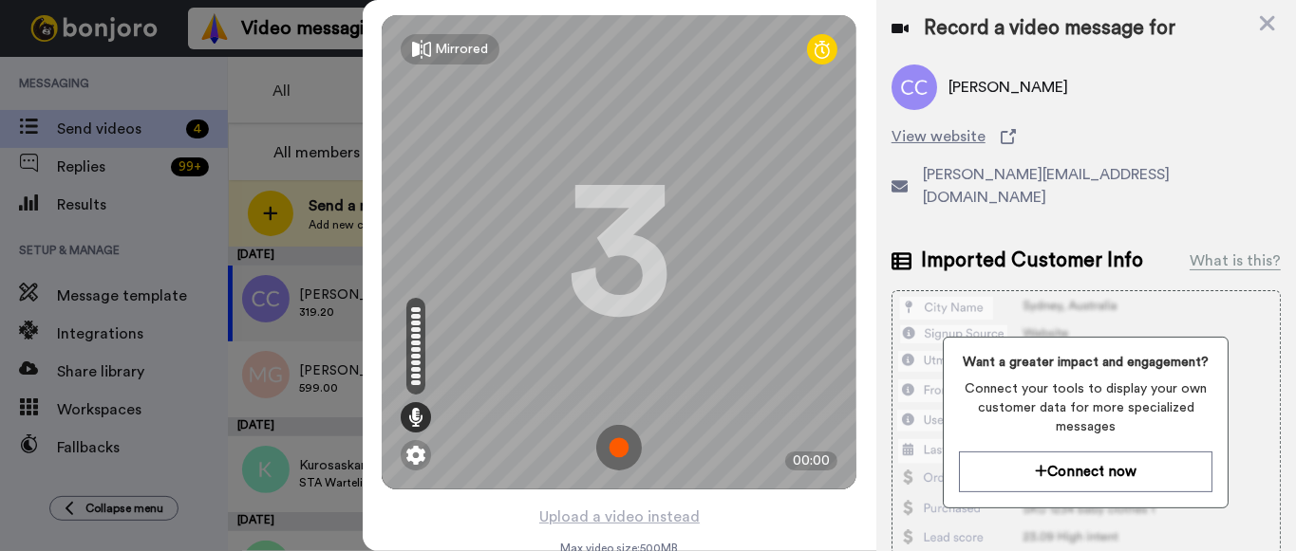
click at [632, 456] on img at bounding box center [619, 448] width 46 height 46
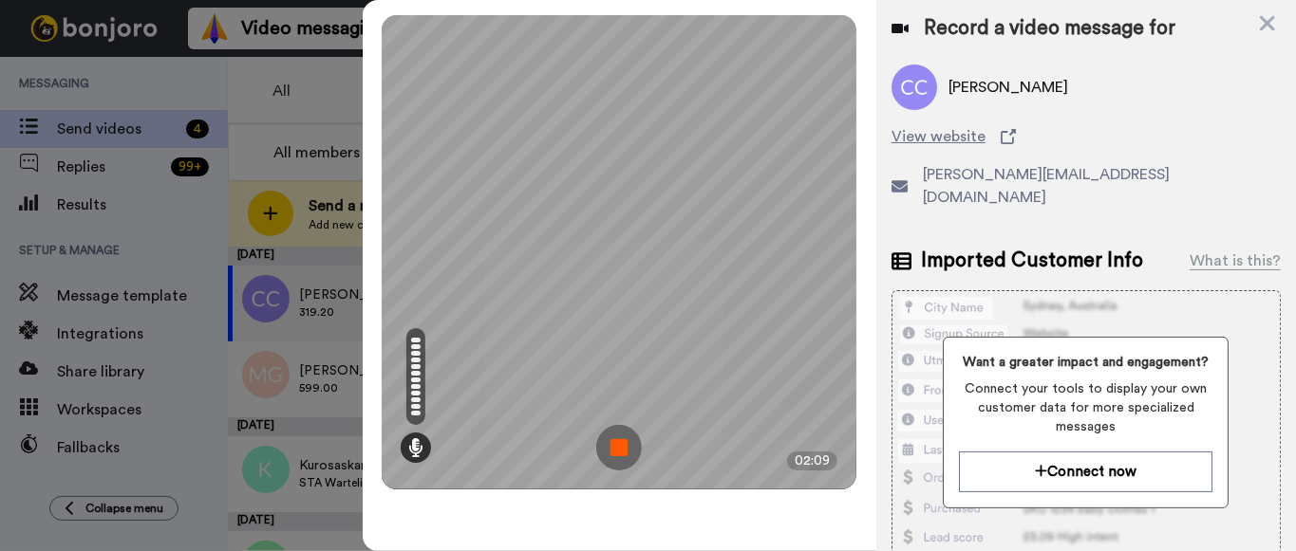
click at [612, 441] on img at bounding box center [619, 448] width 46 height 46
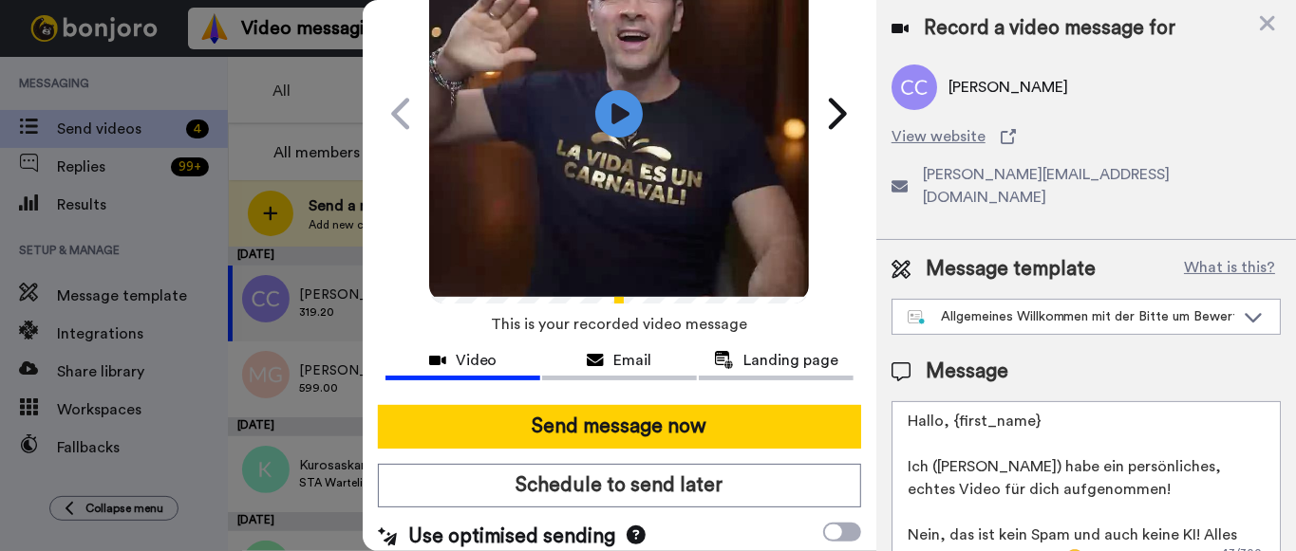
scroll to position [154, 0]
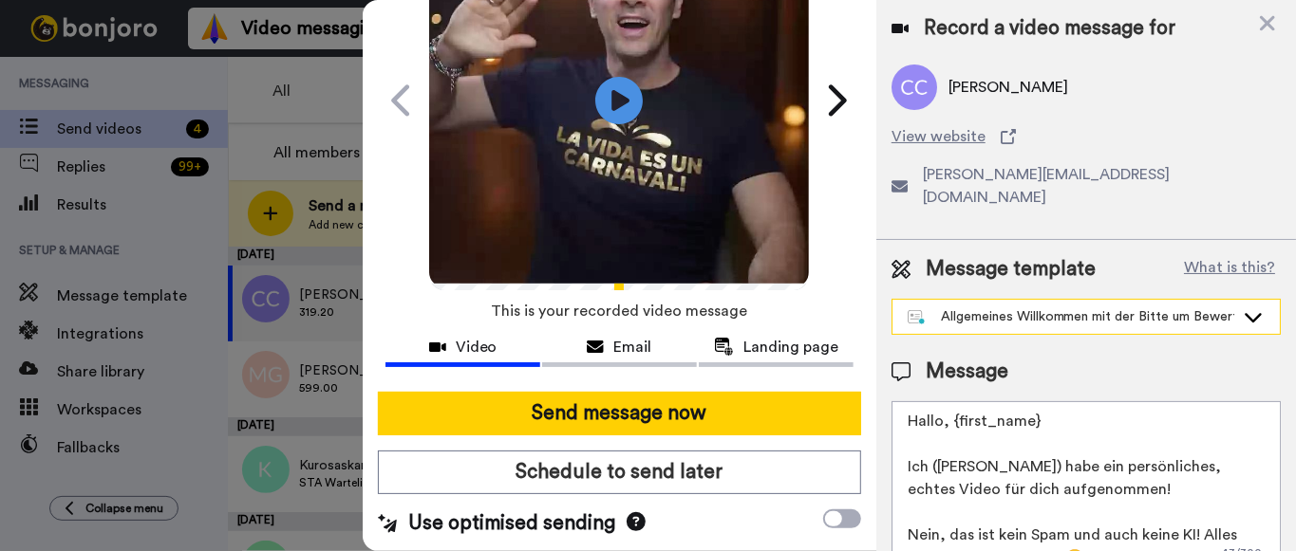
click at [1128, 308] on div "Allgemeines Willkommen mit der Bitte um Bewertung" at bounding box center [1070, 317] width 327 height 19
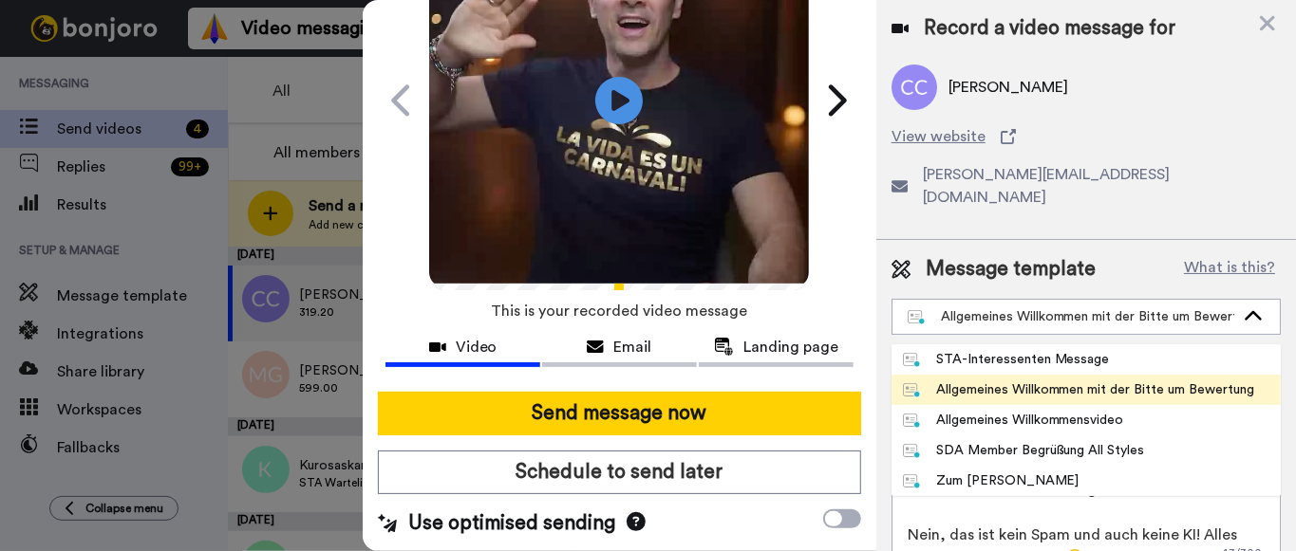
drag, startPoint x: 1124, startPoint y: 232, endPoint x: 1140, endPoint y: 243, distance: 19.8
click at [1125, 240] on div "Message template What is this? Allgemeines Willkommen mit der Bitte um Bewertun…" at bounding box center [1086, 413] width 420 height 347
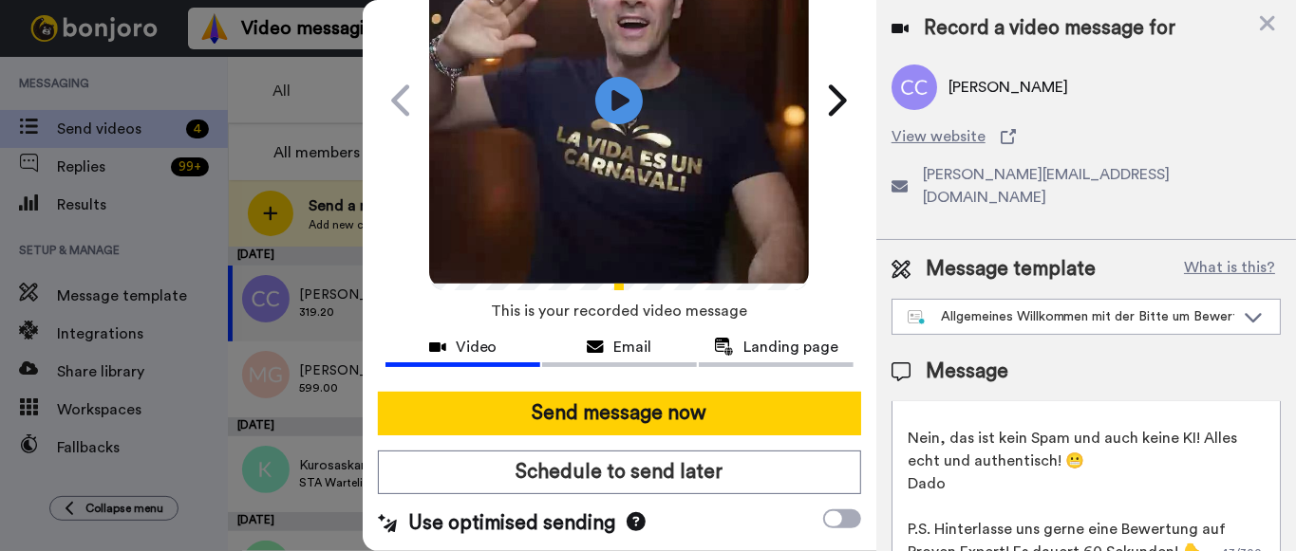
scroll to position [97, 0]
click at [980, 468] on textarea "Hallo, {first_name} Ich ([PERSON_NAME]) habe ein persönliches, echtes Video für…" at bounding box center [1085, 487] width 389 height 171
paste textarea "Ich (Dado) habe ein persönliches, echtes Video für dich aufgenommen! Nein, das …"
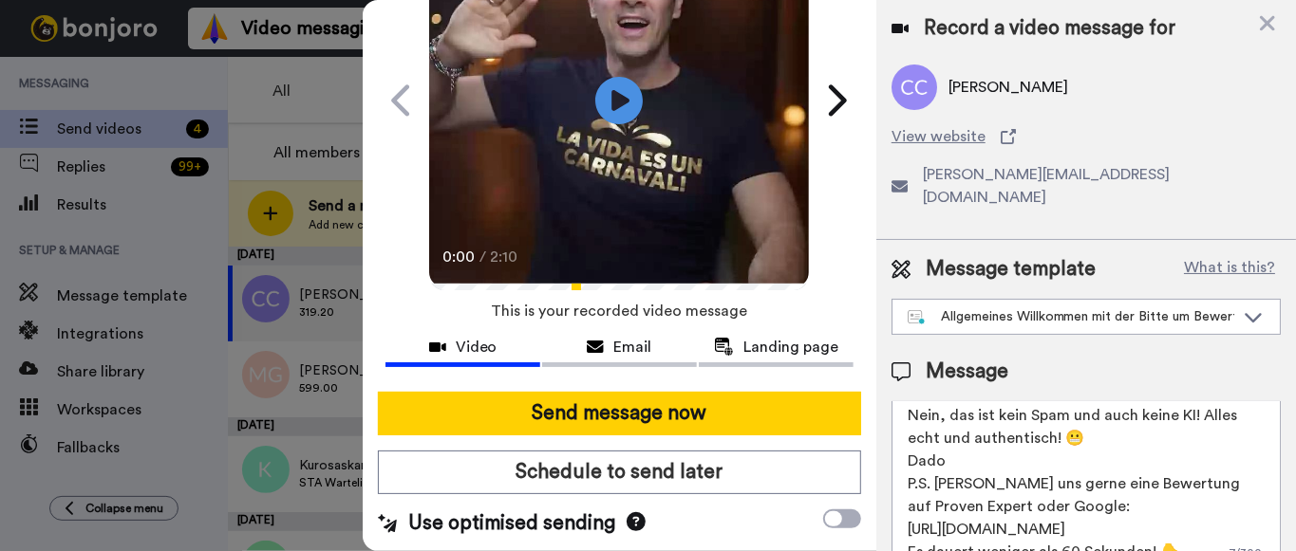
scroll to position [74, 0]
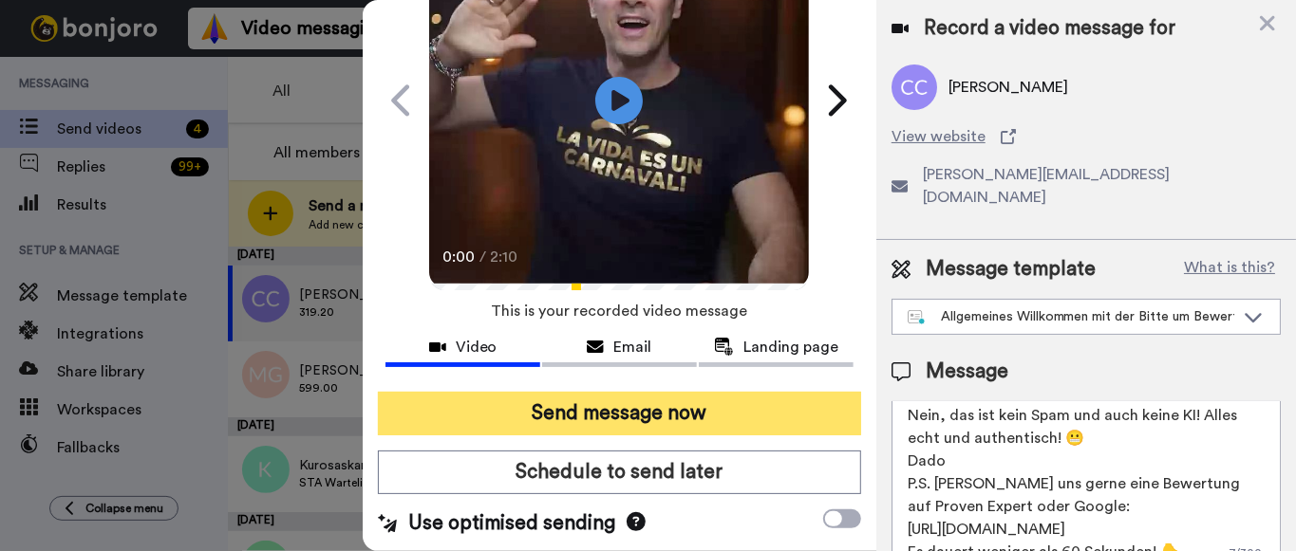
type textarea "Hallo, {first_name} Ich ([PERSON_NAME]) habe ein persönliches, echtes Video für…"
click at [609, 408] on button "Send message now" at bounding box center [619, 414] width 483 height 44
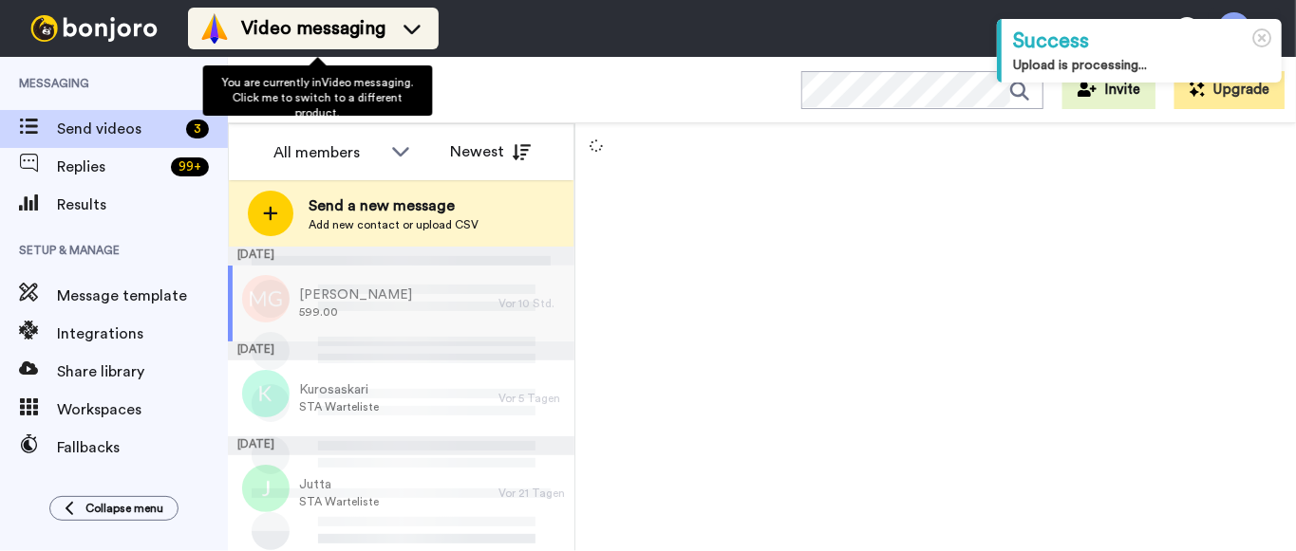
click at [361, 31] on span "Video messaging" at bounding box center [313, 28] width 144 height 27
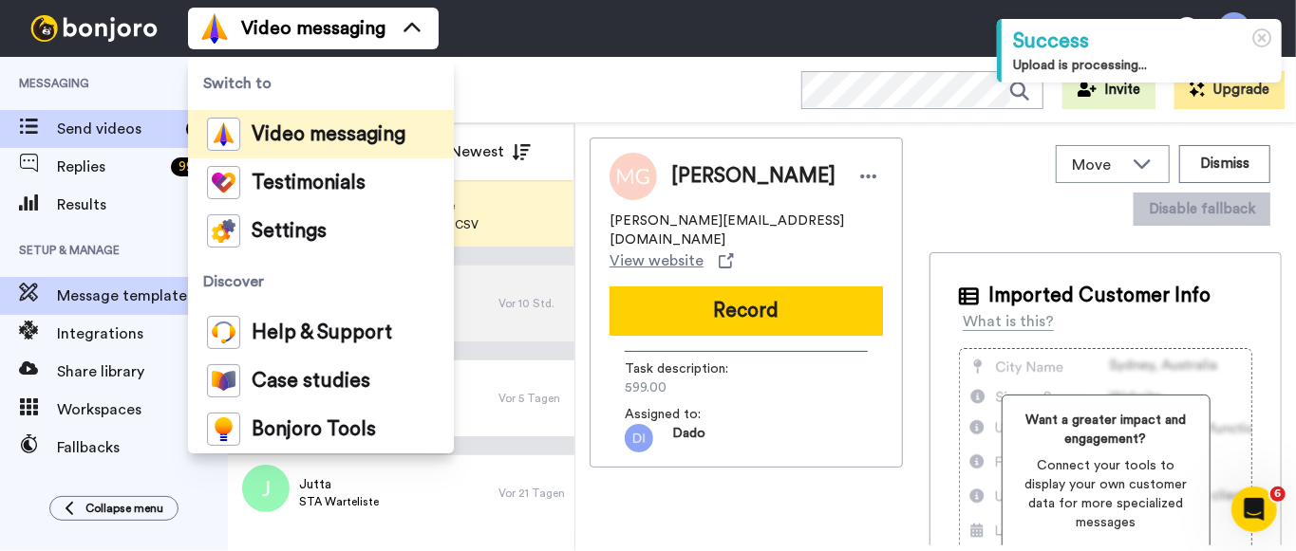
click at [119, 287] on span "Message template" at bounding box center [142, 296] width 171 height 23
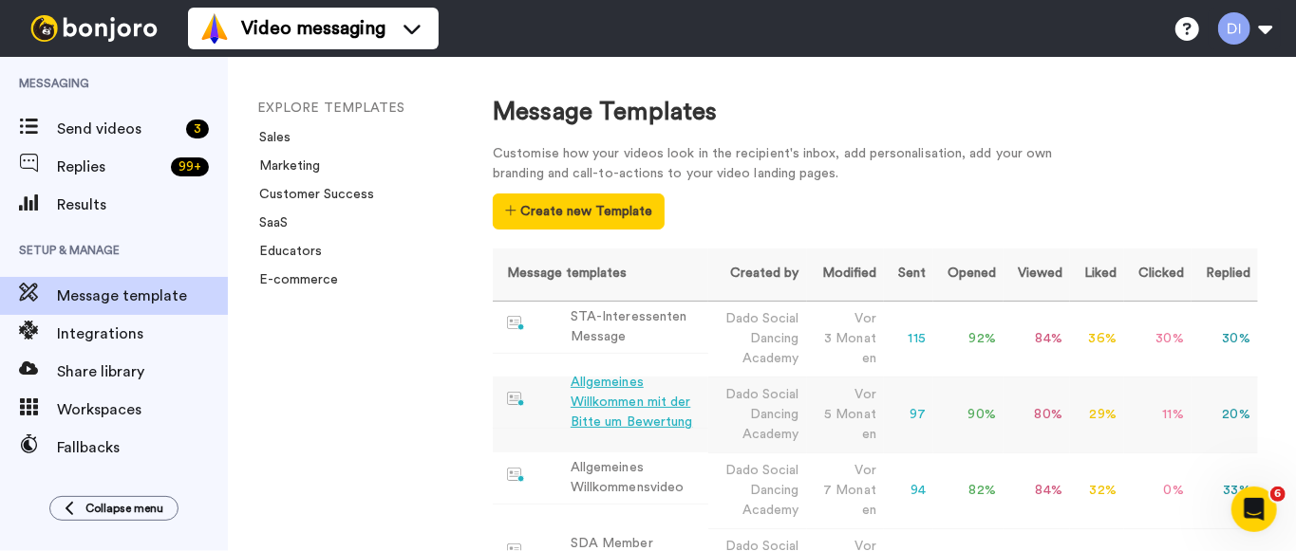
click at [650, 392] on div "Allgemeines Willkommen mit der Bitte um Bewertung" at bounding box center [635, 403] width 130 height 60
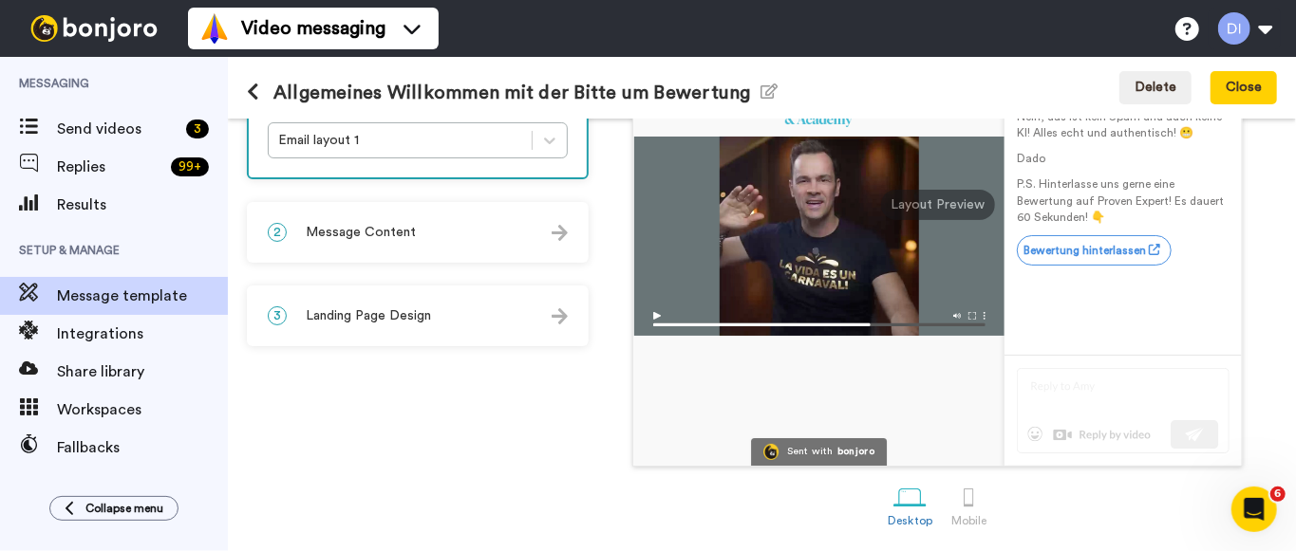
scroll to position [300, 0]
drag, startPoint x: 380, startPoint y: 235, endPoint x: 399, endPoint y: 237, distance: 19.1
click at [380, 234] on span "Message Content" at bounding box center [361, 232] width 110 height 19
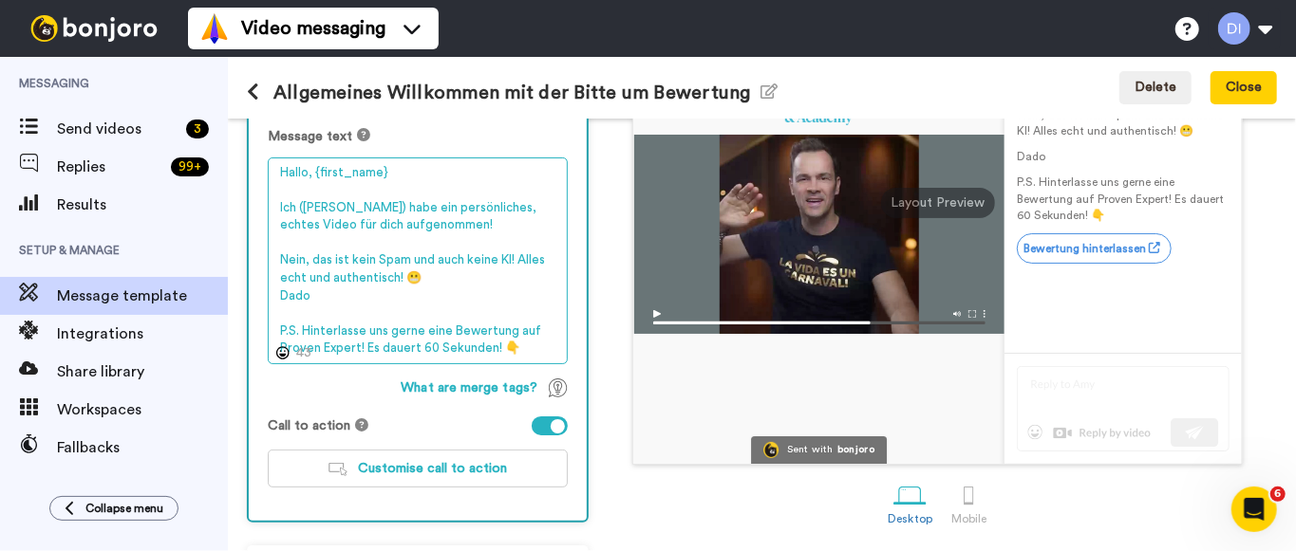
click at [305, 254] on textarea "Hallo, {first_name} Ich ([PERSON_NAME]) habe ein persönliches, echtes Video für…" at bounding box center [418, 262] width 300 height 208
click at [368, 289] on textarea "Hallo, {first_name} Ich ([PERSON_NAME]) habe ein persönliches, echtes Video für…" at bounding box center [418, 262] width 300 height 208
paste textarea "Ich (Dado) habe ein persönliches, echtes Video für dich aufgenommen! Nein, das …"
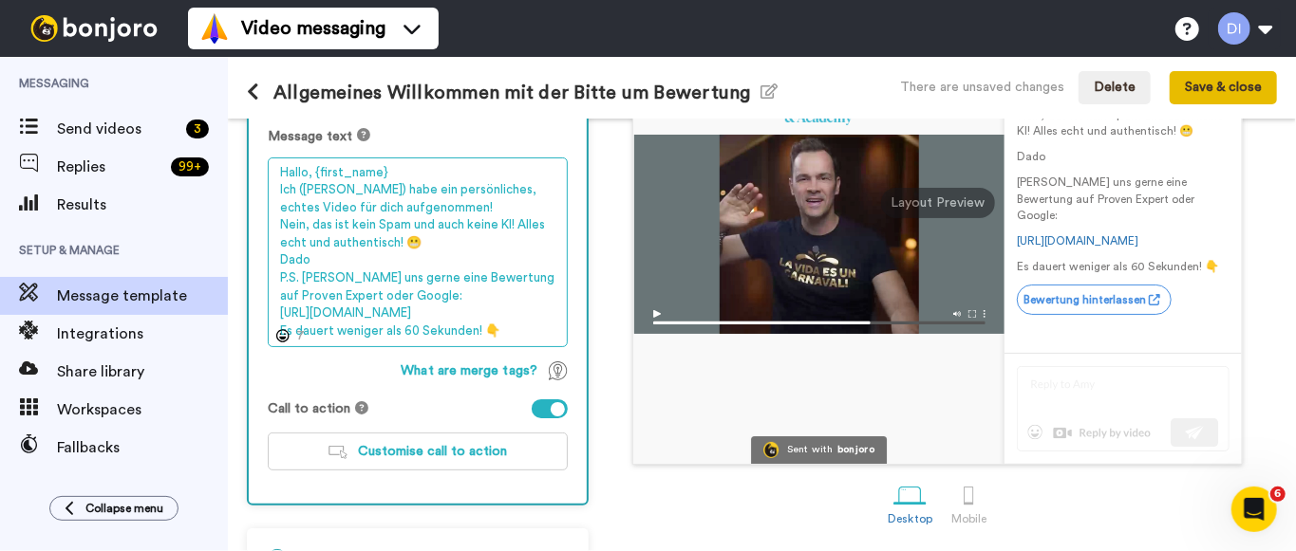
type textarea "Hallo, {first_name} Ich ([PERSON_NAME]) habe ein persönliches, echtes Video für…"
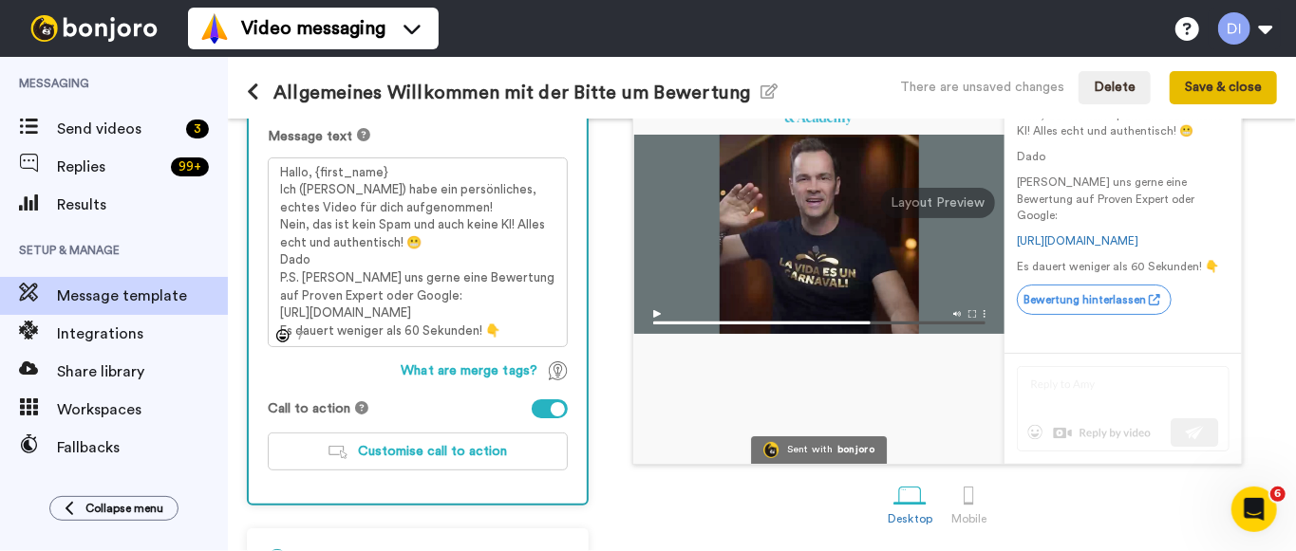
click at [1219, 93] on button "Save & close" at bounding box center [1222, 88] width 107 height 34
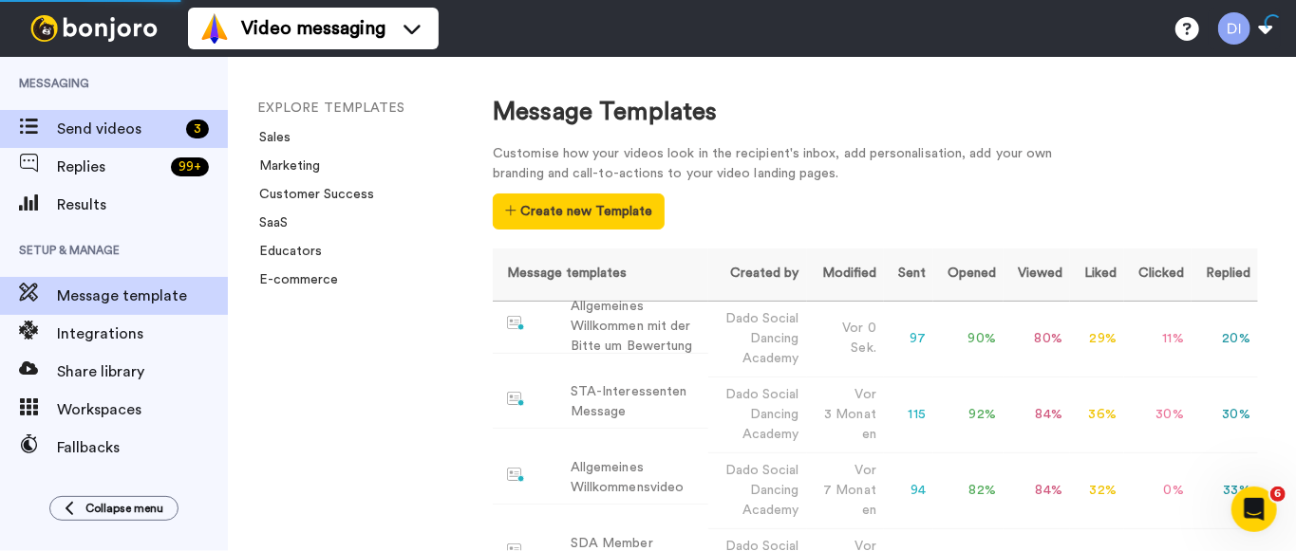
click at [116, 133] on span "Send videos" at bounding box center [117, 129] width 121 height 23
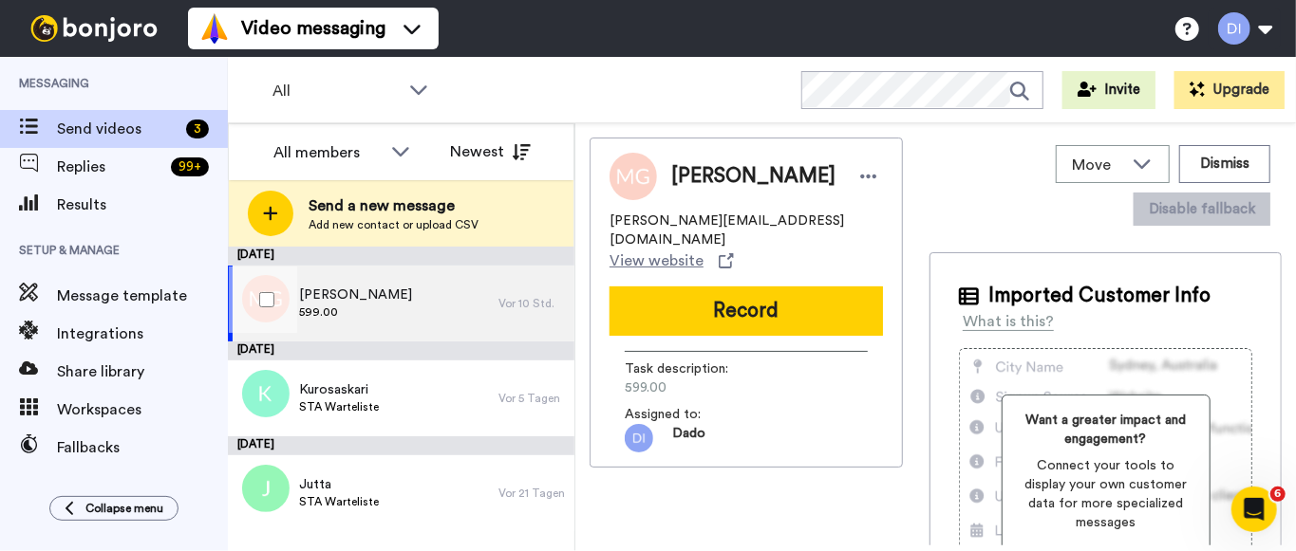
drag, startPoint x: 389, startPoint y: 294, endPoint x: 415, endPoint y: 301, distance: 26.5
click at [391, 294] on span "[PERSON_NAME]" at bounding box center [355, 295] width 113 height 19
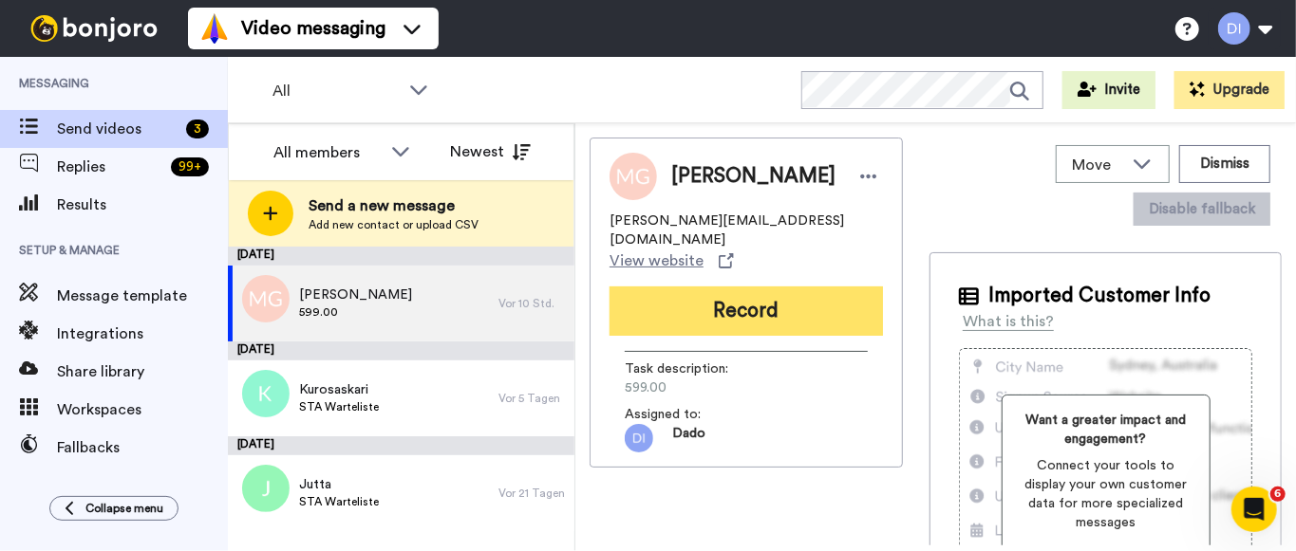
click at [744, 305] on button "Record" at bounding box center [745, 311] width 273 height 49
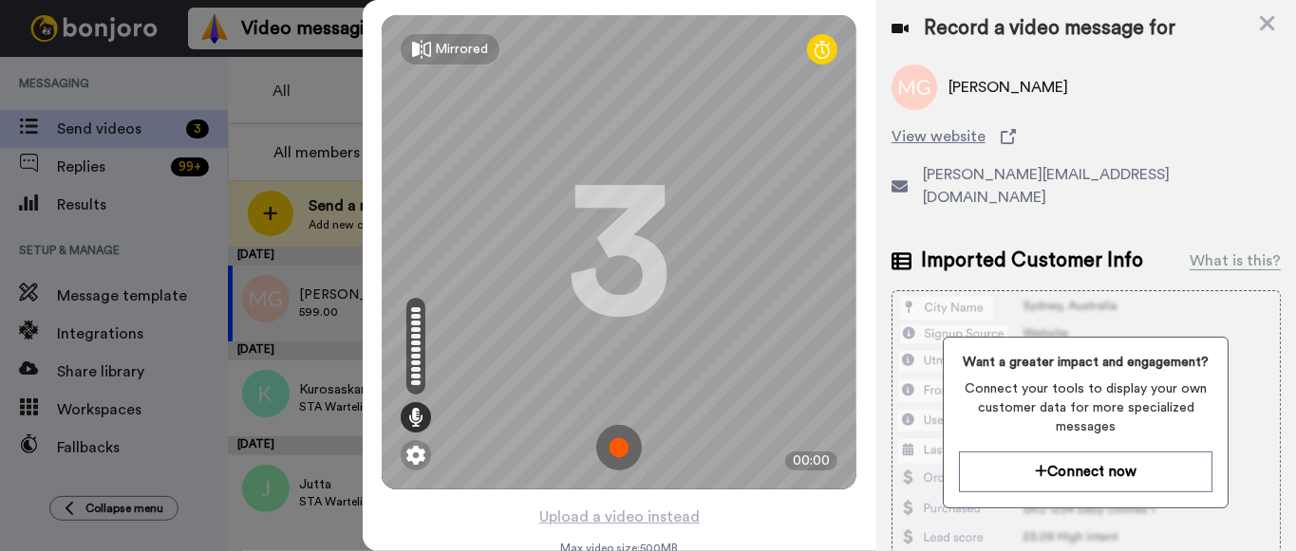
click at [617, 446] on img at bounding box center [619, 448] width 46 height 46
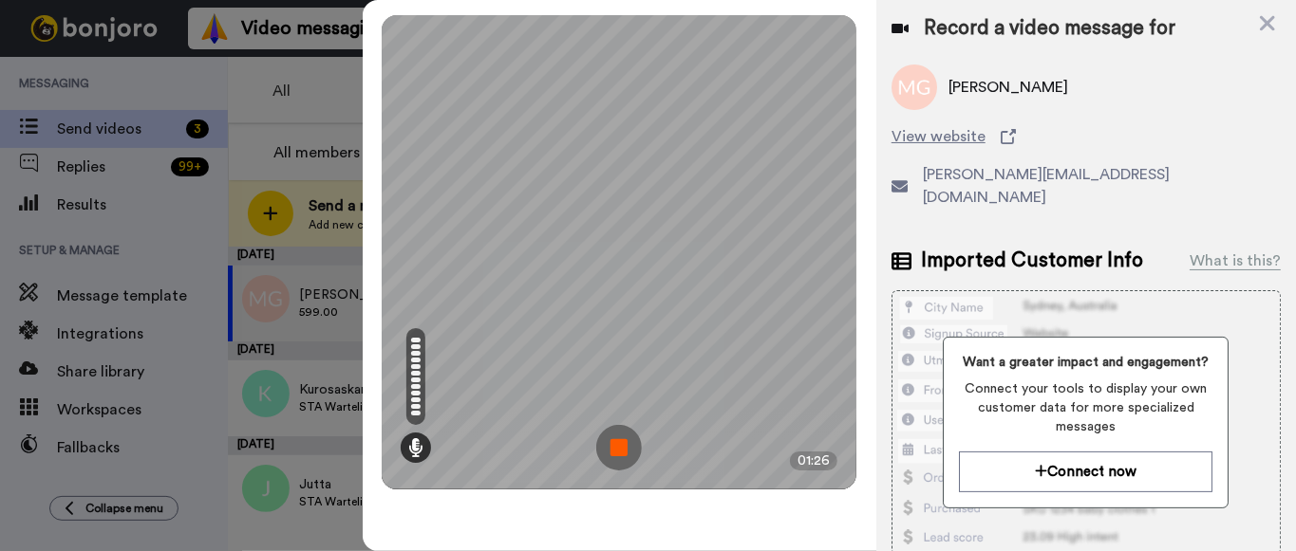
click at [609, 442] on img at bounding box center [619, 448] width 46 height 46
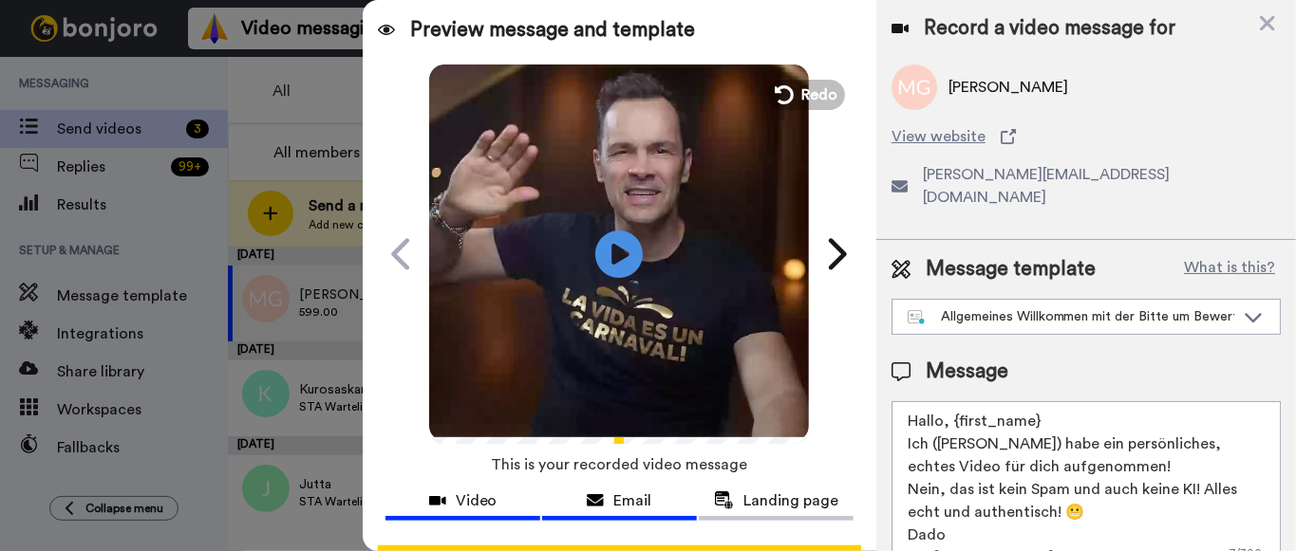
scroll to position [154, 0]
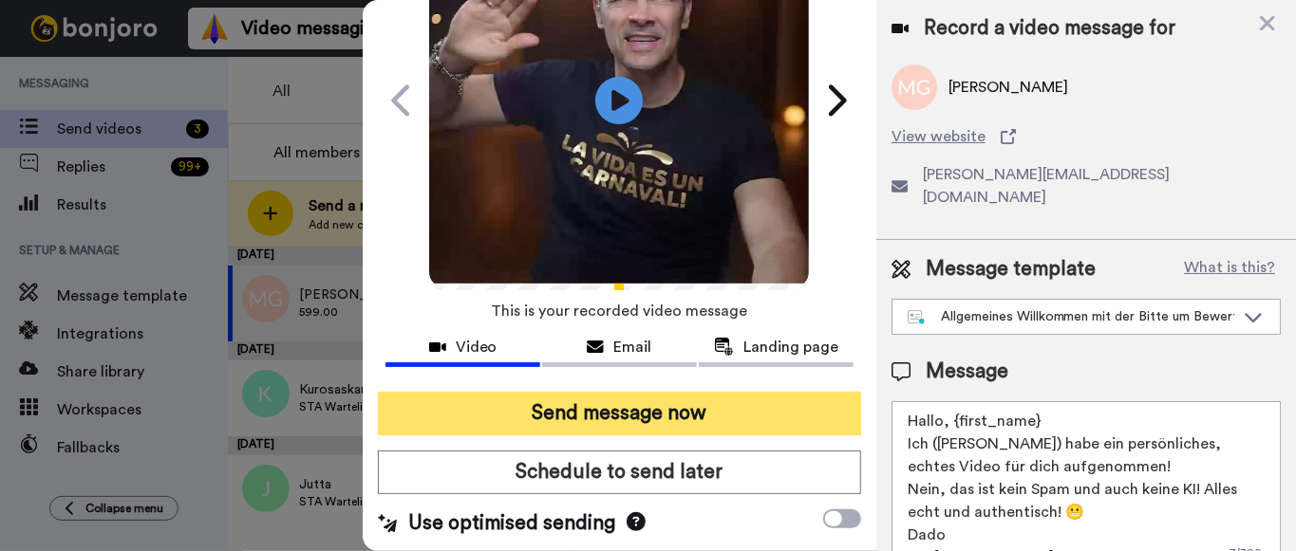
click at [613, 419] on button "Send message now" at bounding box center [619, 414] width 483 height 44
